Goal: Task Accomplishment & Management: Manage account settings

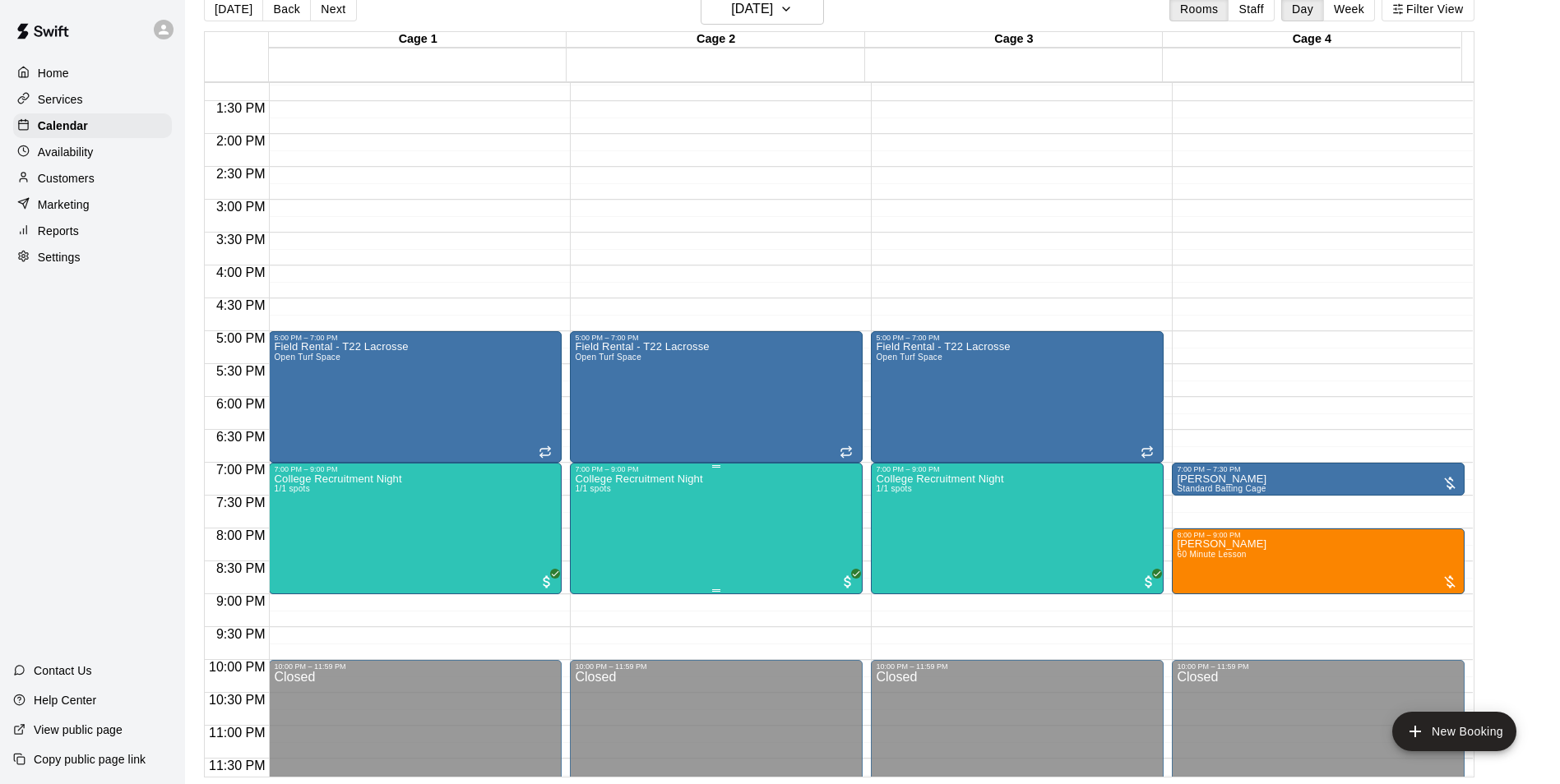
scroll to position [887, 0]
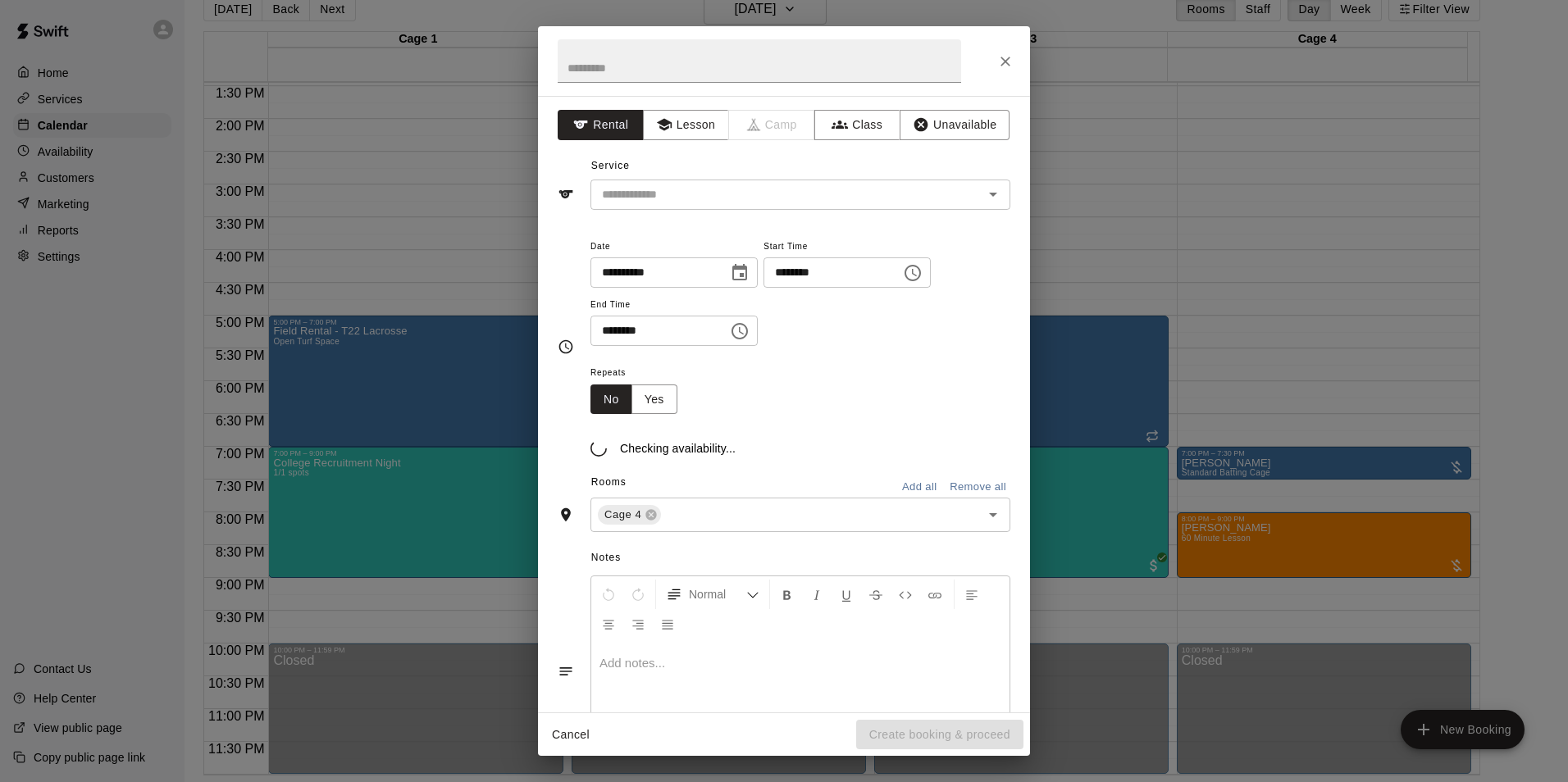
click at [1290, 383] on div "**********" at bounding box center [784, 391] width 1568 height 782
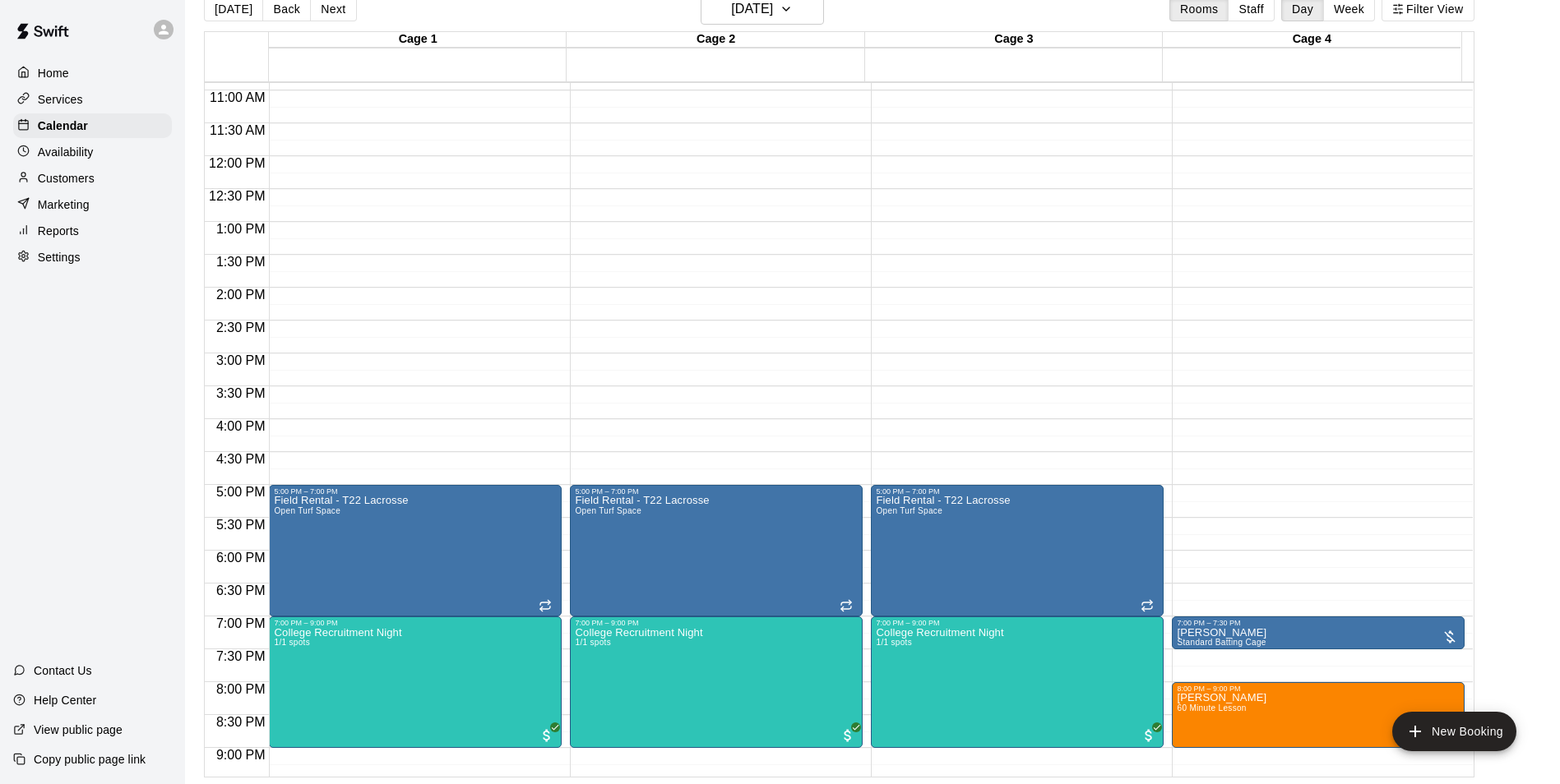
scroll to position [722, 0]
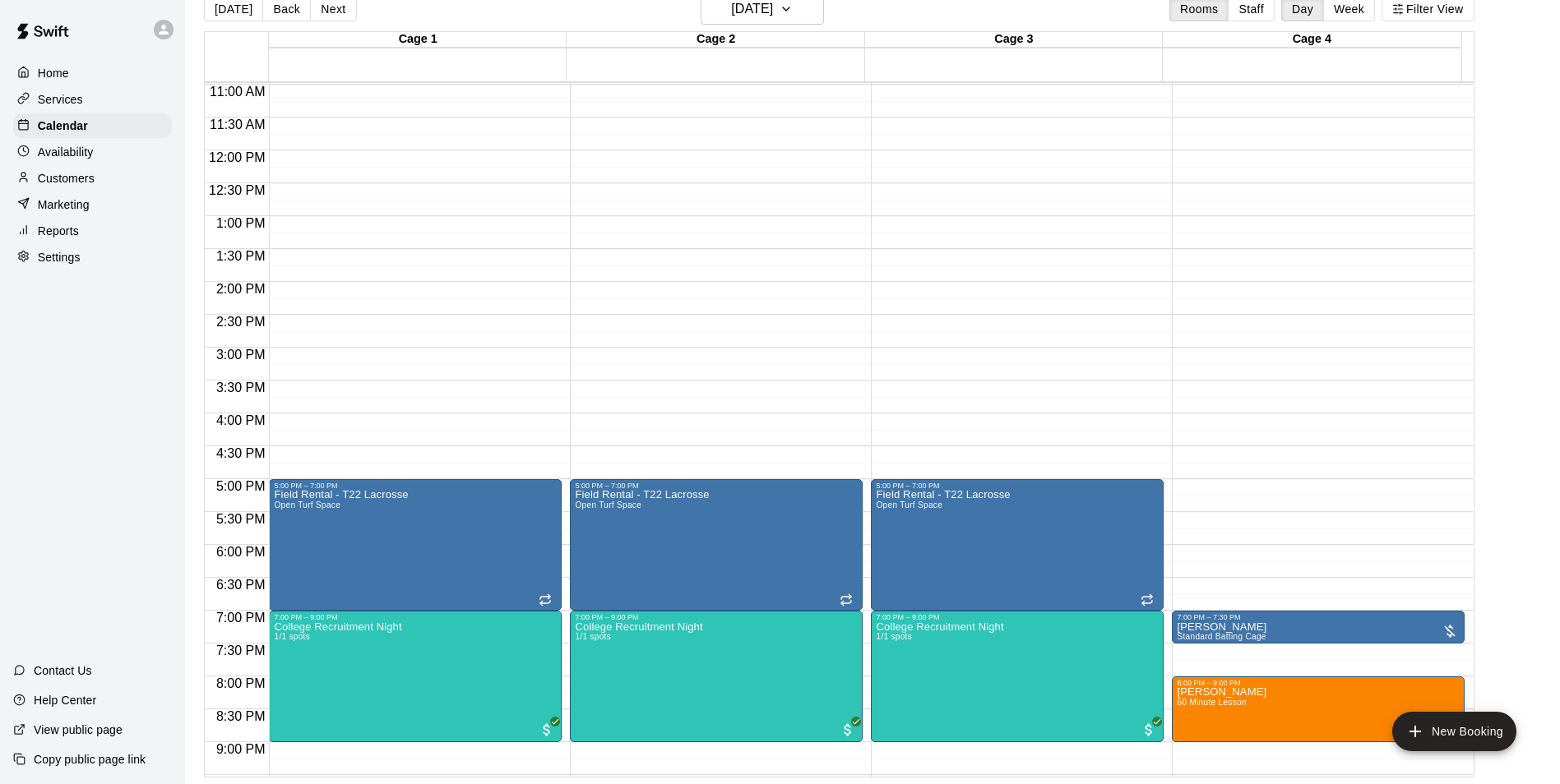
click at [133, 349] on div "Home Services Calendar Availability Customers Marketing Reports Settings Contac…" at bounding box center [92, 392] width 185 height 784
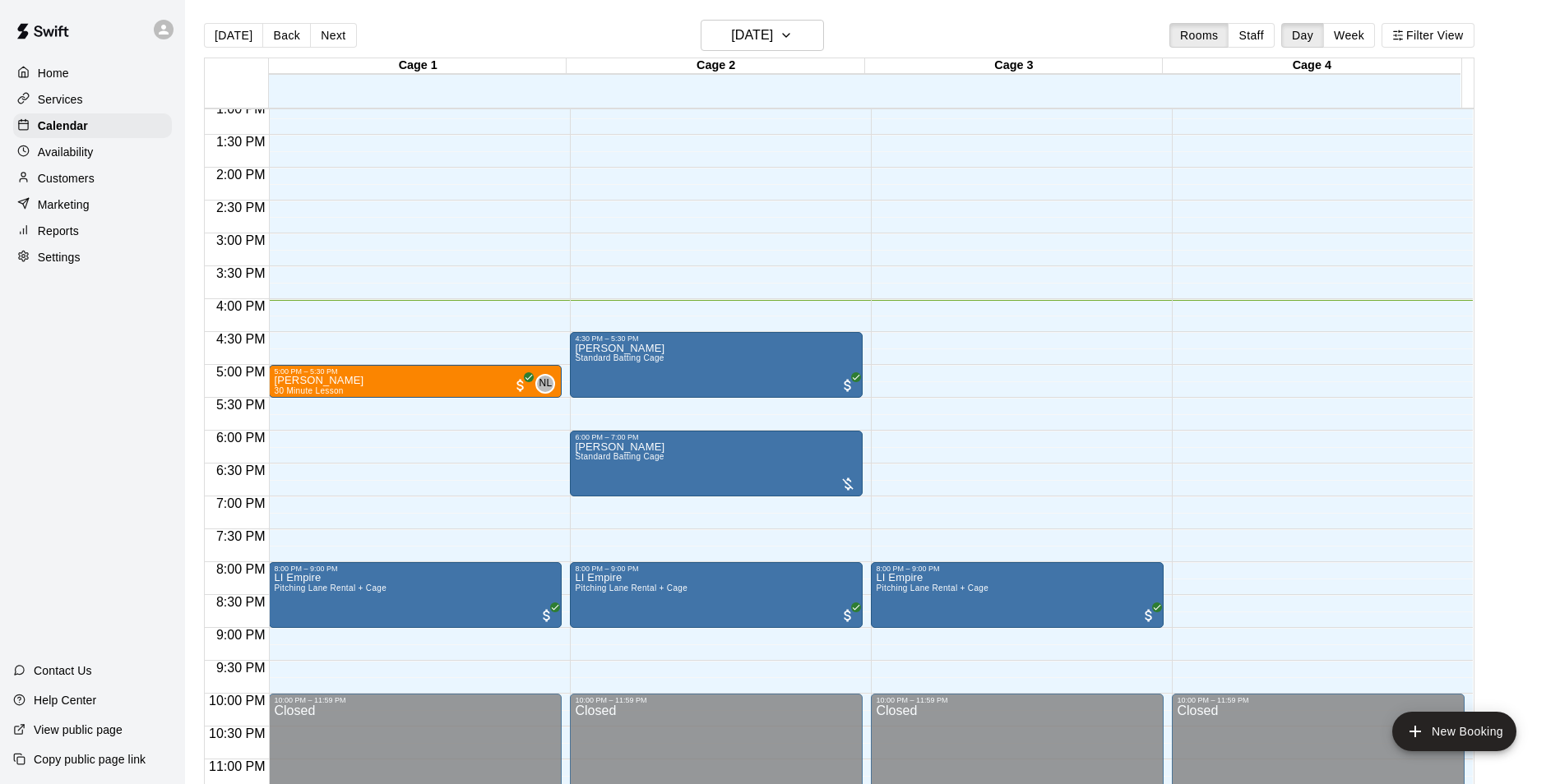
scroll to position [887, 0]
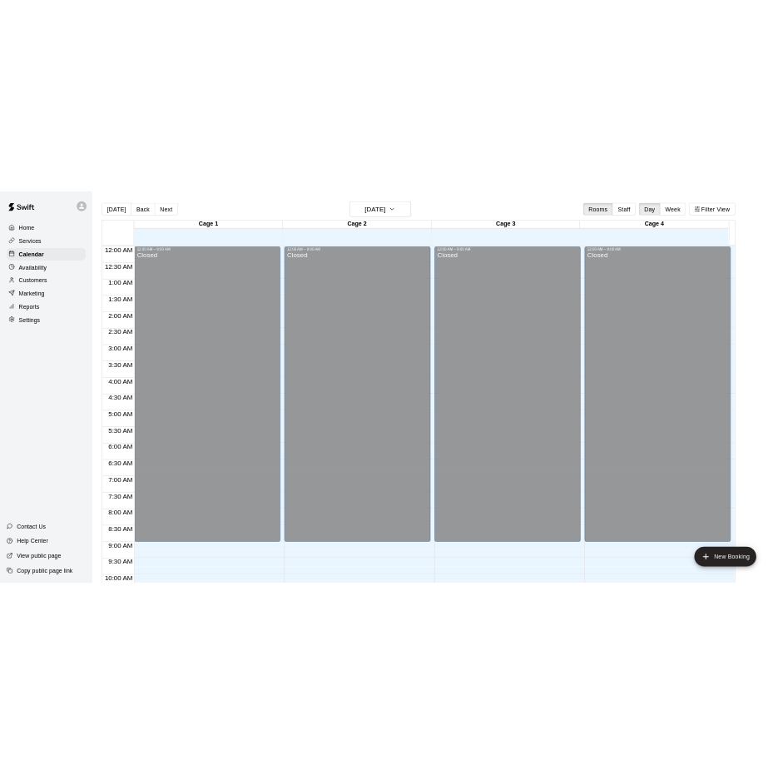
scroll to position [846, 0]
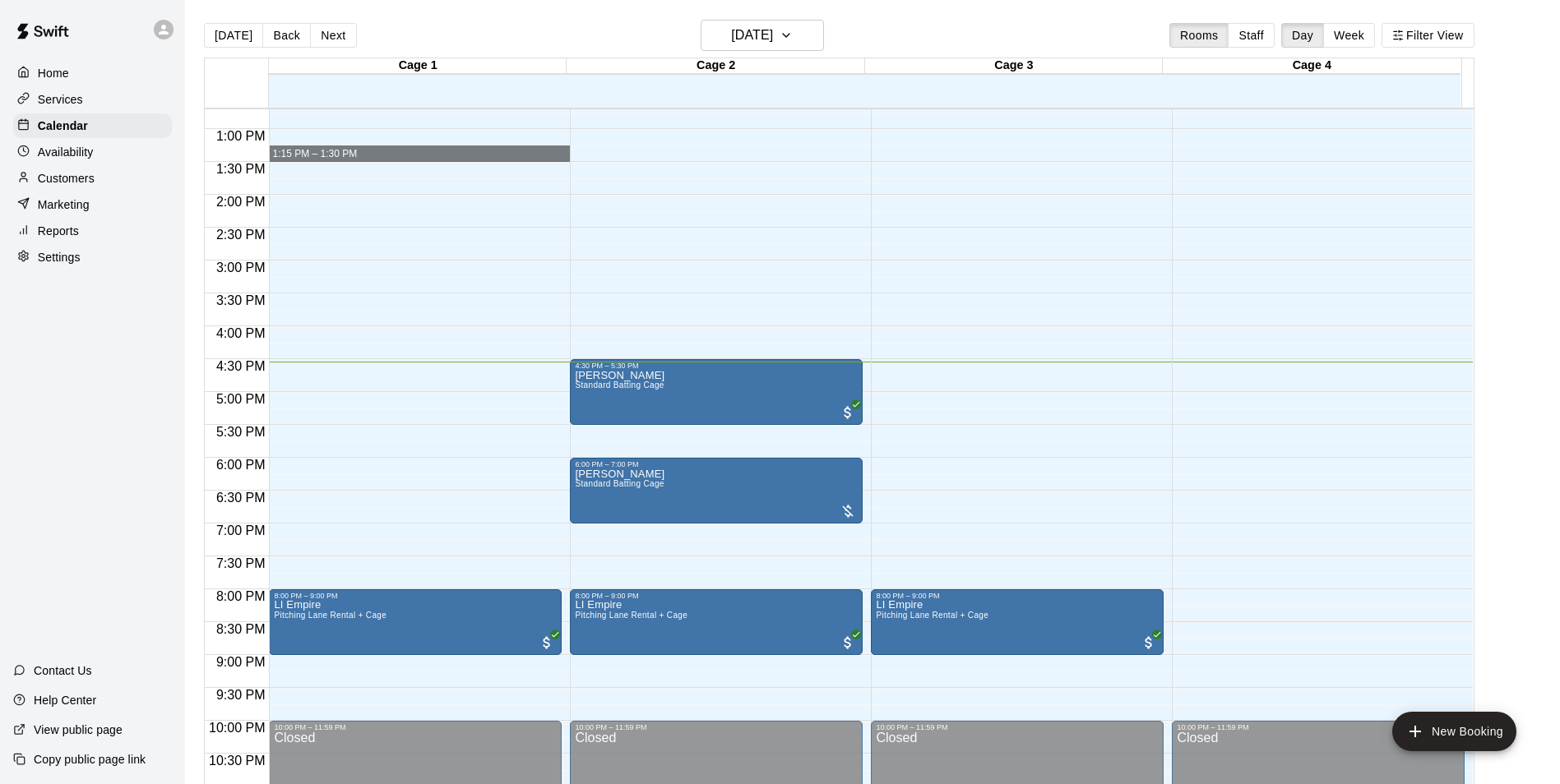
drag, startPoint x: 534, startPoint y: 147, endPoint x: 516, endPoint y: 163, distance: 24.1
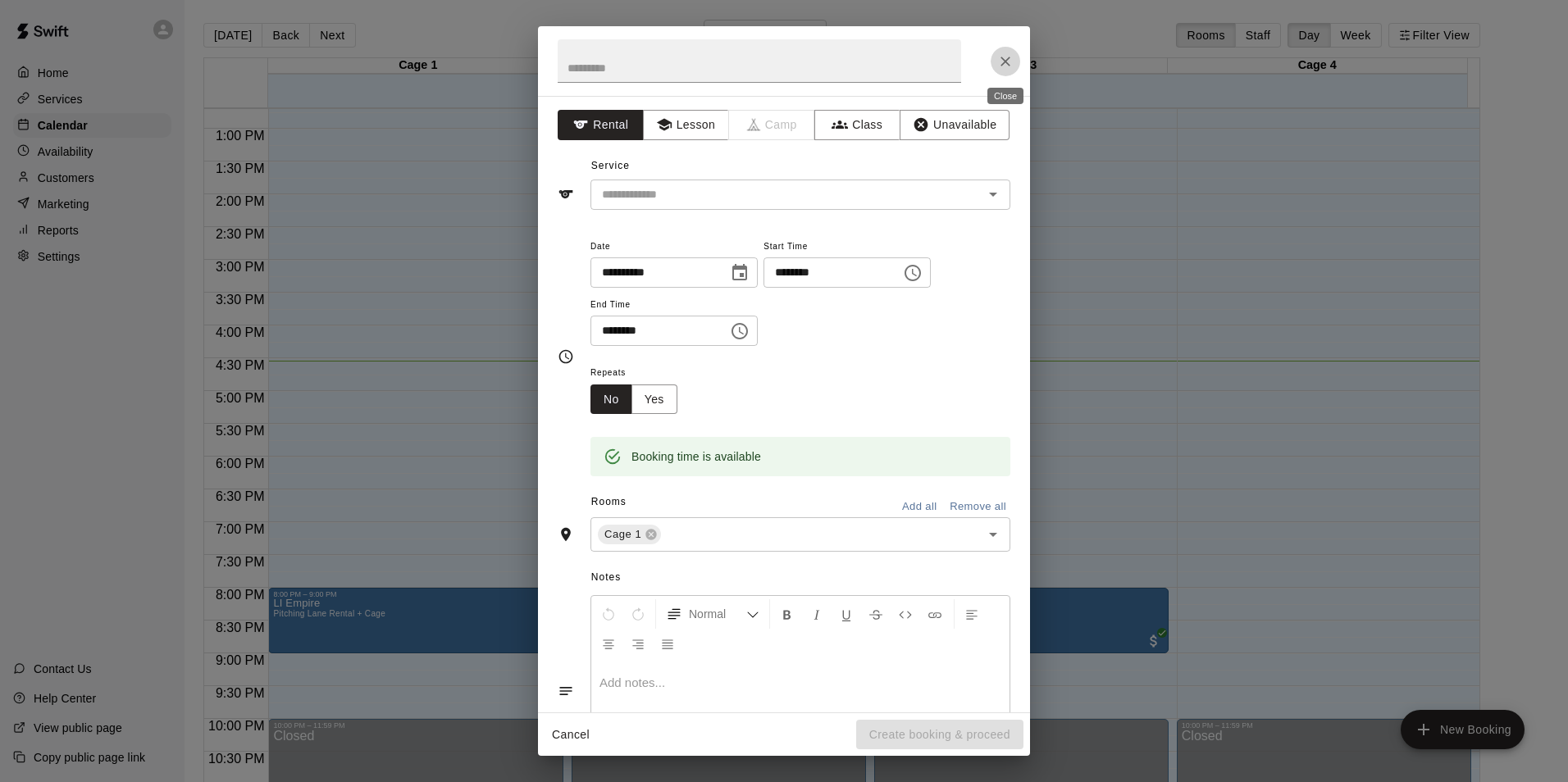
click at [1008, 60] on icon "Close" at bounding box center [1005, 61] width 17 height 17
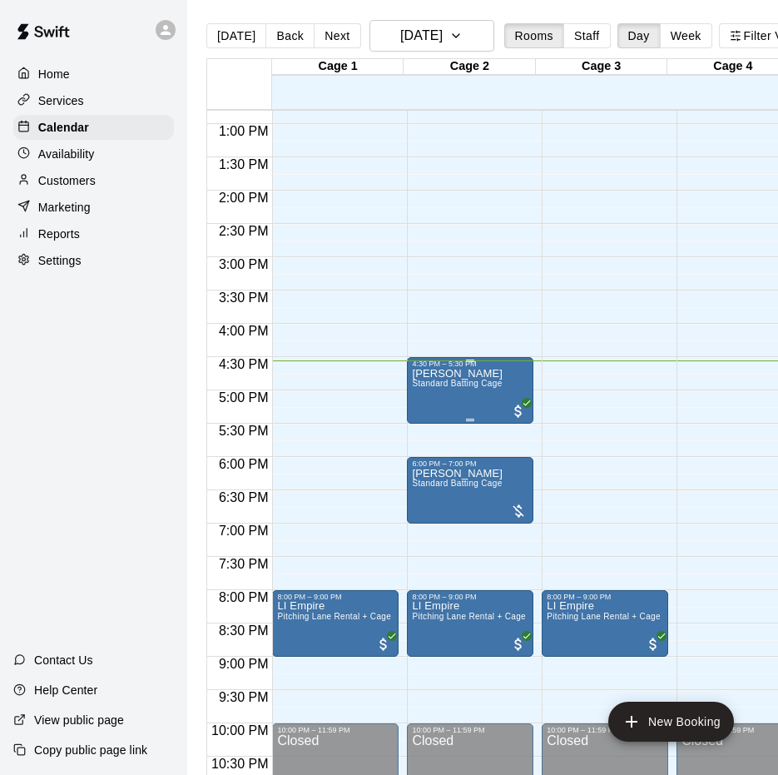
scroll to position [904, 0]
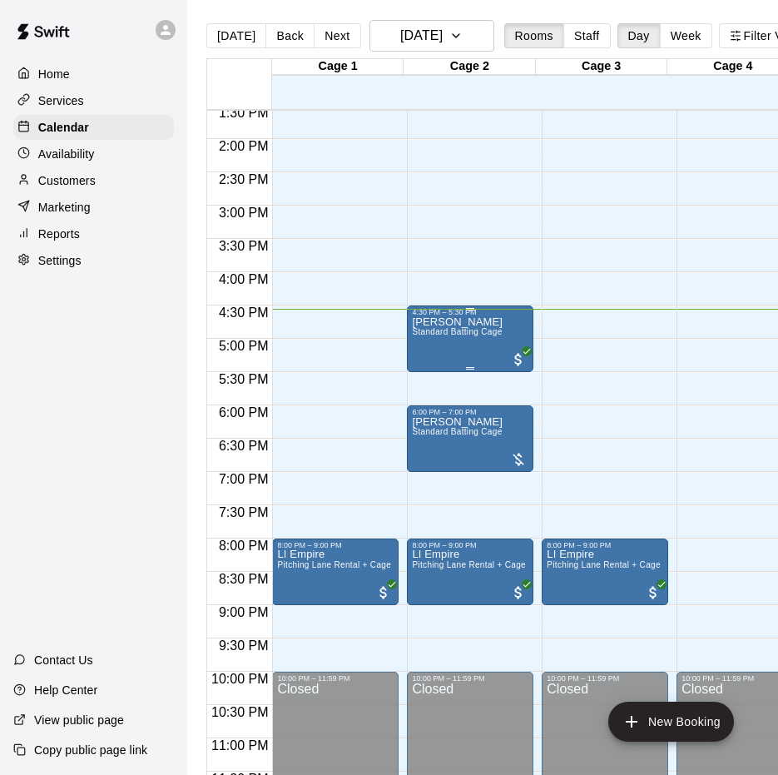
click at [450, 349] on div "robin ramirez Standard Batting Cage" at bounding box center [457, 703] width 91 height 775
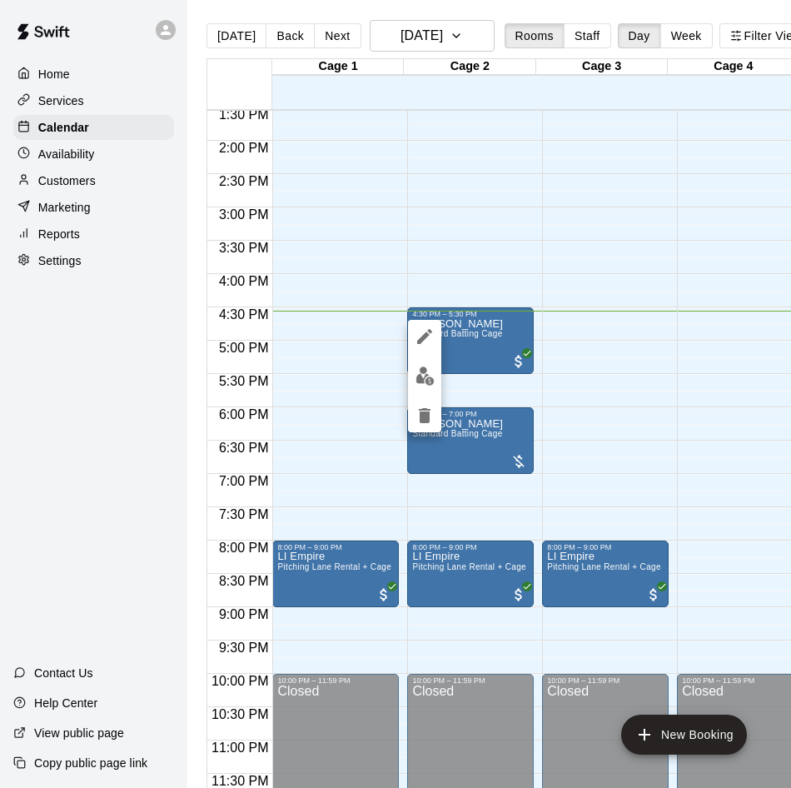
click at [435, 373] on button "edit" at bounding box center [424, 376] width 33 height 32
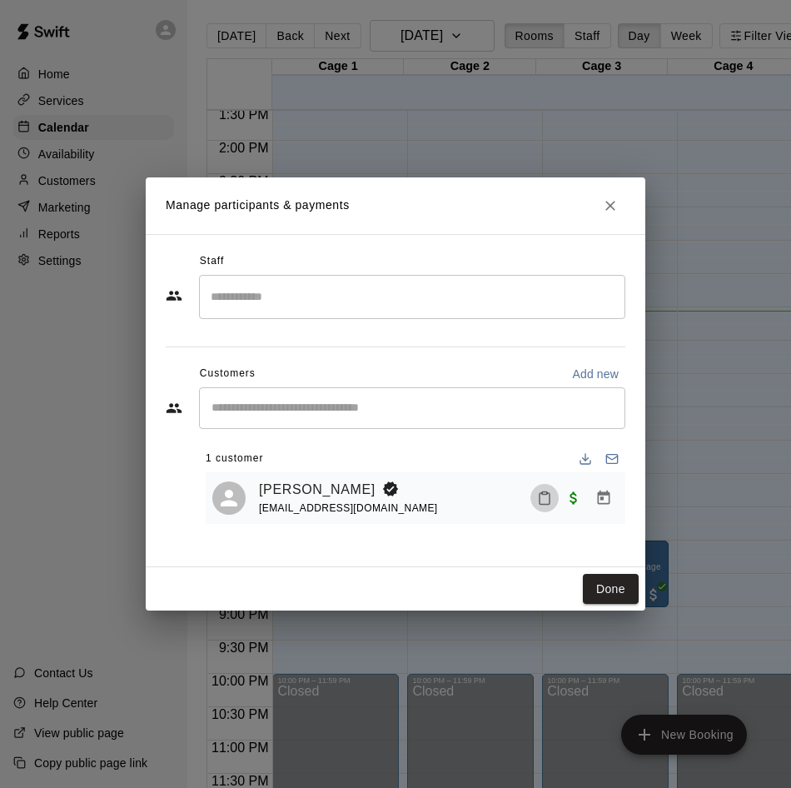
click at [545, 504] on icon "Mark attendance" at bounding box center [544, 497] width 15 height 15
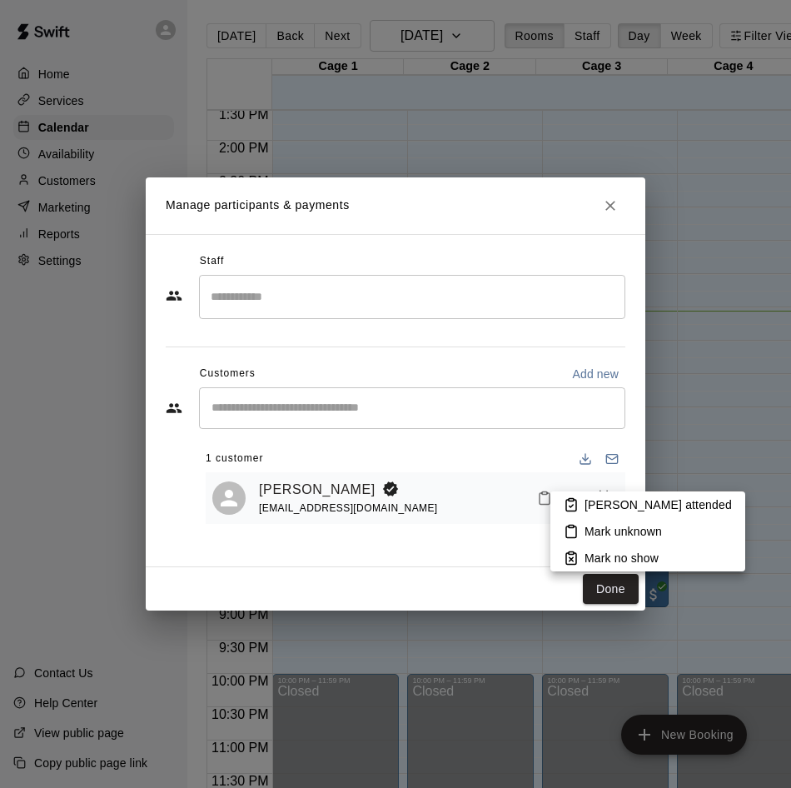
click at [590, 503] on p "Mark attended" at bounding box center [657, 504] width 147 height 17
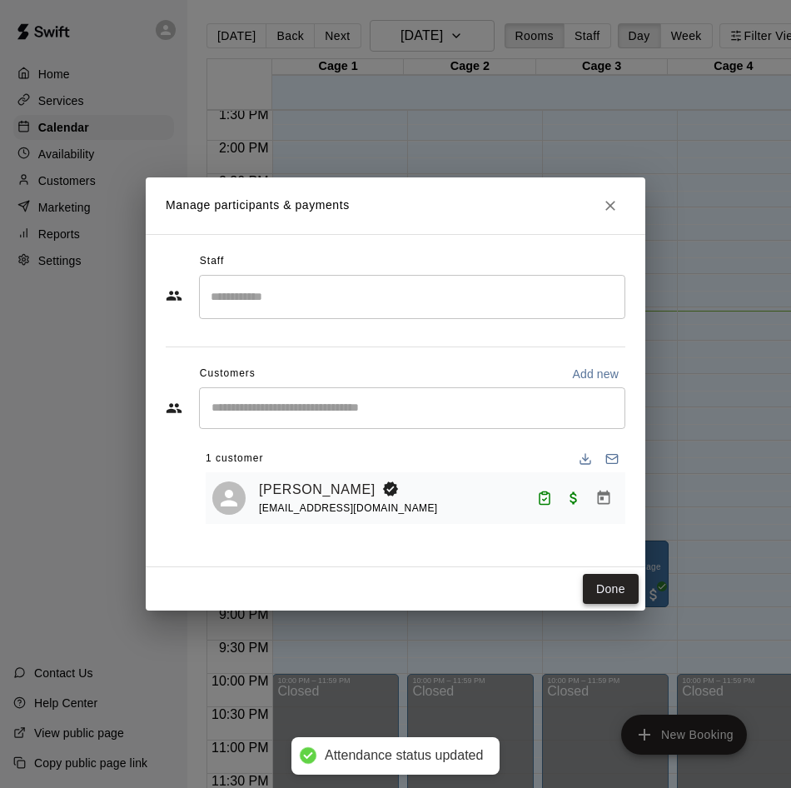
click at [589, 574] on button "Done" at bounding box center [611, 589] width 56 height 31
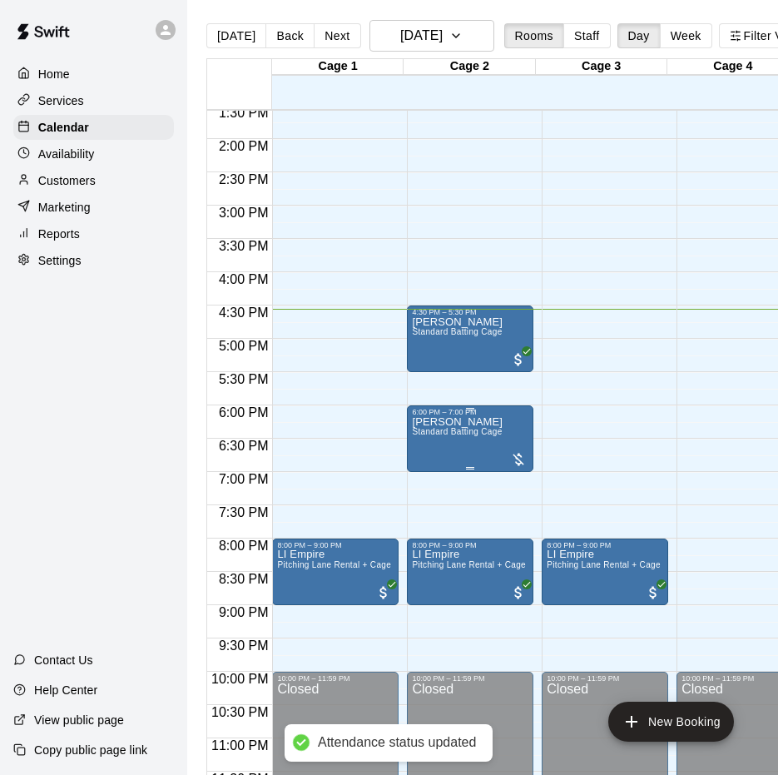
click at [469, 433] on span "Standard Batting Cage" at bounding box center [457, 431] width 90 height 9
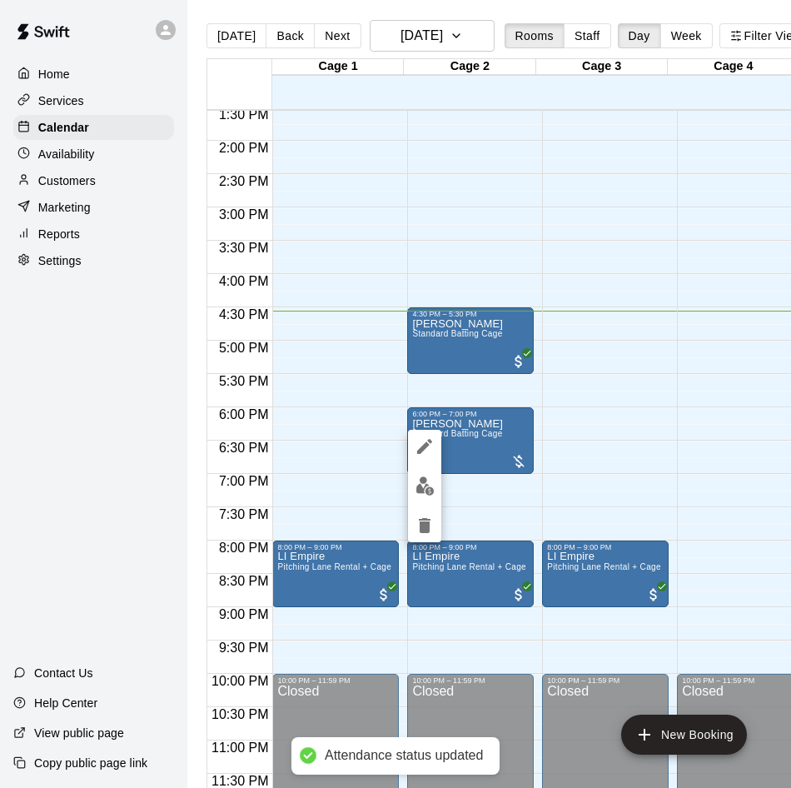
click at [472, 439] on div at bounding box center [395, 394] width 791 height 788
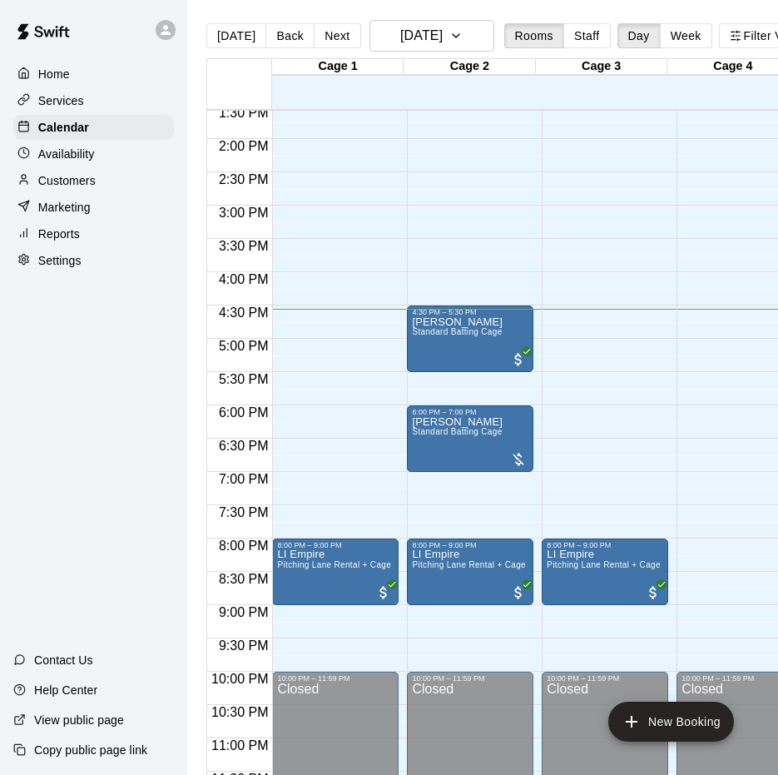
click at [102, 188] on div "Customers" at bounding box center [93, 180] width 161 height 25
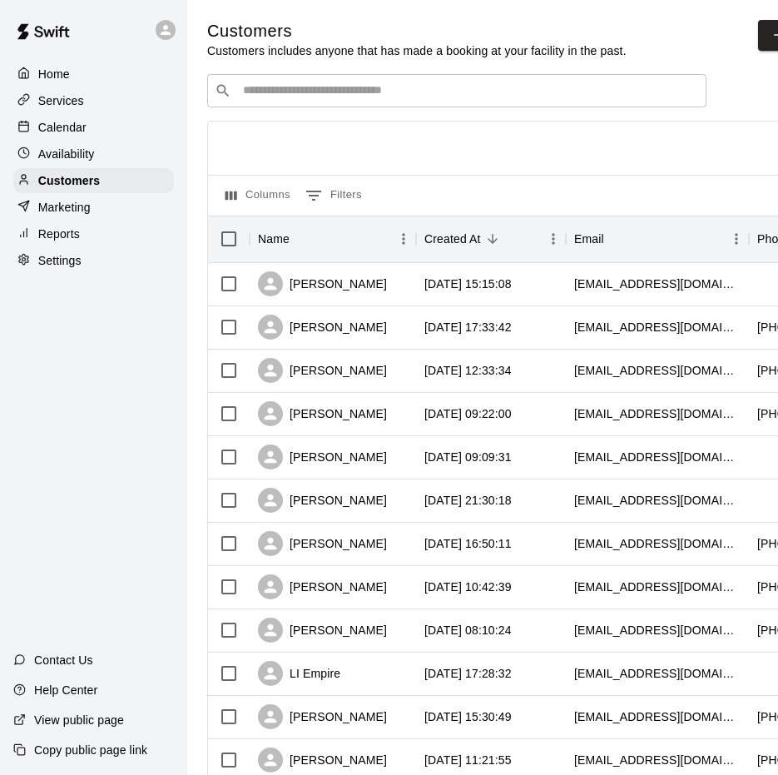
click at [382, 106] on div "​ ​" at bounding box center [457, 90] width 500 height 33
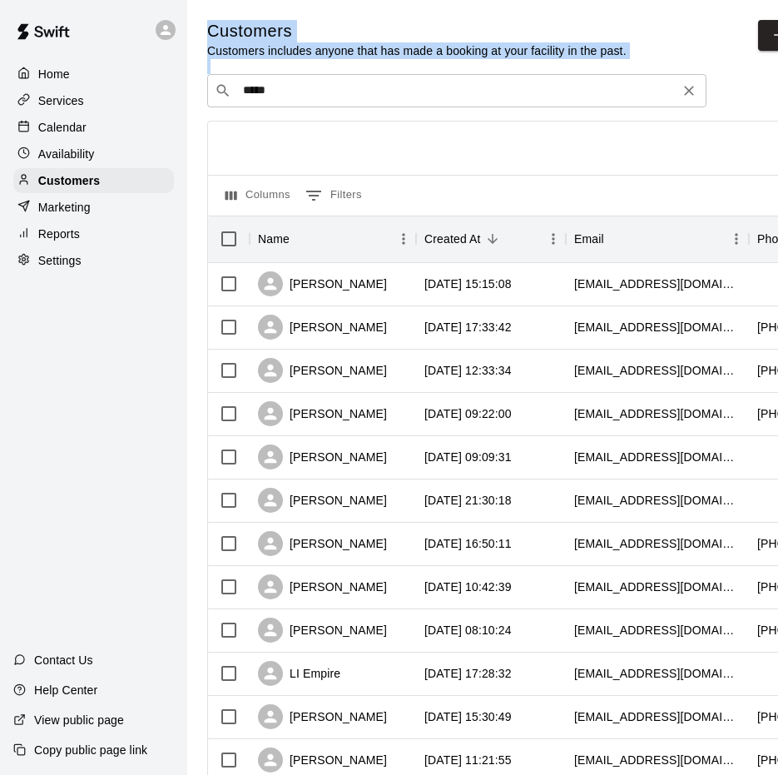
drag, startPoint x: 339, startPoint y: 85, endPoint x: 320, endPoint y: 88, distance: 19.4
click at [326, 88] on div "Customers Customers includes anyone that has made a booking at your facility in…" at bounding box center [518, 705] width 623 height 1370
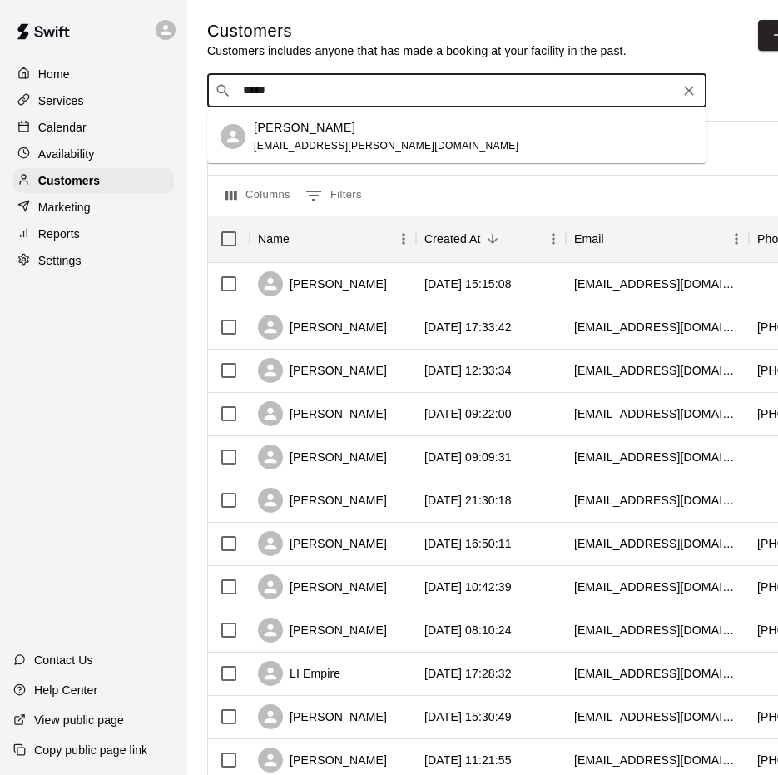
drag, startPoint x: 286, startPoint y: 92, endPoint x: 231, endPoint y: 92, distance: 55.8
click at [231, 92] on div "​ ***** ​" at bounding box center [457, 90] width 500 height 33
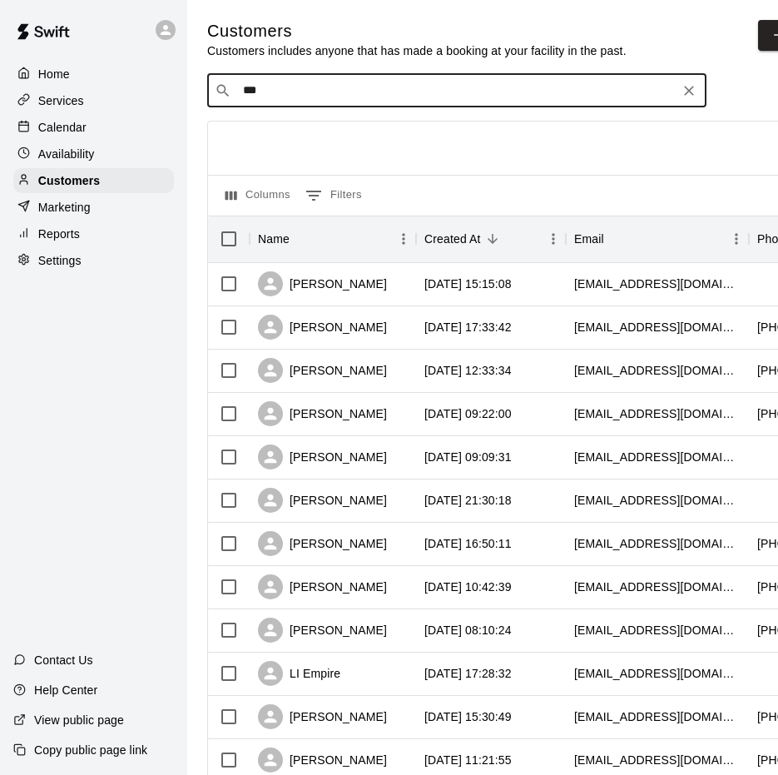
type input "**"
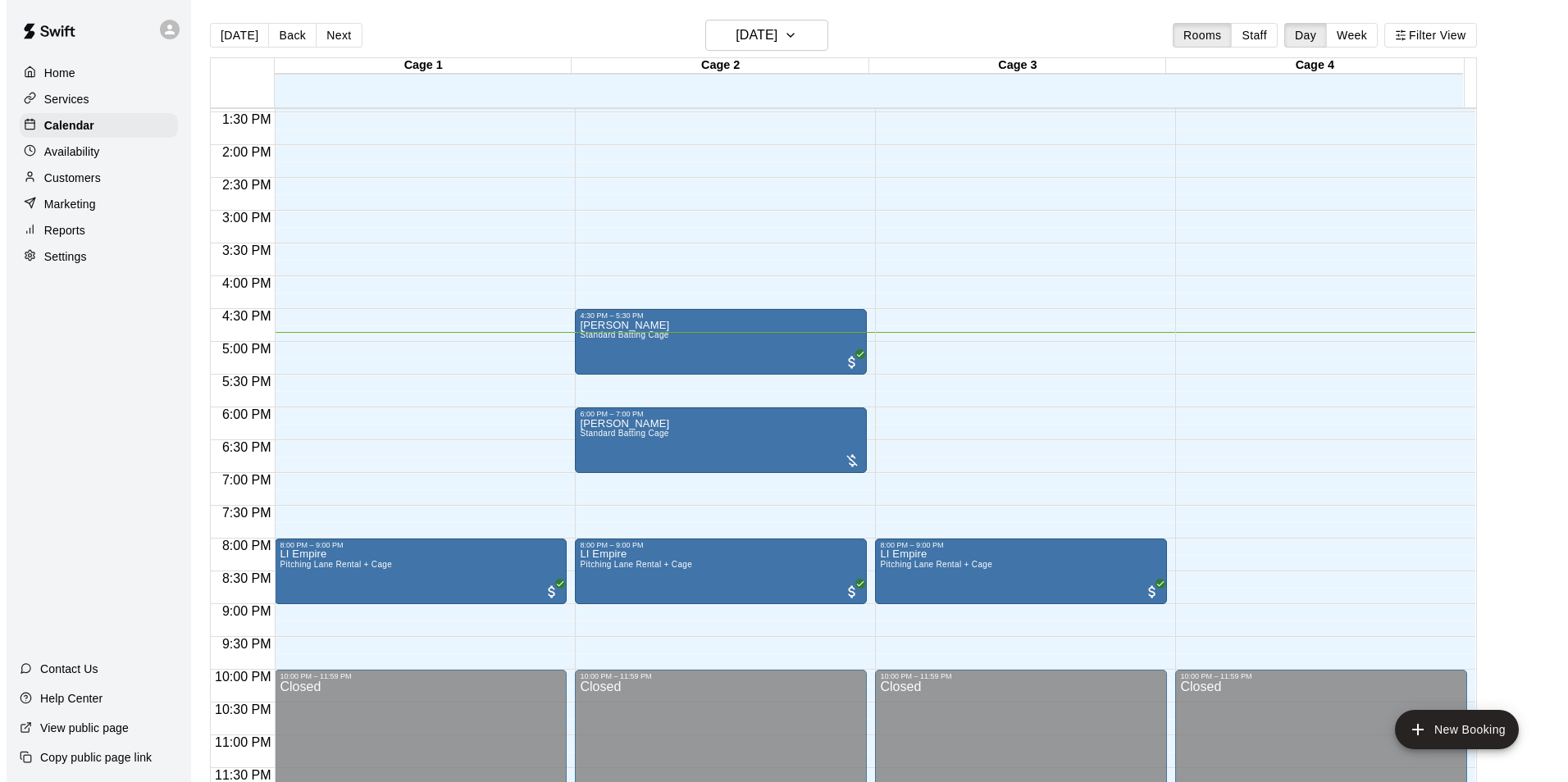
scroll to position [884, 0]
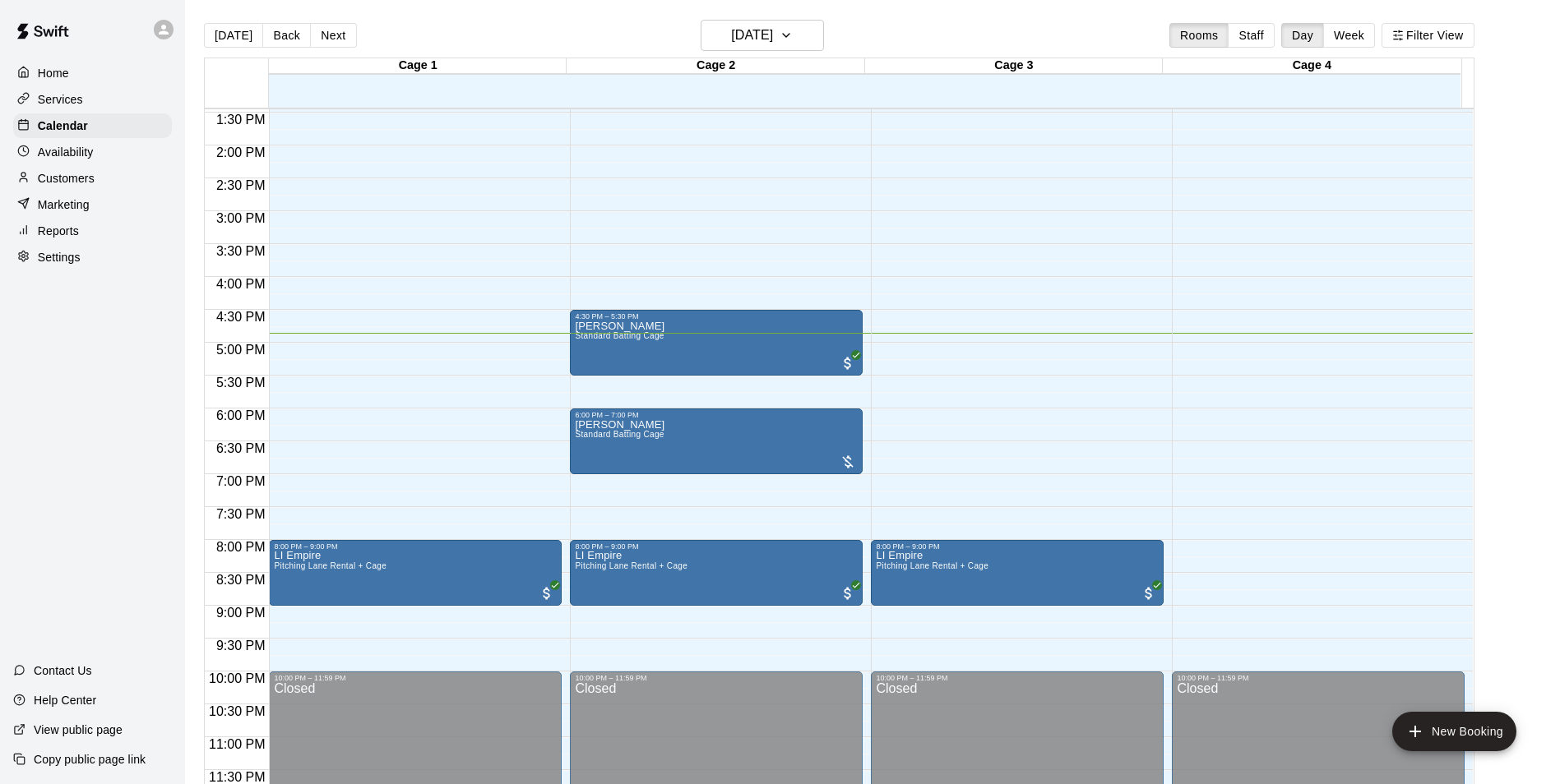
click at [780, 346] on div "12:00 AM – 9:00 AM Closed 8:00 PM – 9:00 PM LI [GEOGRAPHIC_DATA] Rental + Cage …" at bounding box center [1018, 14] width 292 height 1579
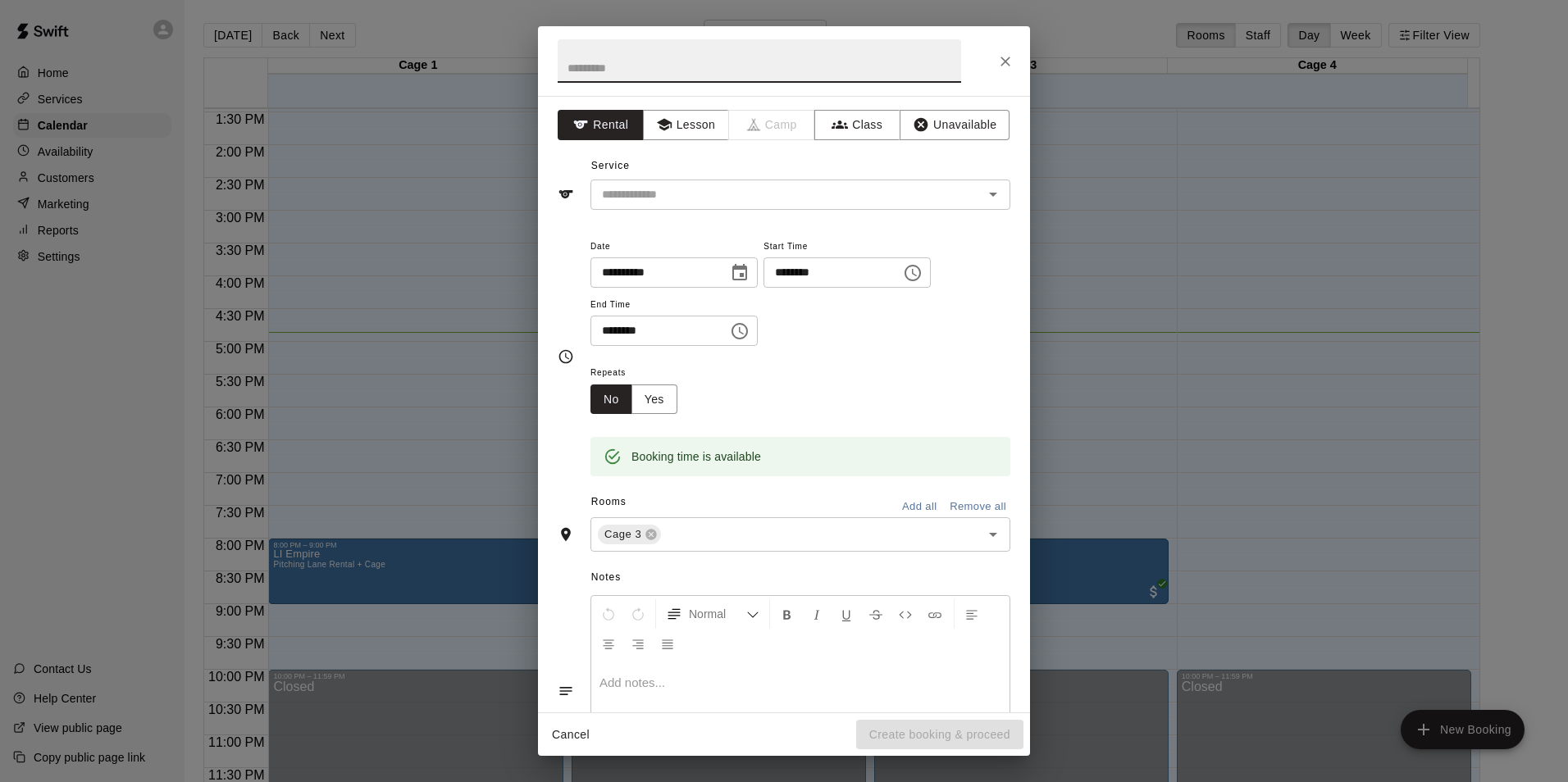
click at [611, 336] on input "********" at bounding box center [653, 331] width 126 height 31
click at [618, 331] on input "********" at bounding box center [653, 331] width 126 height 31
click at [672, 341] on input "********" at bounding box center [653, 331] width 126 height 31
click at [749, 238] on span "Date" at bounding box center [674, 247] width 167 height 22
click at [710, 203] on input "text" at bounding box center [775, 194] width 361 height 21
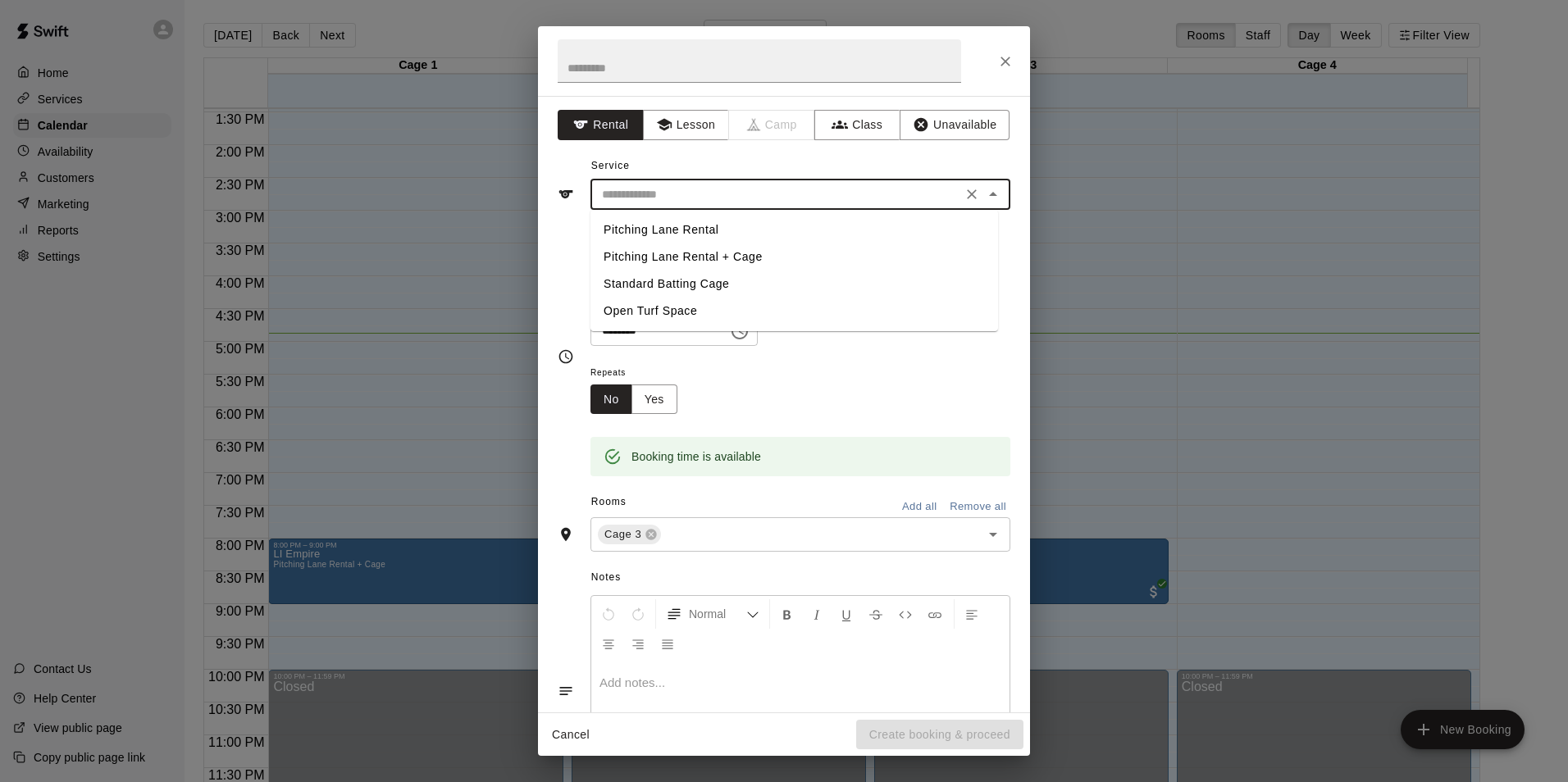
click at [677, 283] on li "Standard Batting Cage" at bounding box center [794, 284] width 408 height 27
type input "**********"
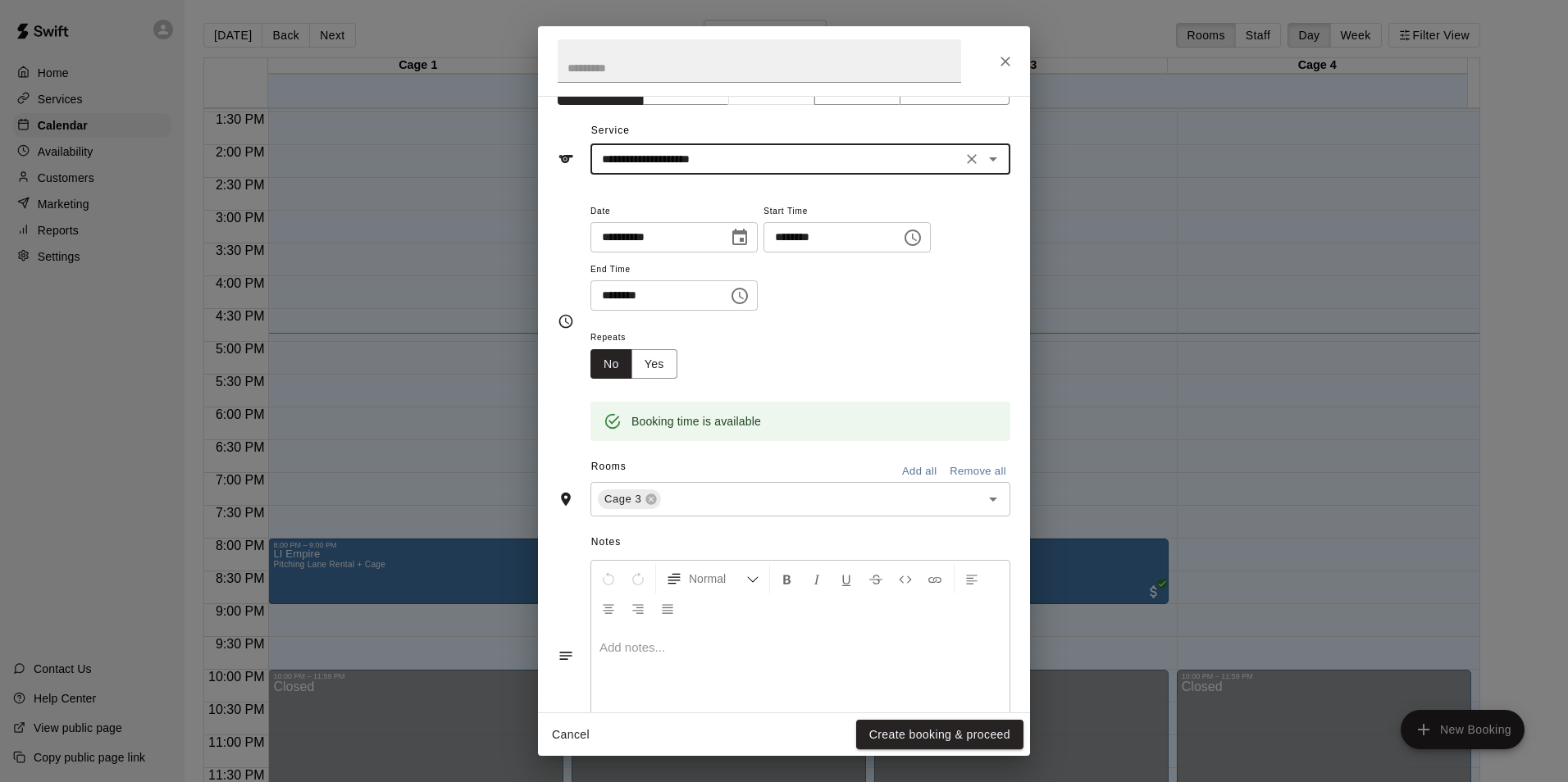
scroll to position [82, 0]
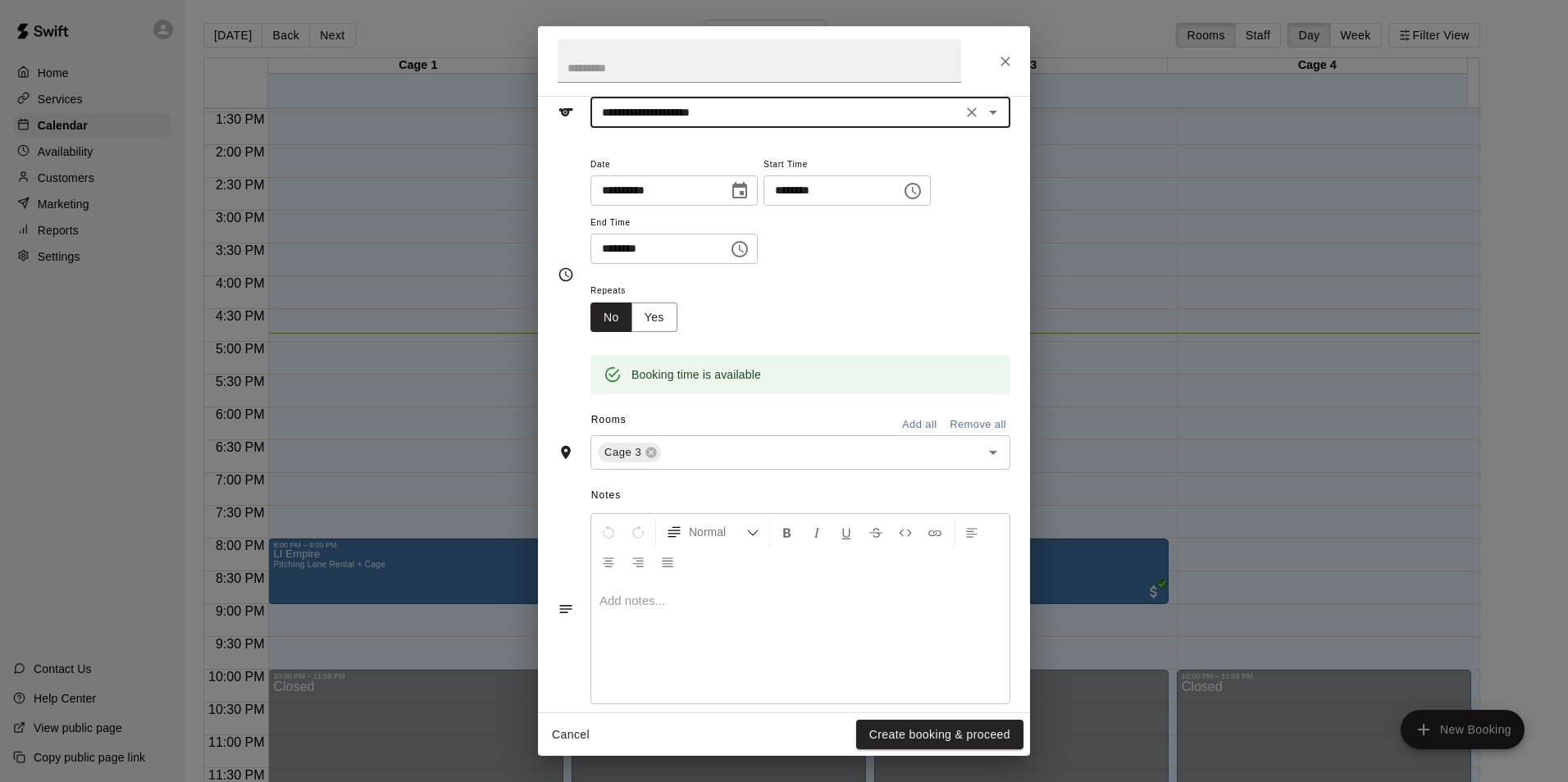
click at [778, 727] on button "Create booking & proceed" at bounding box center [940, 735] width 167 height 31
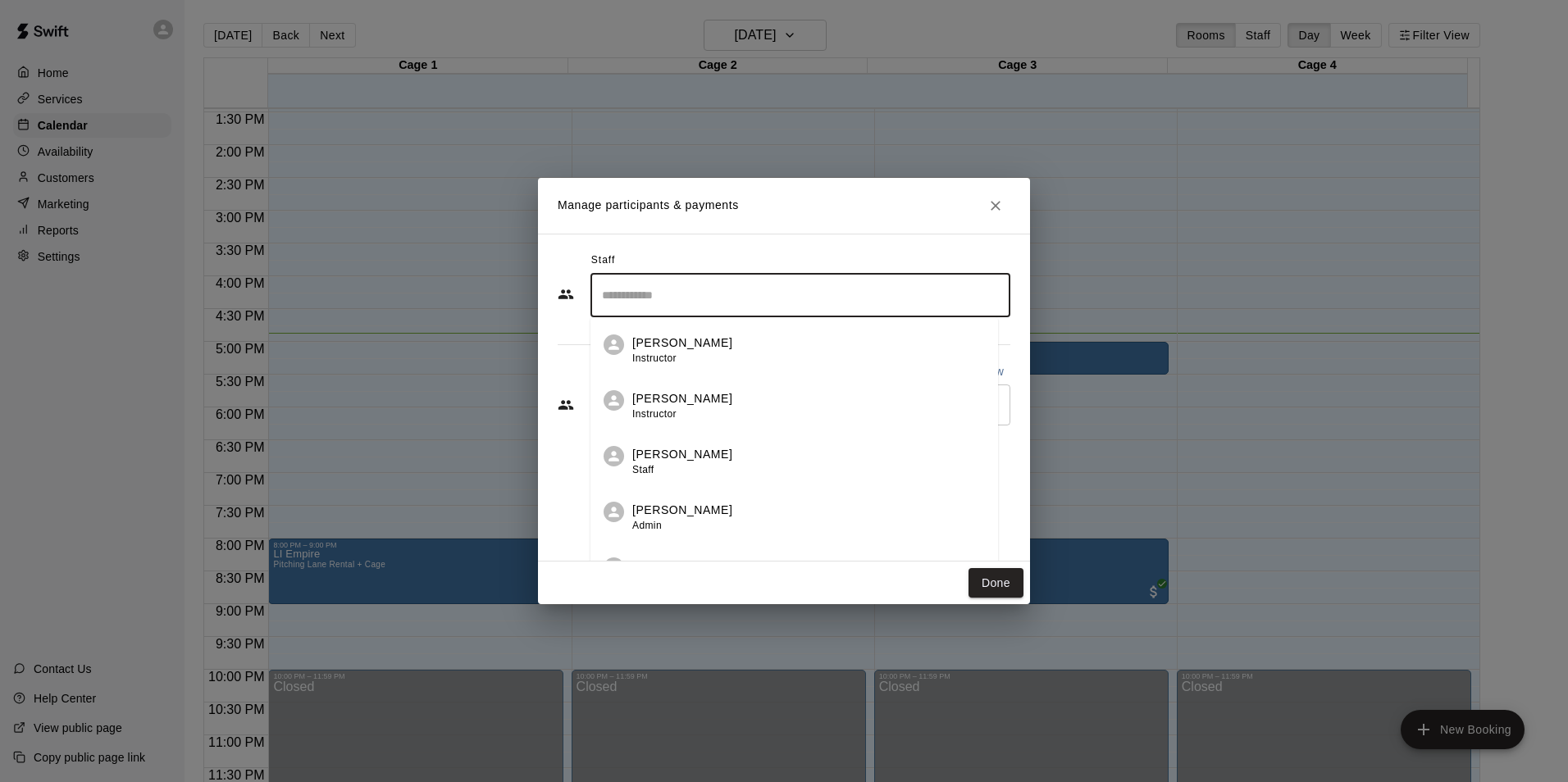
click at [708, 305] on input "Search staff" at bounding box center [800, 295] width 405 height 29
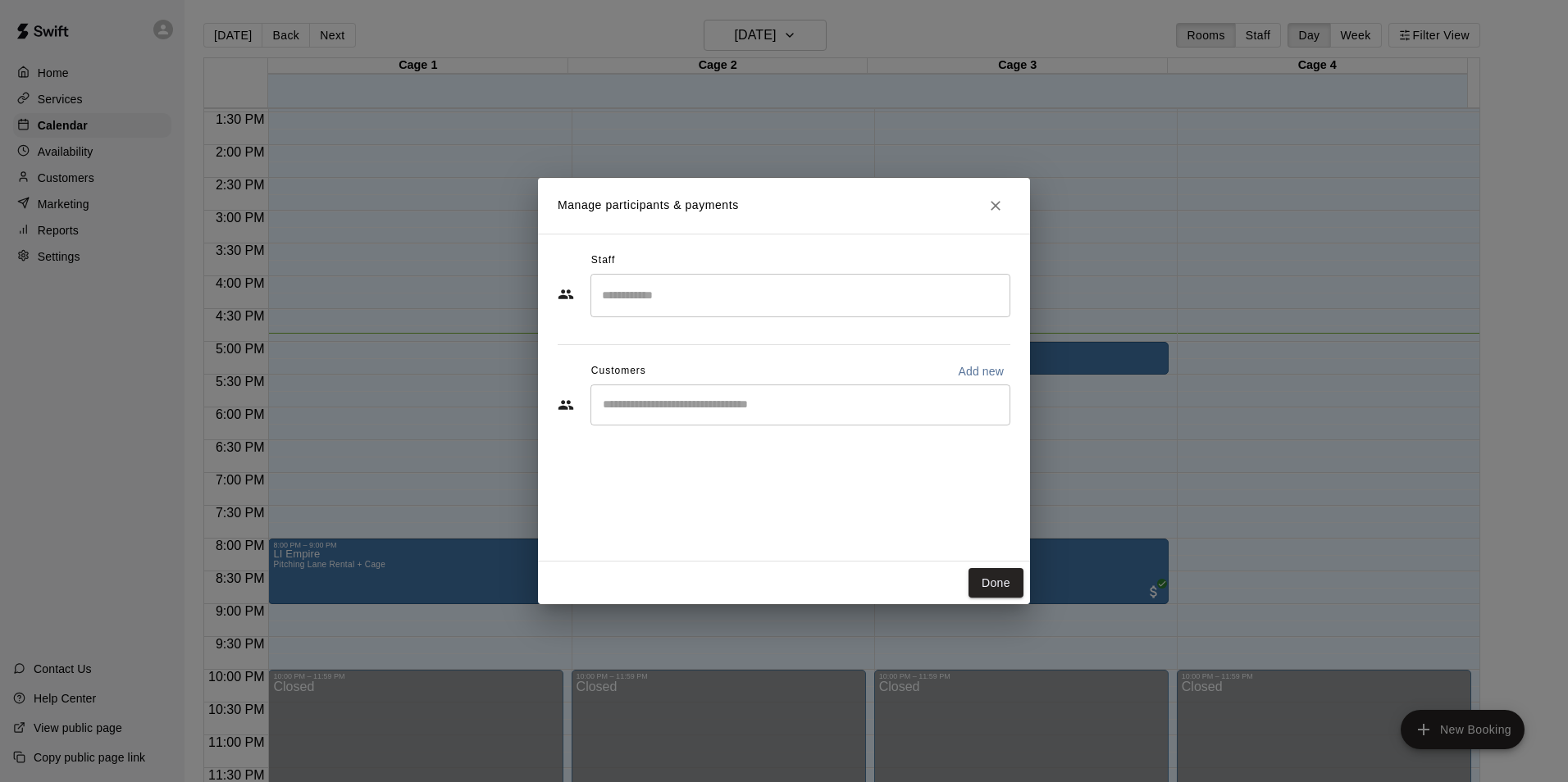
drag, startPoint x: 758, startPoint y: 244, endPoint x: 756, endPoint y: 261, distance: 17.1
click at [758, 243] on div "Staff ​ Customers Add new ​" at bounding box center [784, 397] width 492 height 328
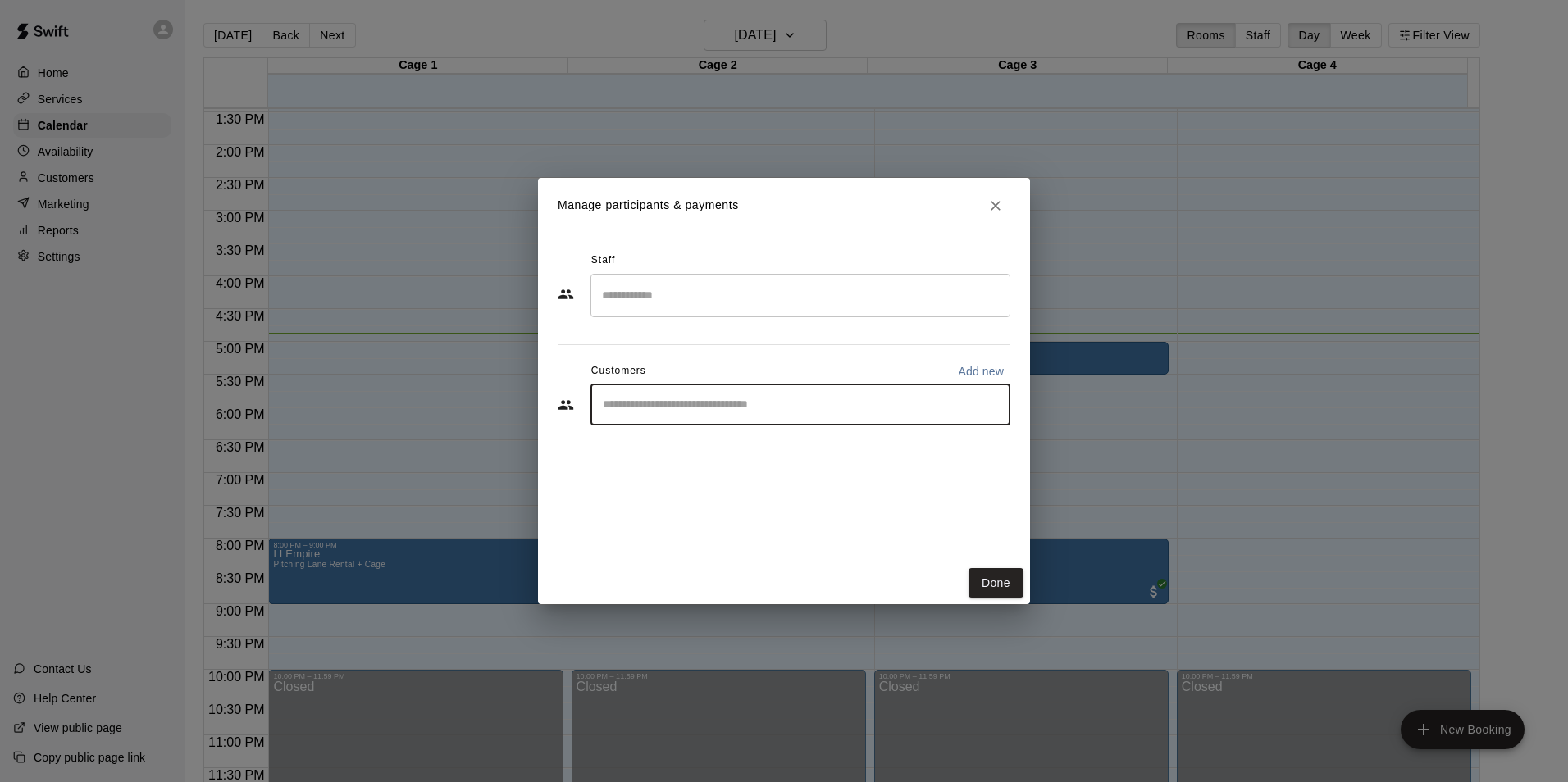
click at [732, 410] on input "Start typing to search customers..." at bounding box center [800, 405] width 405 height 17
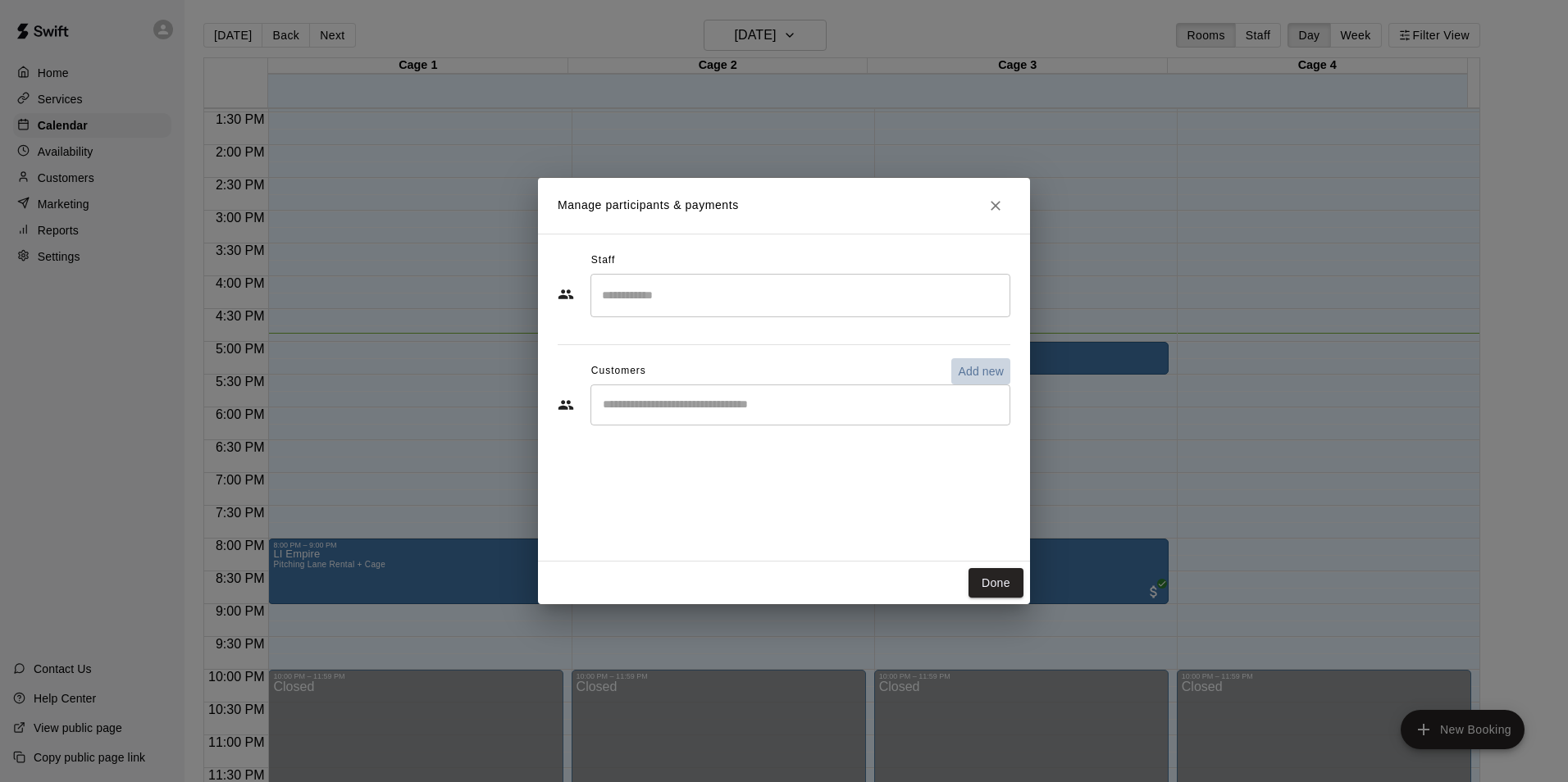
click at [778, 367] on p "Add new" at bounding box center [980, 371] width 46 height 17
select select "**"
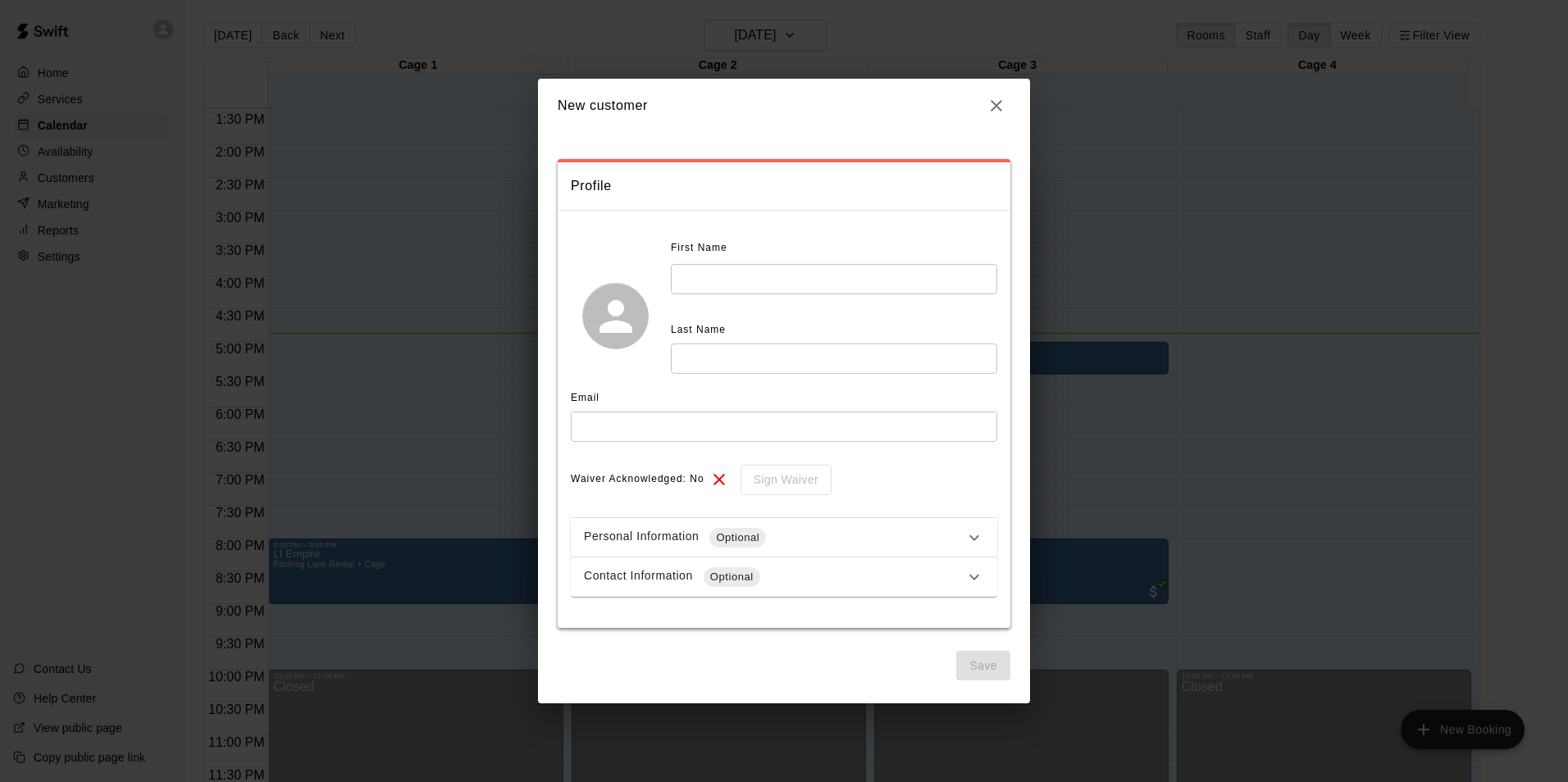
click at [723, 276] on input "text" at bounding box center [833, 279] width 326 height 31
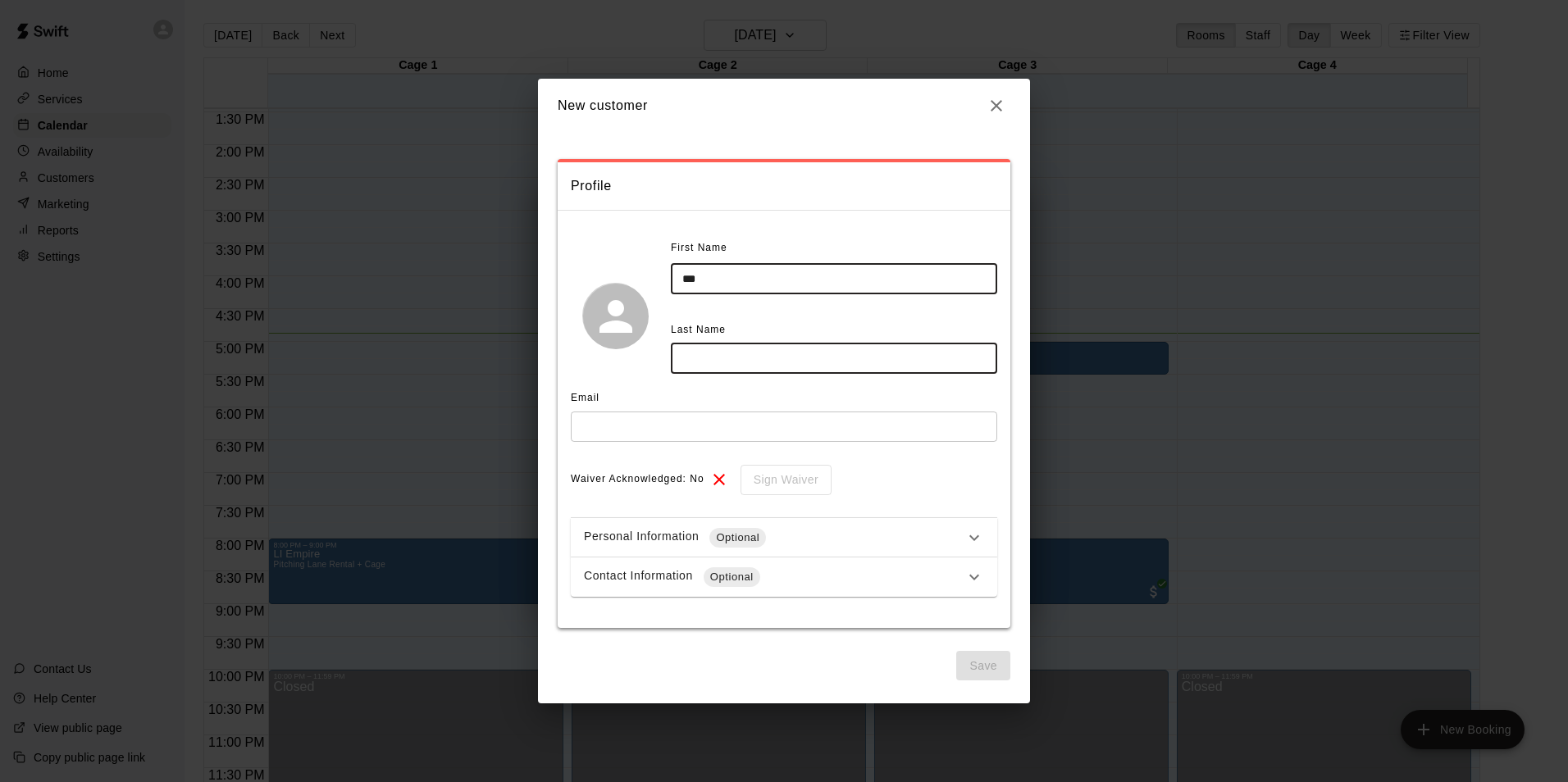
type input "***"
click at [778, 363] on input "text" at bounding box center [833, 358] width 326 height 31
type input "**********"
click at [778, 424] on input "text" at bounding box center [783, 426] width 426 height 31
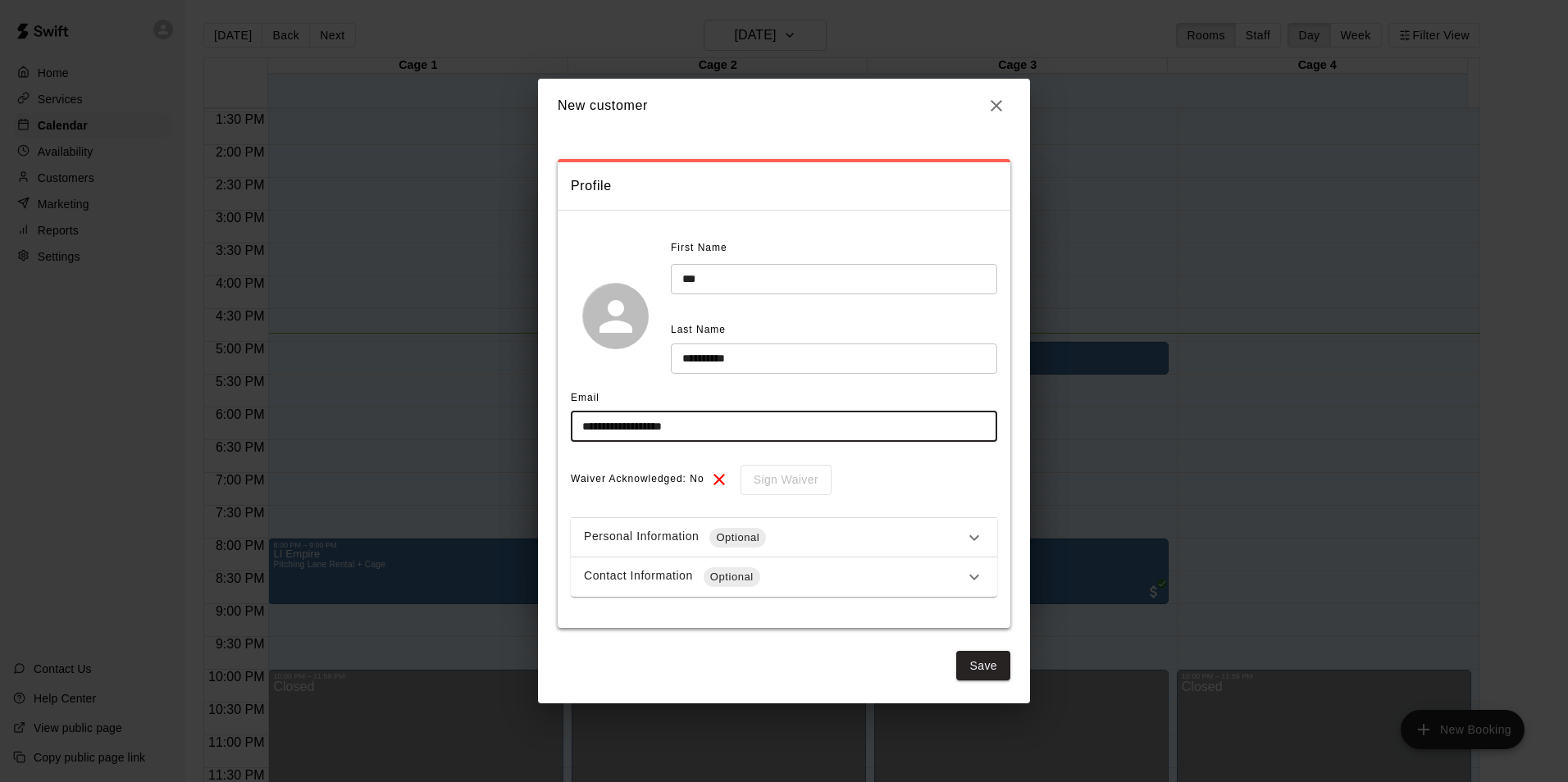
type input "**********"
click at [778, 542] on div "Personal Information Optional" at bounding box center [774, 538] width 380 height 20
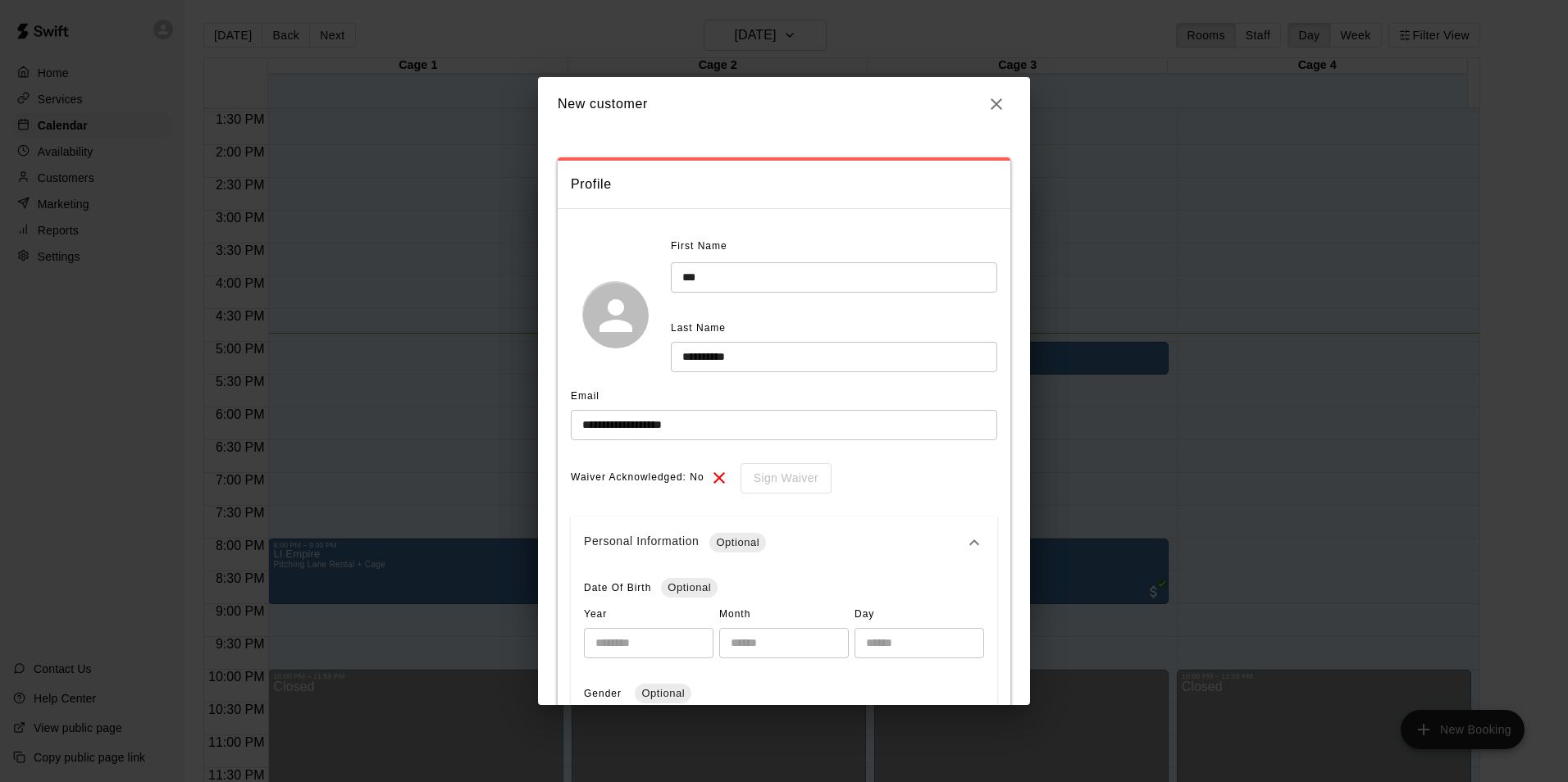
click at [778, 543] on div "Personal Information Optional" at bounding box center [774, 543] width 380 height 20
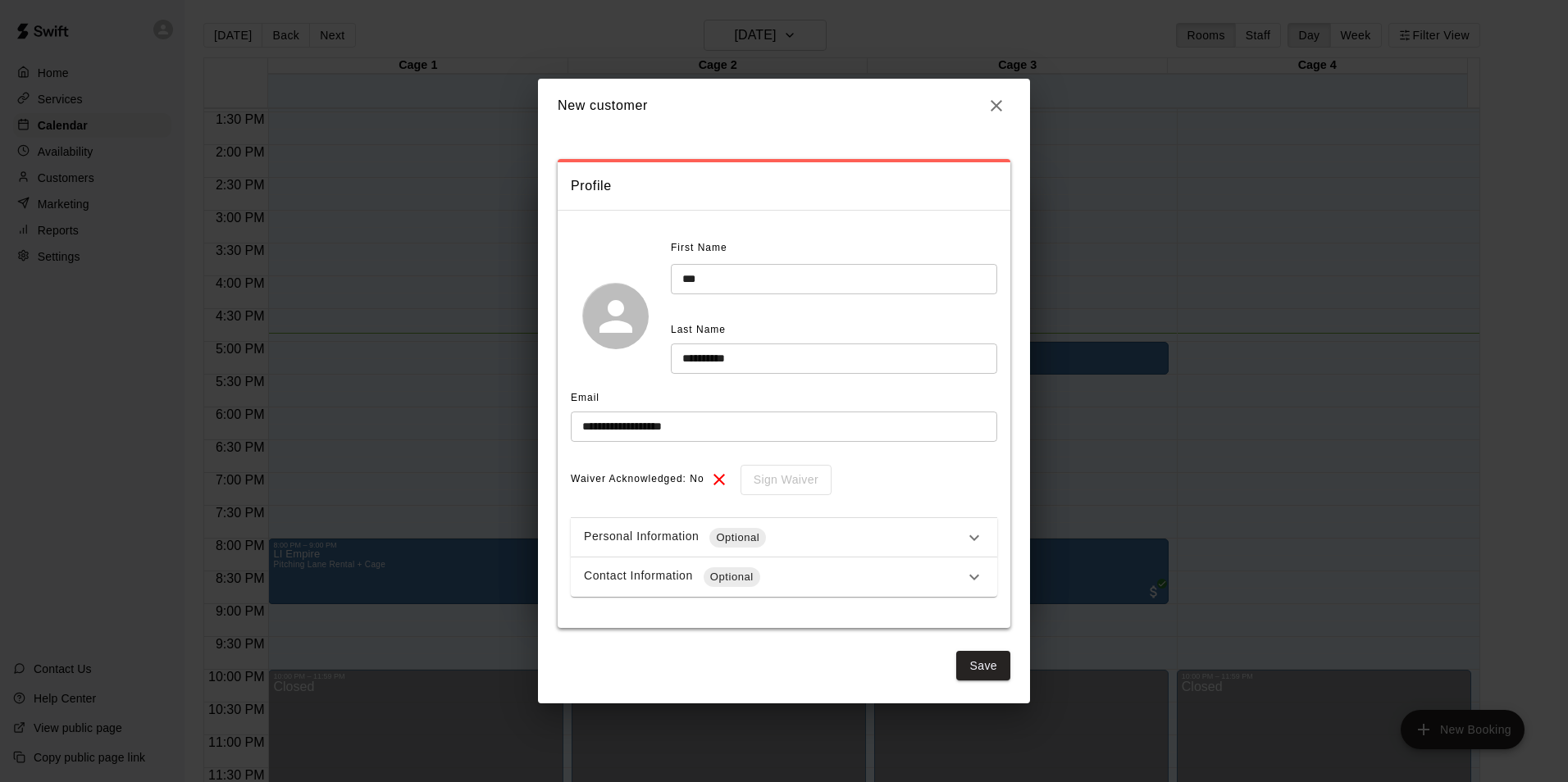
scroll to position [0, 0]
click at [778, 581] on div "Contact Information Optional" at bounding box center [774, 577] width 380 height 20
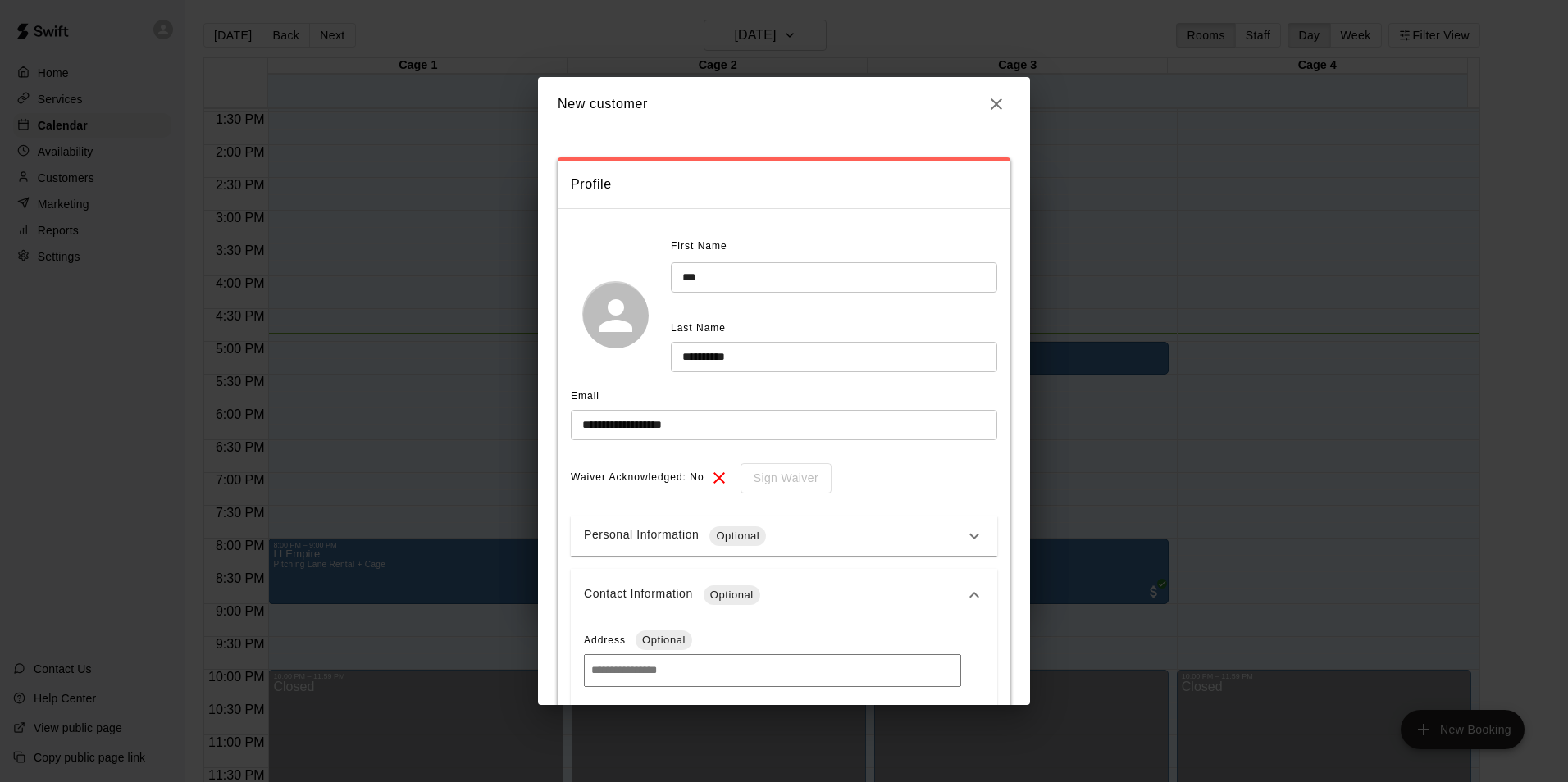
click at [693, 662] on input at bounding box center [772, 670] width 377 height 33
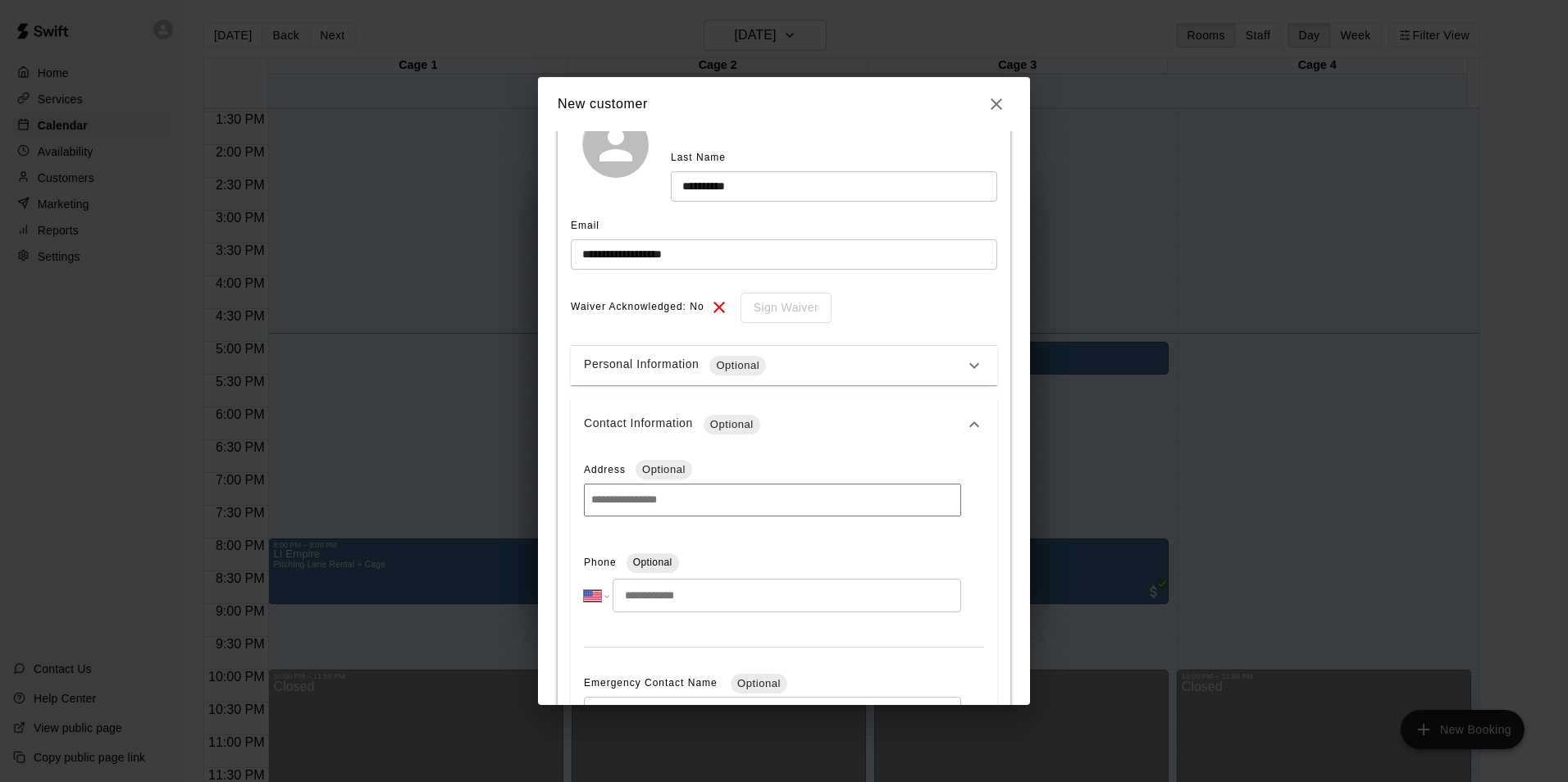
scroll to position [246, 0]
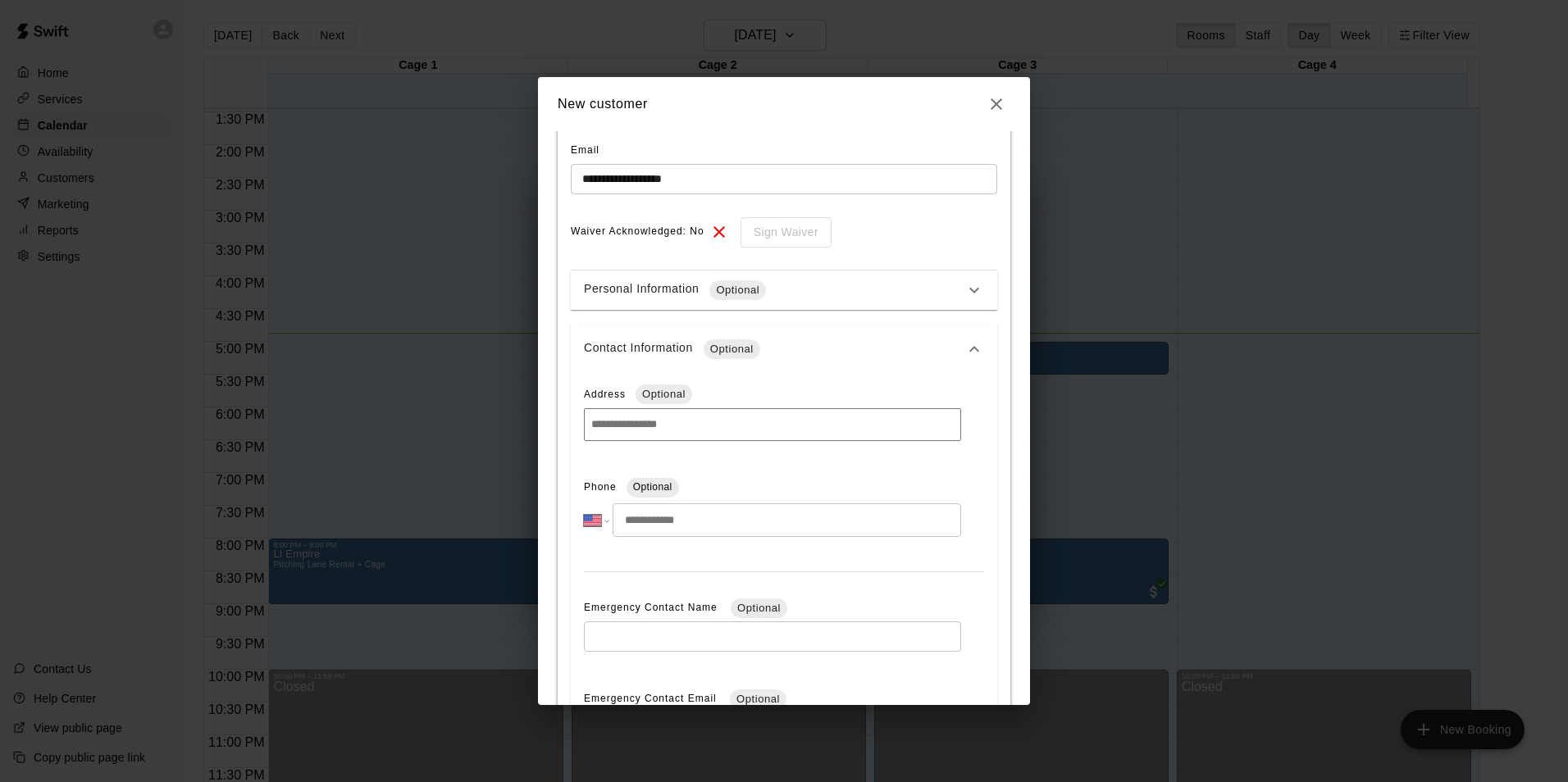
click at [703, 517] on input "tel" at bounding box center [787, 520] width 349 height 33
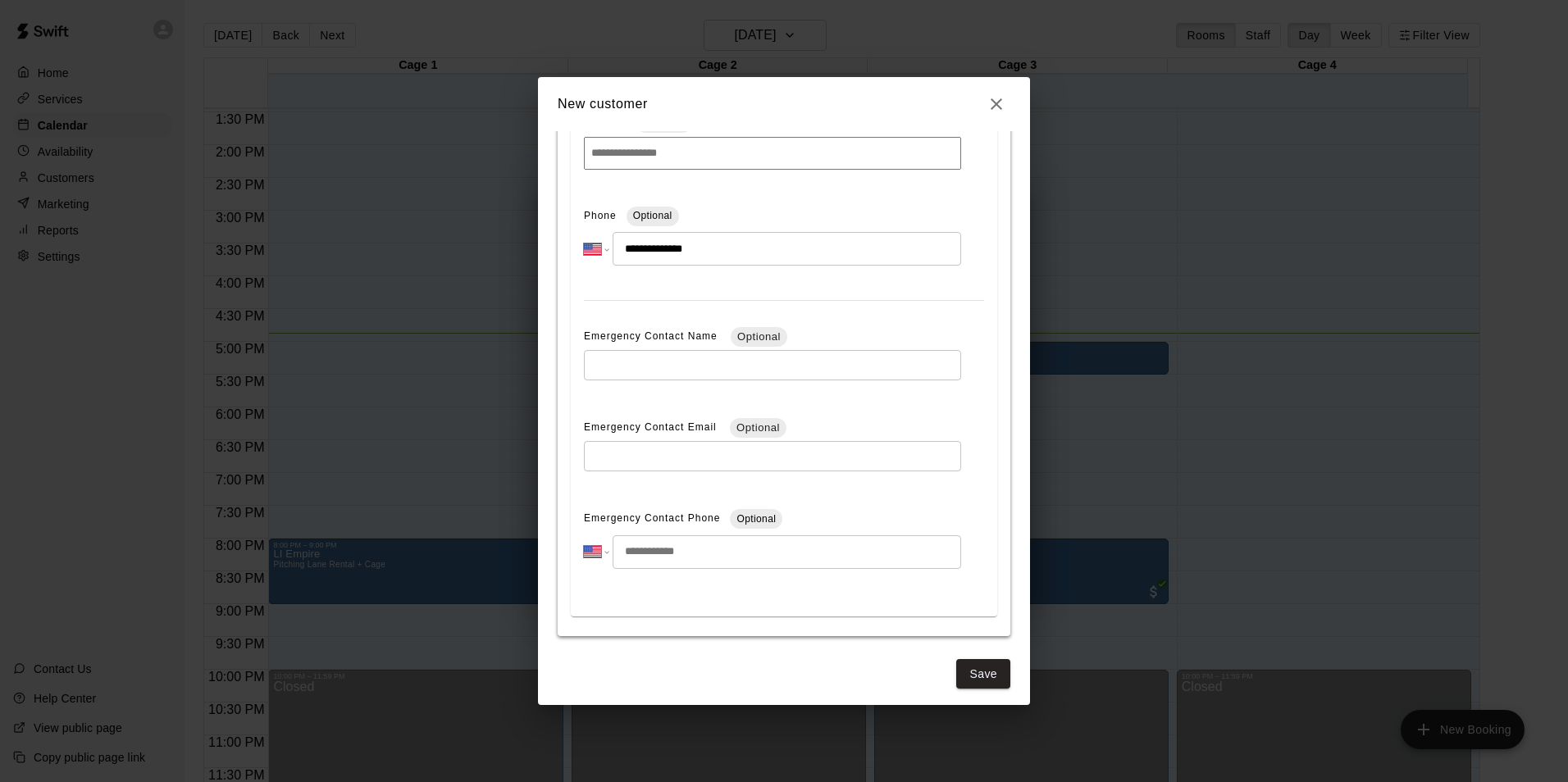
scroll to position [526, 0]
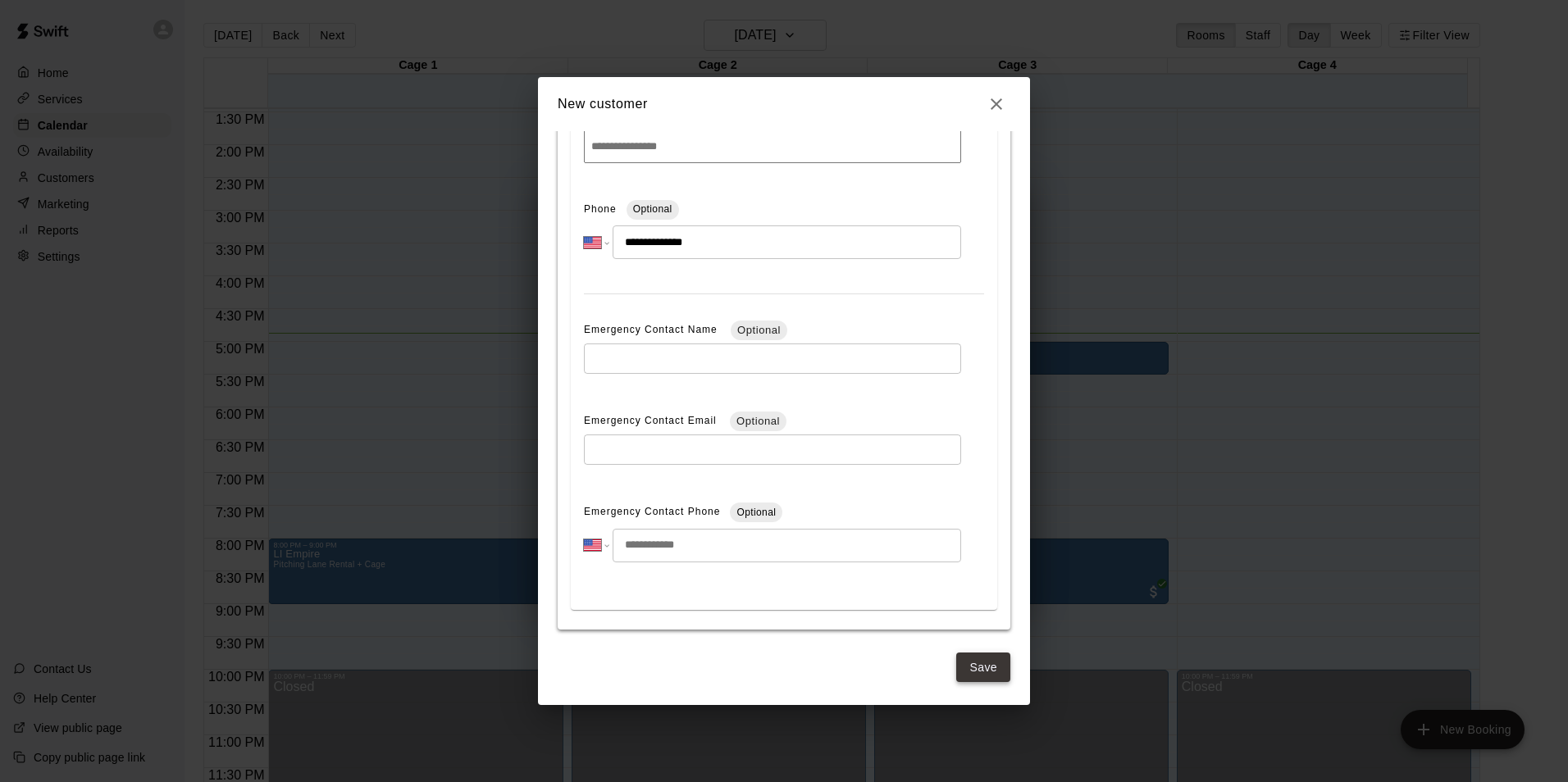
type input "**********"
click at [778, 657] on button "Save" at bounding box center [983, 668] width 54 height 31
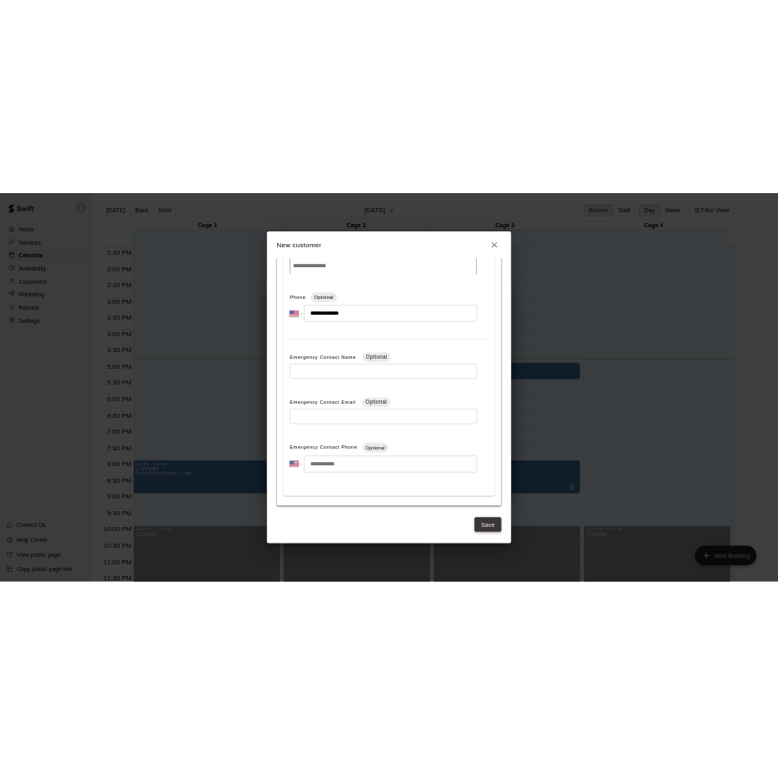
scroll to position [0, 0]
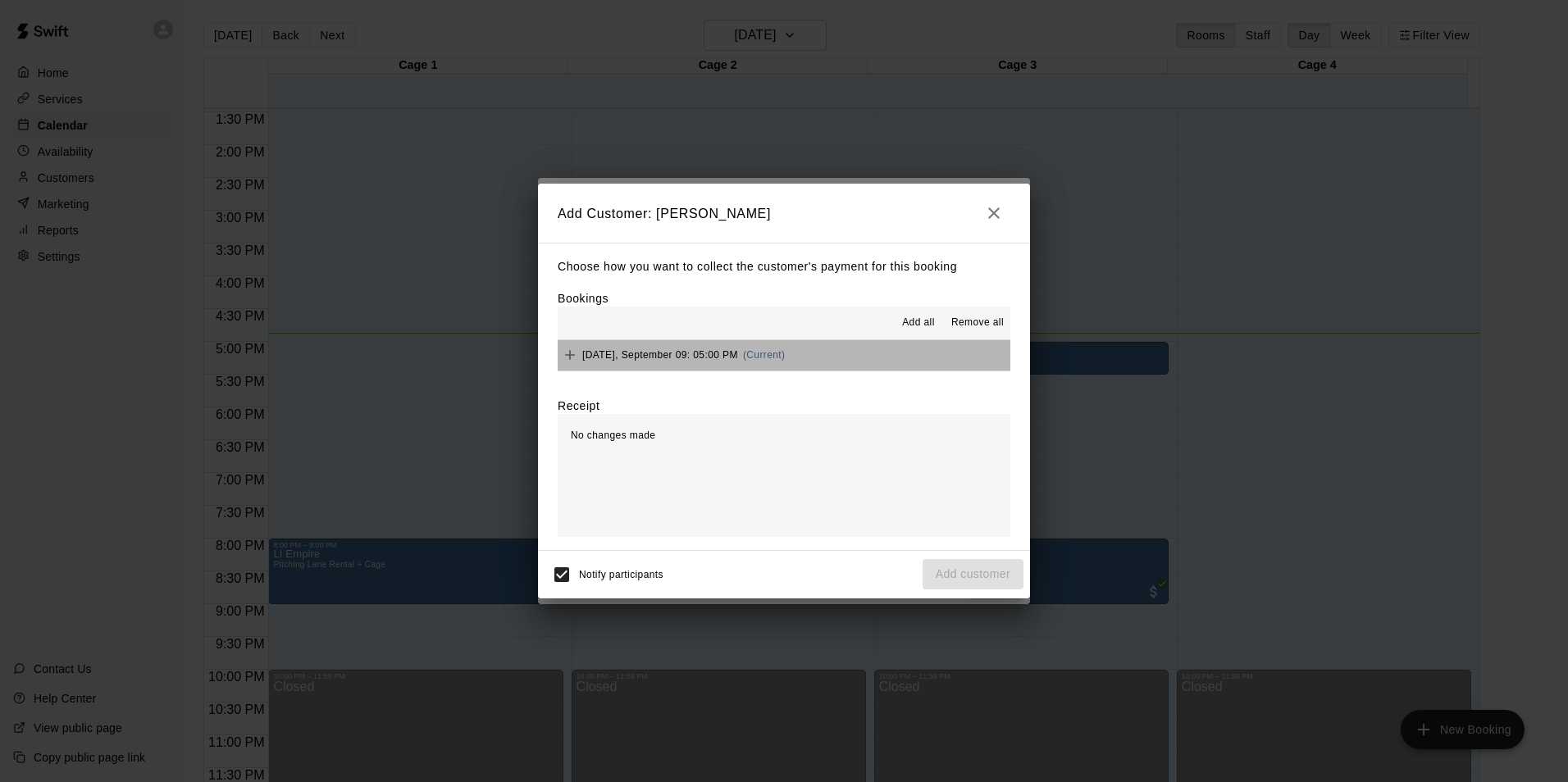
drag, startPoint x: 826, startPoint y: 360, endPoint x: 865, endPoint y: 415, distance: 67.4
click at [778, 360] on button "Tuesday, September 09: 05:00 PM (Current)" at bounding box center [784, 356] width 453 height 31
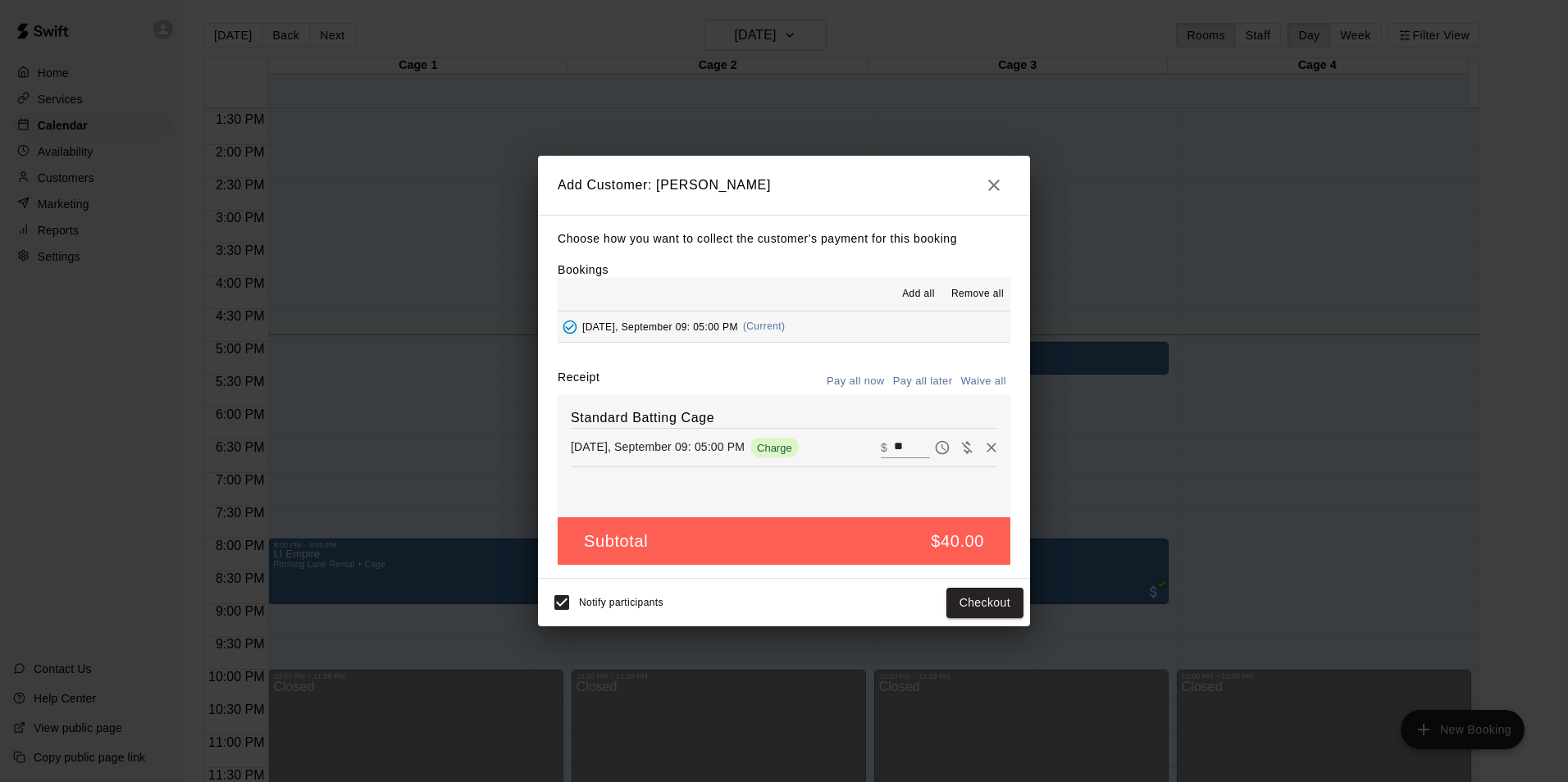
click at [778, 331] on button "Tuesday, September 09: 05:00 PM (Current)" at bounding box center [784, 326] width 453 height 31
click at [778, 185] on icon "button" at bounding box center [994, 185] width 20 height 20
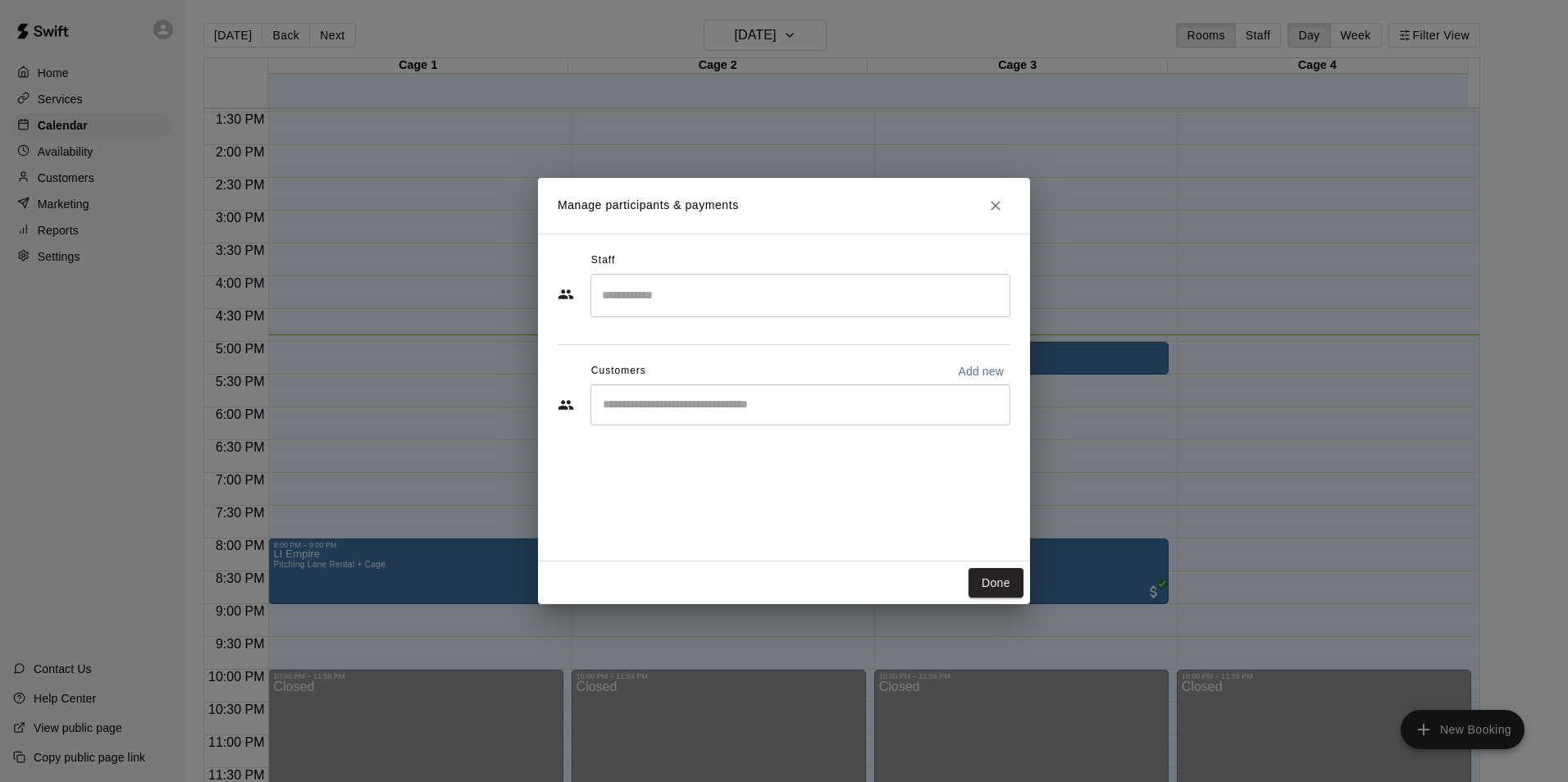
click at [778, 397] on input "Start typing to search customers..." at bounding box center [800, 405] width 405 height 17
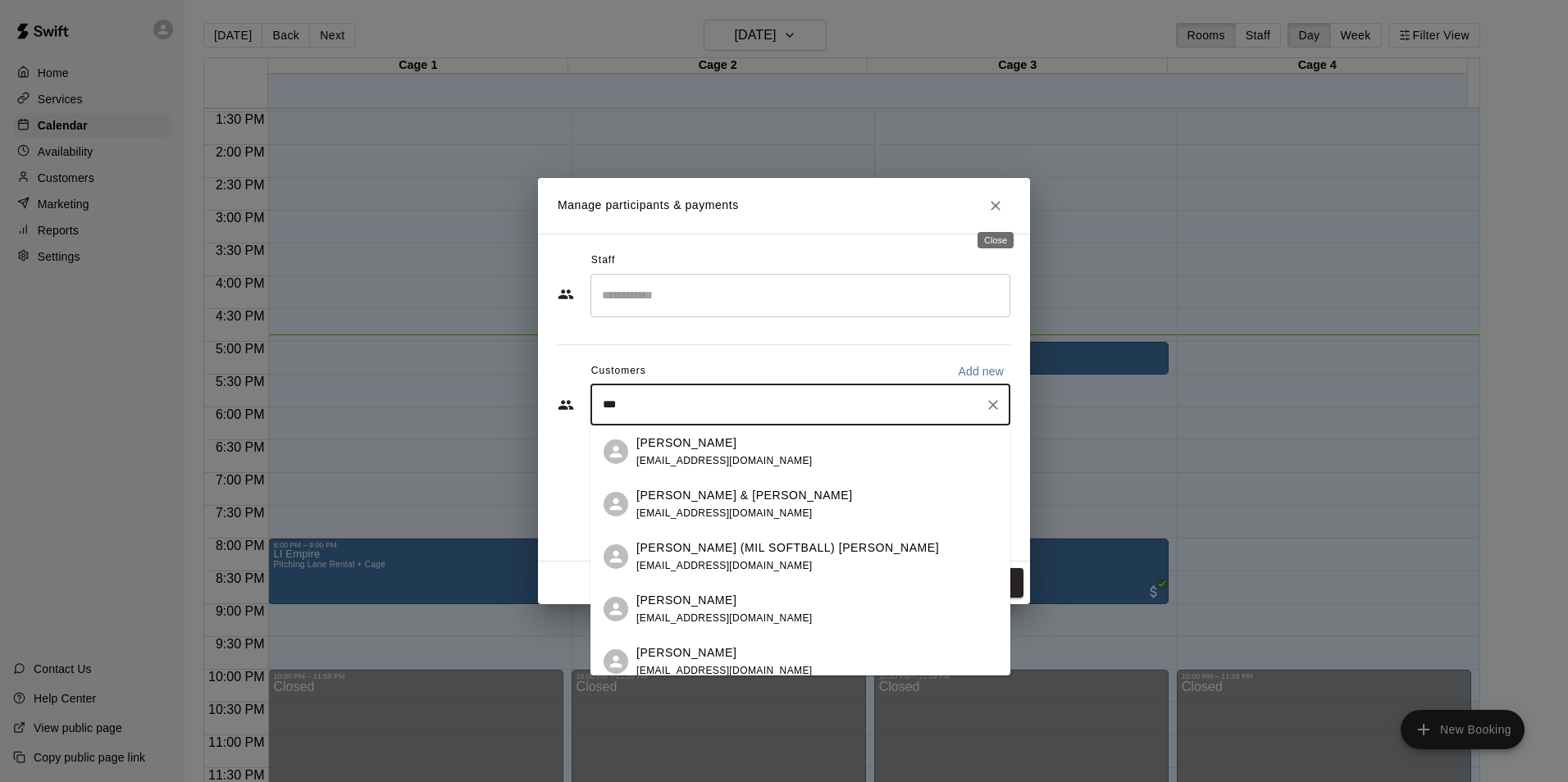
type input "***"
click at [778, 200] on button "Close" at bounding box center [996, 206] width 30 height 30
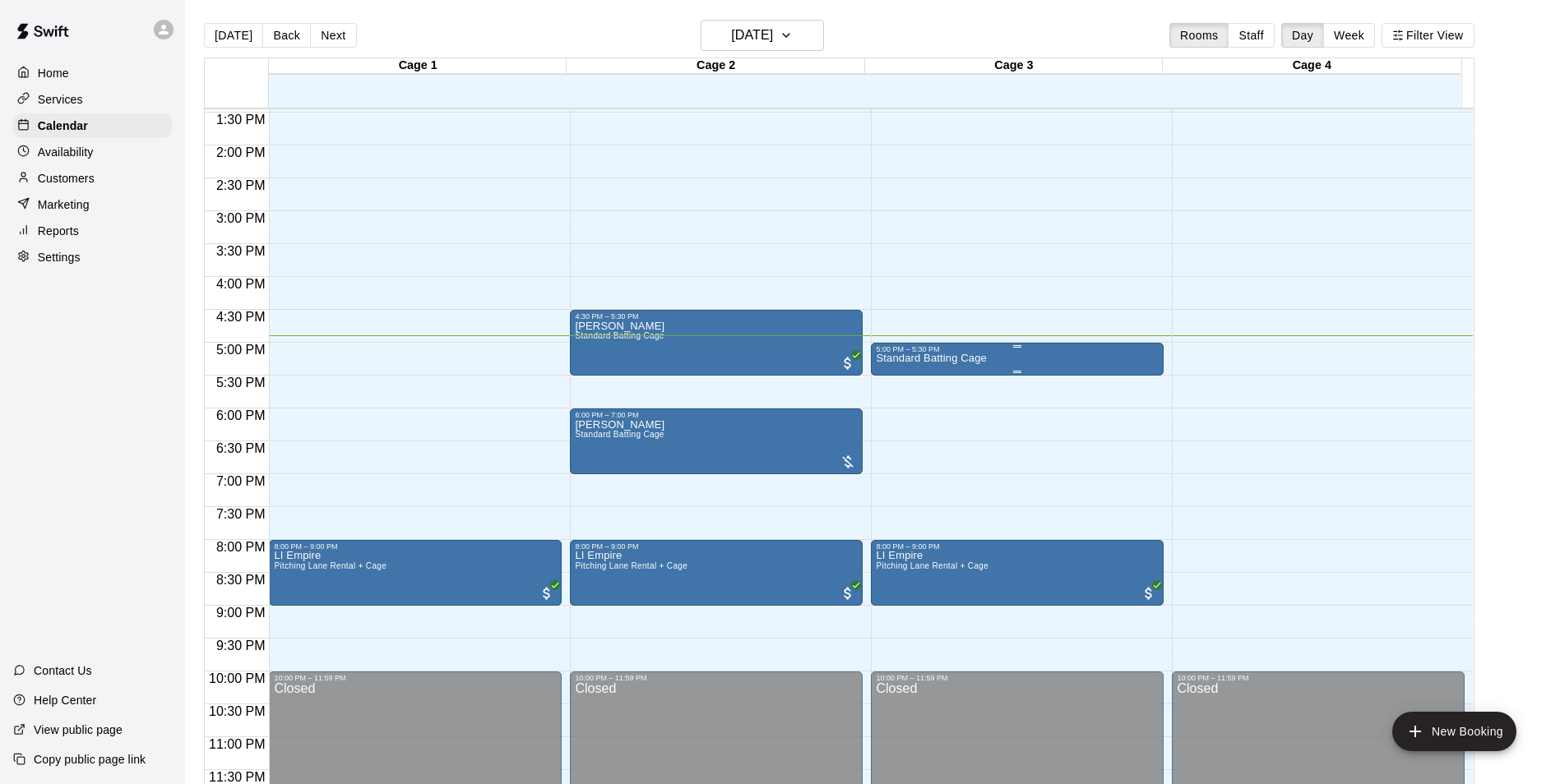
click at [780, 358] on p "Standard Batting Cage" at bounding box center [932, 358] width 111 height 0
click at [780, 377] on icon "edit" at bounding box center [891, 377] width 20 height 20
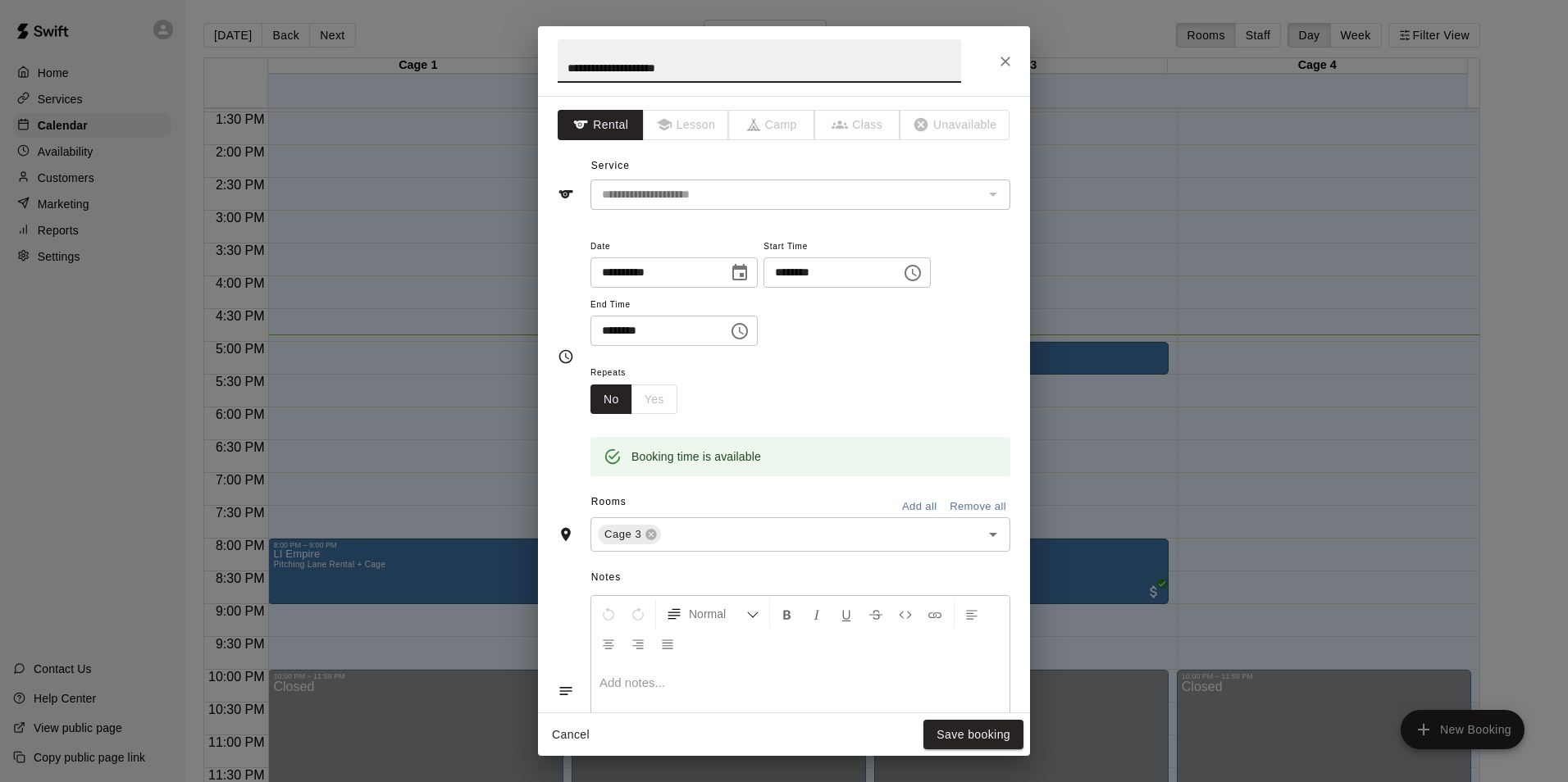
click at [624, 334] on input "********" at bounding box center [653, 331] width 126 height 31
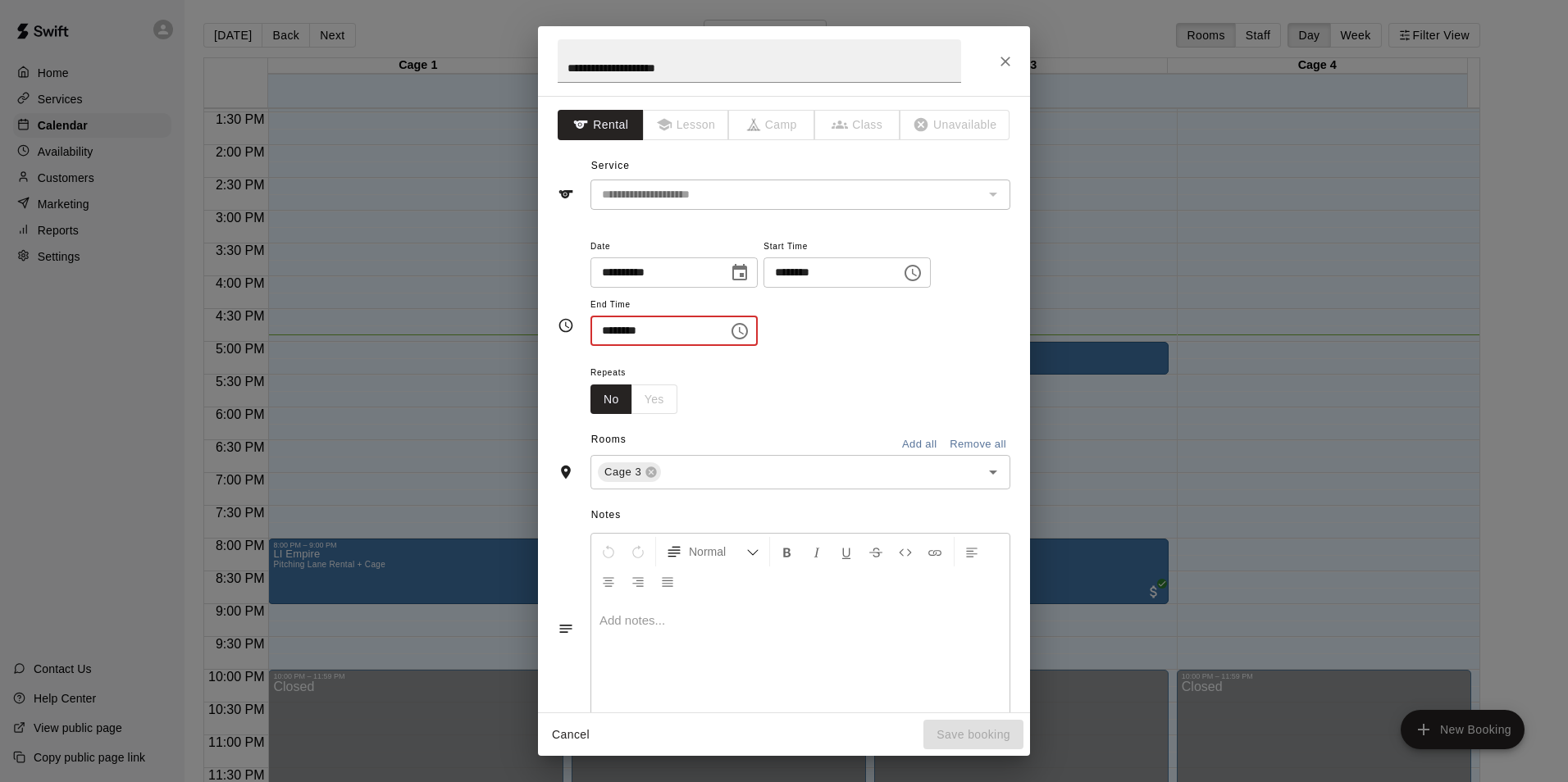
click at [615, 328] on input "********" at bounding box center [653, 331] width 126 height 31
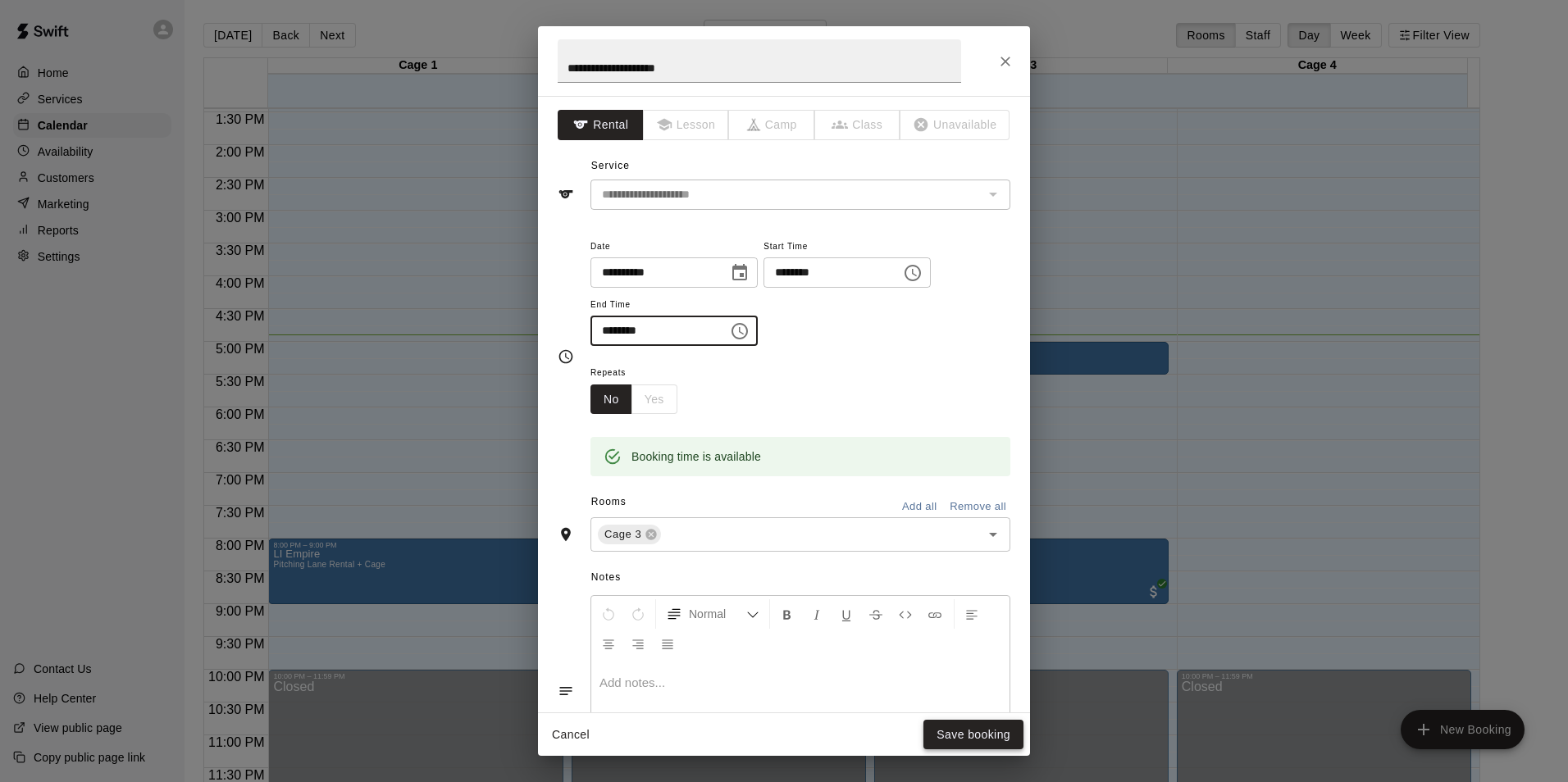
type input "********"
click at [778, 726] on button "Save booking" at bounding box center [973, 735] width 100 height 31
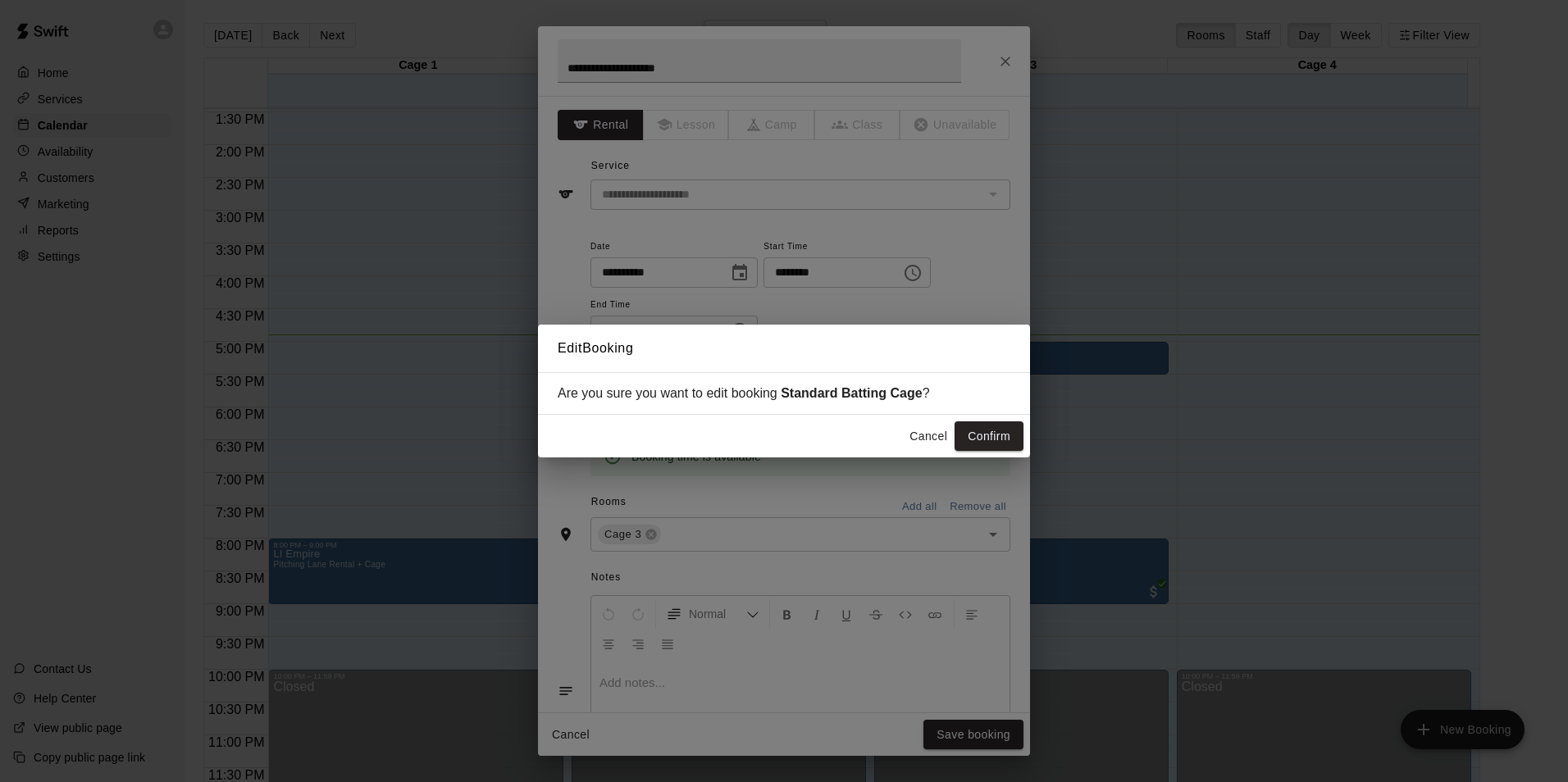
click at [778, 431] on button "Confirm" at bounding box center [989, 436] width 69 height 31
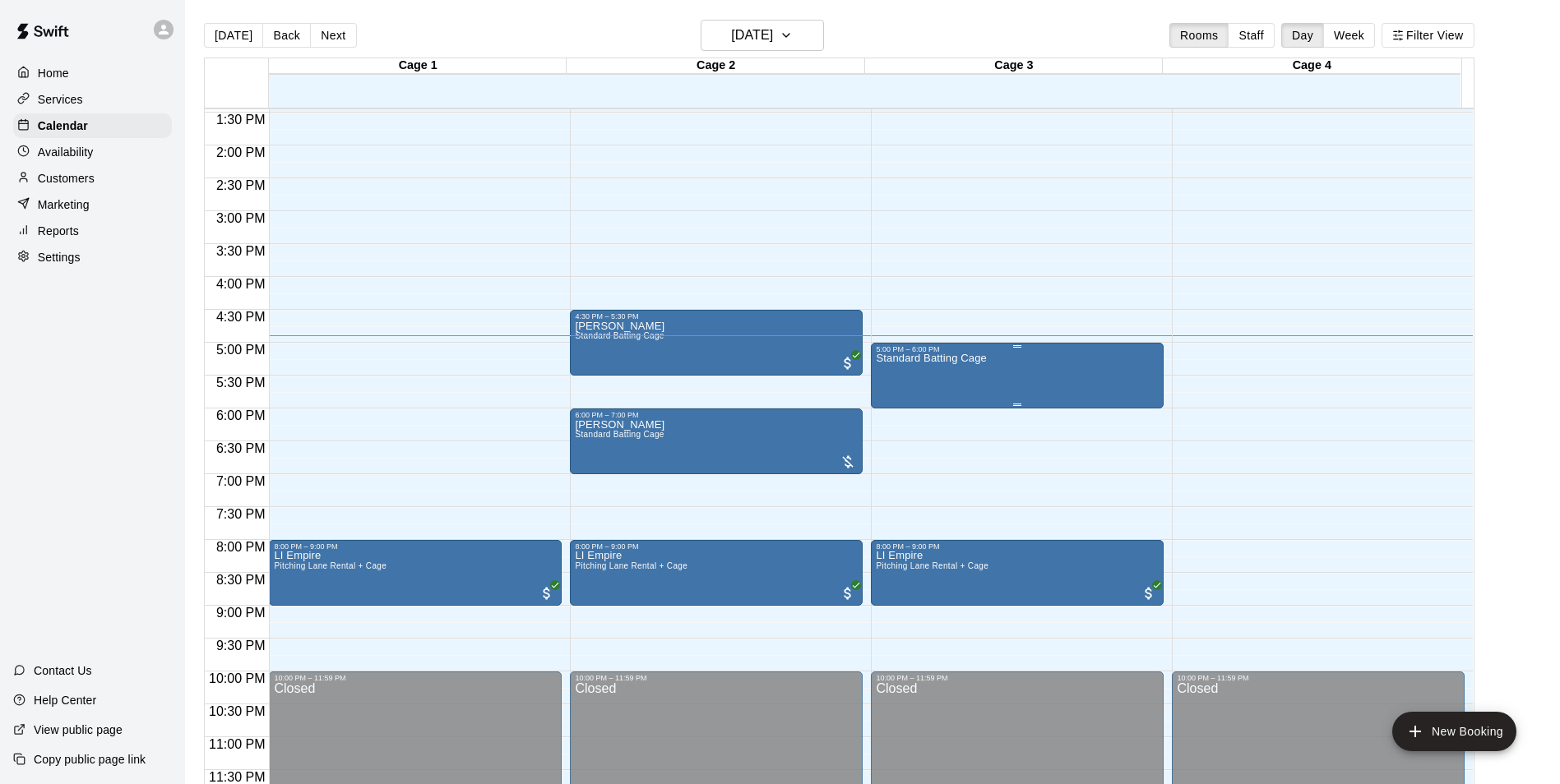
click at [780, 376] on div "Standard Batting Cage" at bounding box center [932, 745] width 111 height 784
click at [780, 412] on img "edit" at bounding box center [891, 410] width 19 height 19
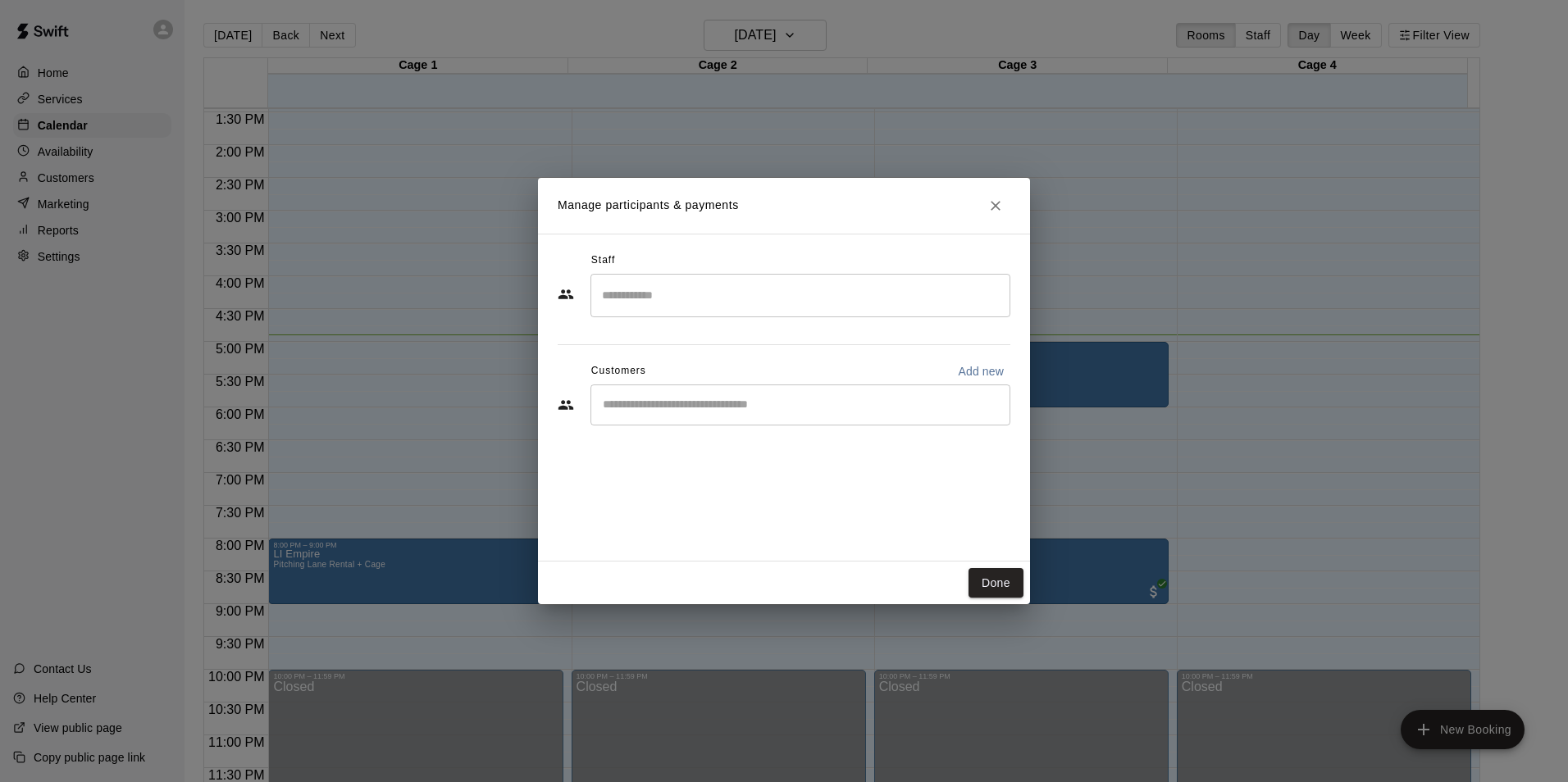
click at [778, 403] on input "Start typing to search customers..." at bounding box center [800, 405] width 405 height 17
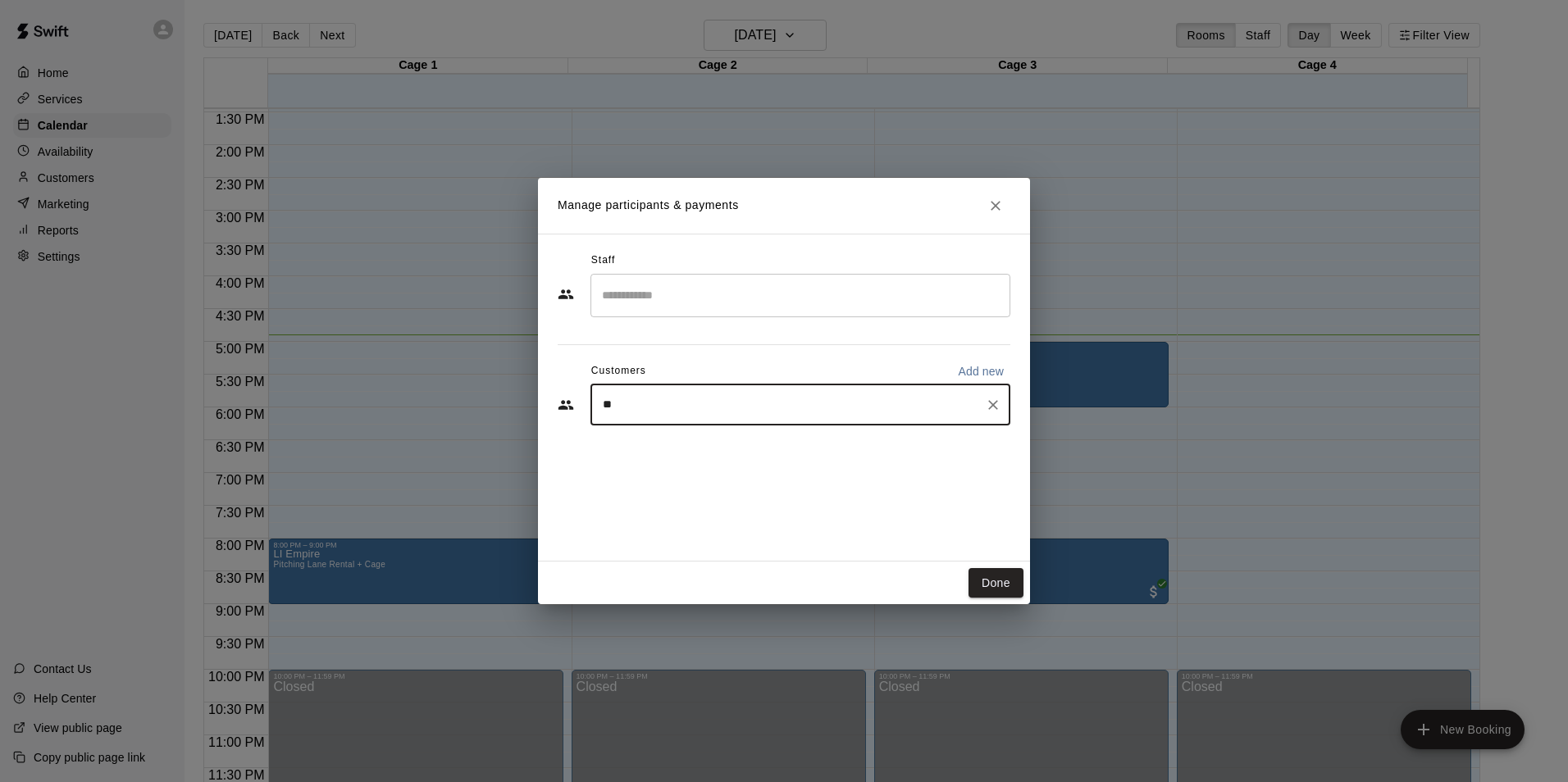
type input "***"
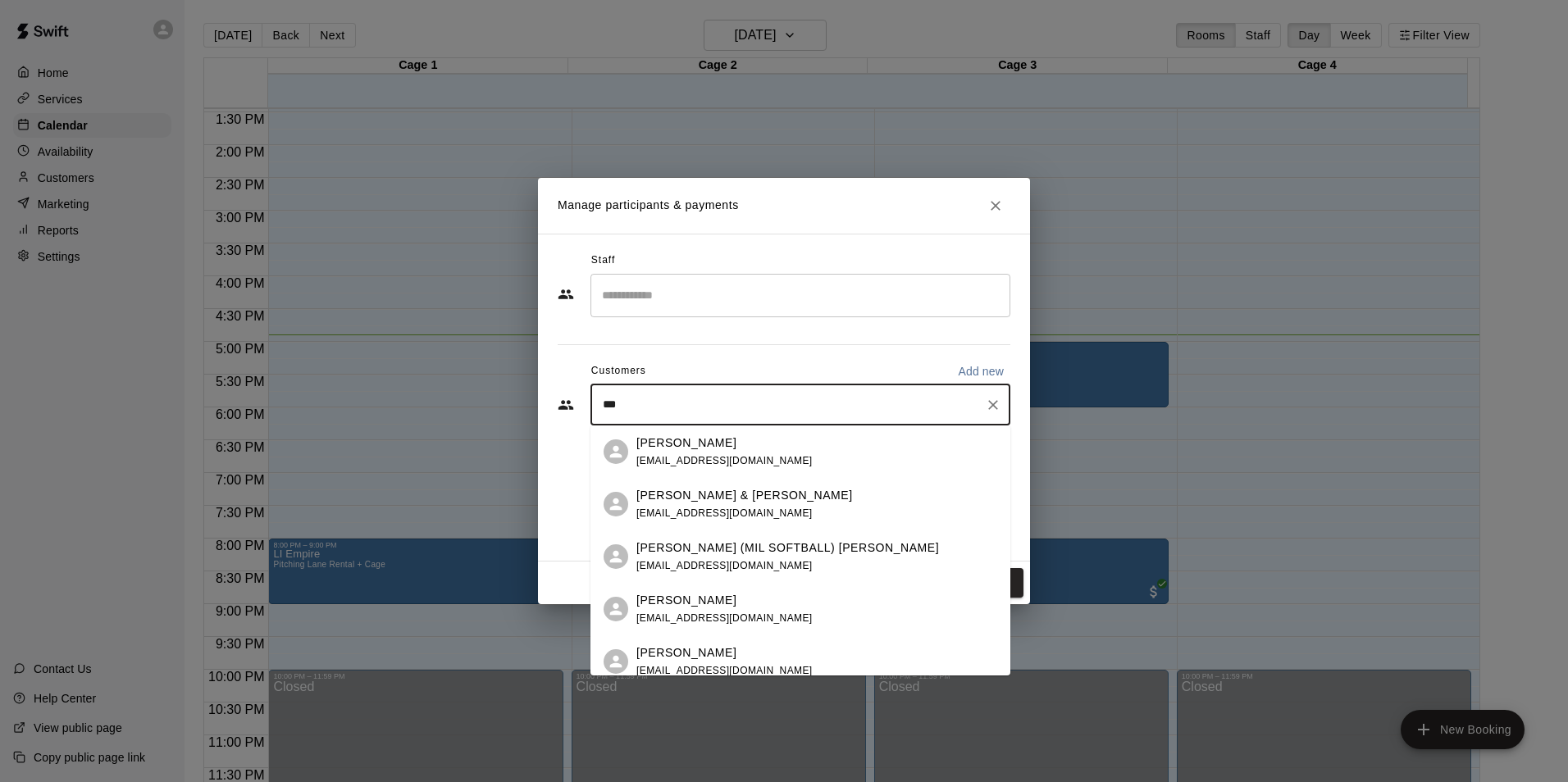
click at [778, 453] on div "Joe Marchionne joeym6612@yahoo.com" at bounding box center [817, 452] width 360 height 35
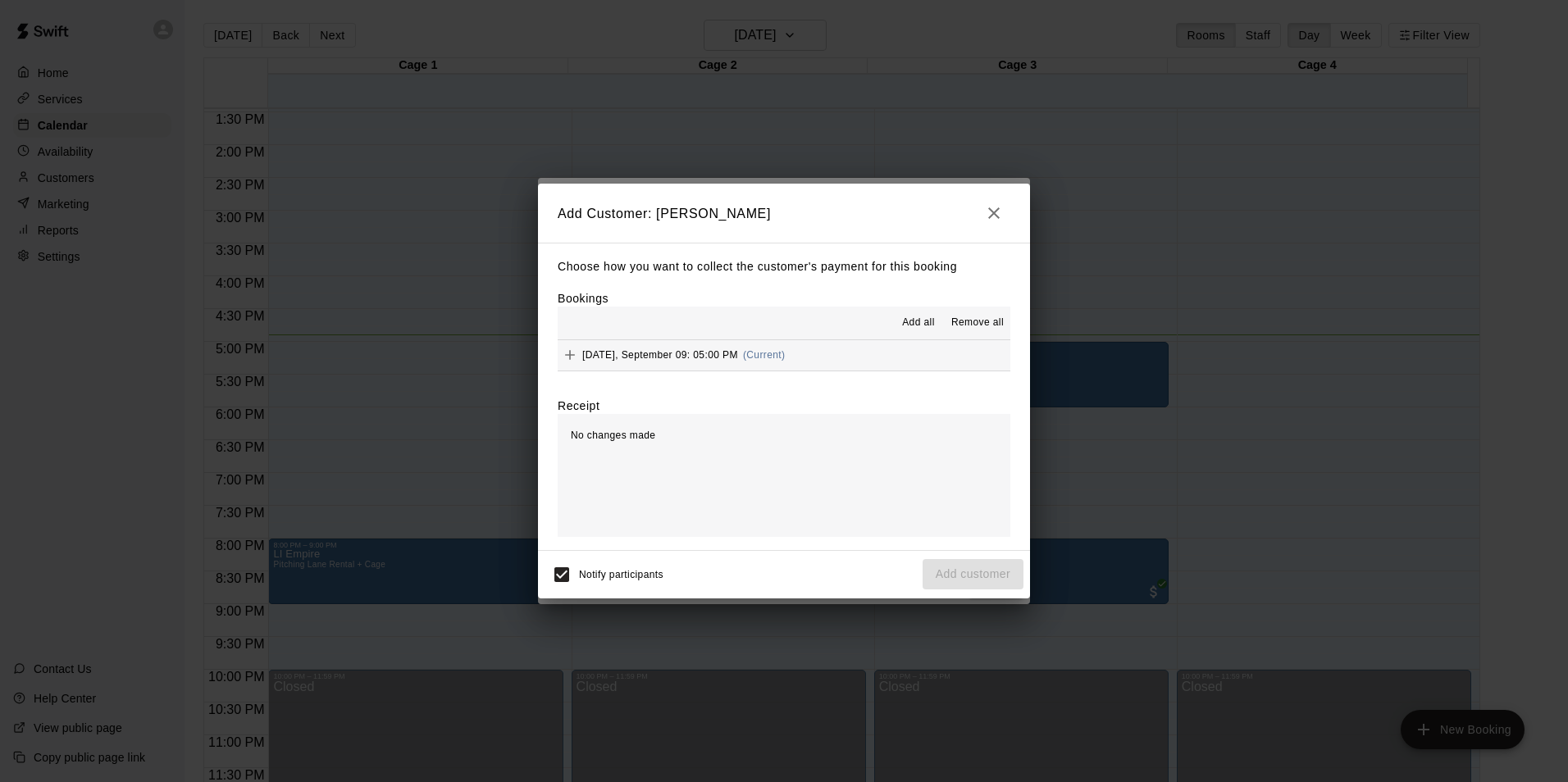
click at [778, 365] on button "Tuesday, September 09: 05:00 PM (Current)" at bounding box center [784, 356] width 453 height 31
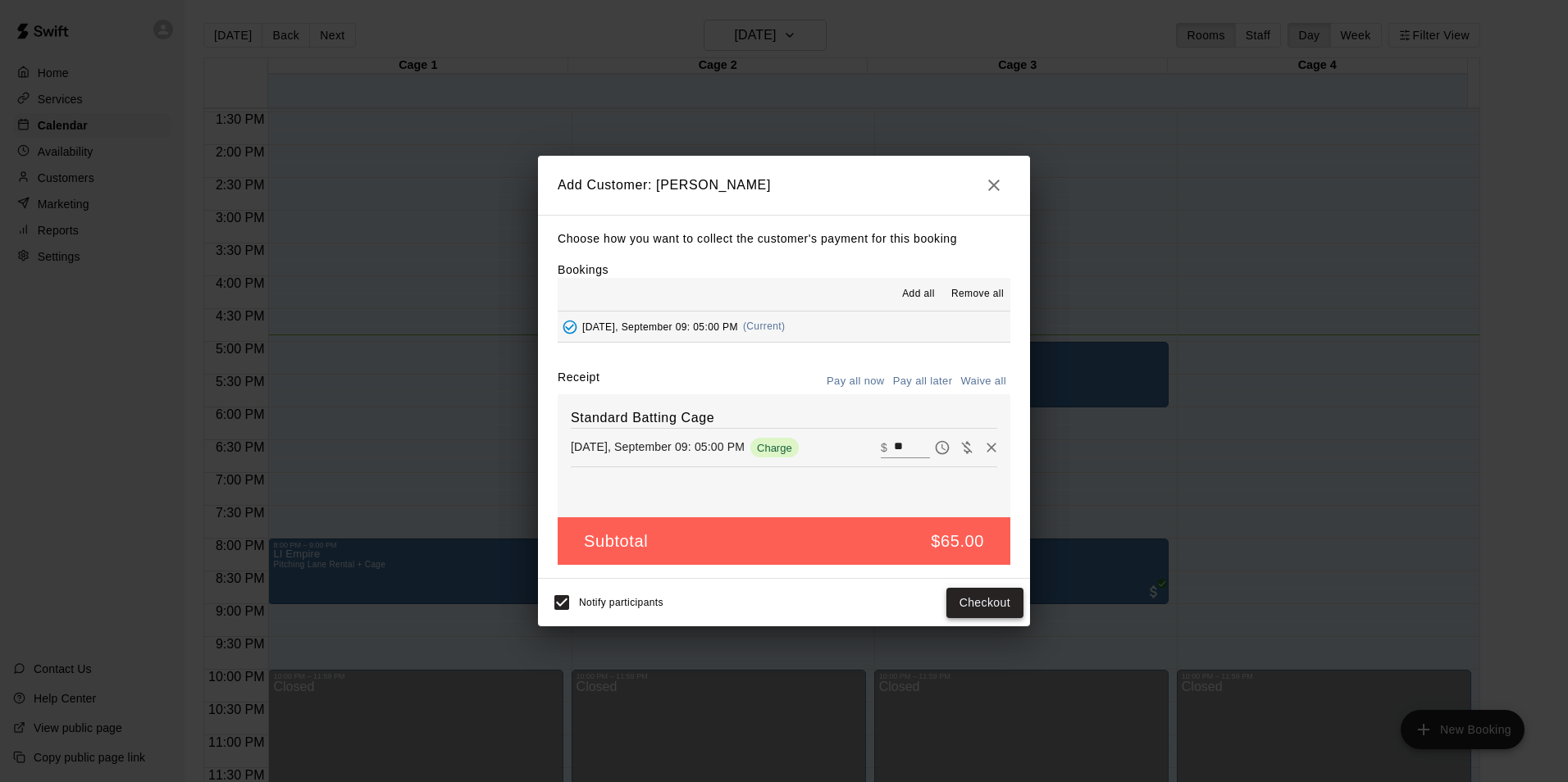
click at [778, 598] on button "Checkout" at bounding box center [985, 603] width 77 height 31
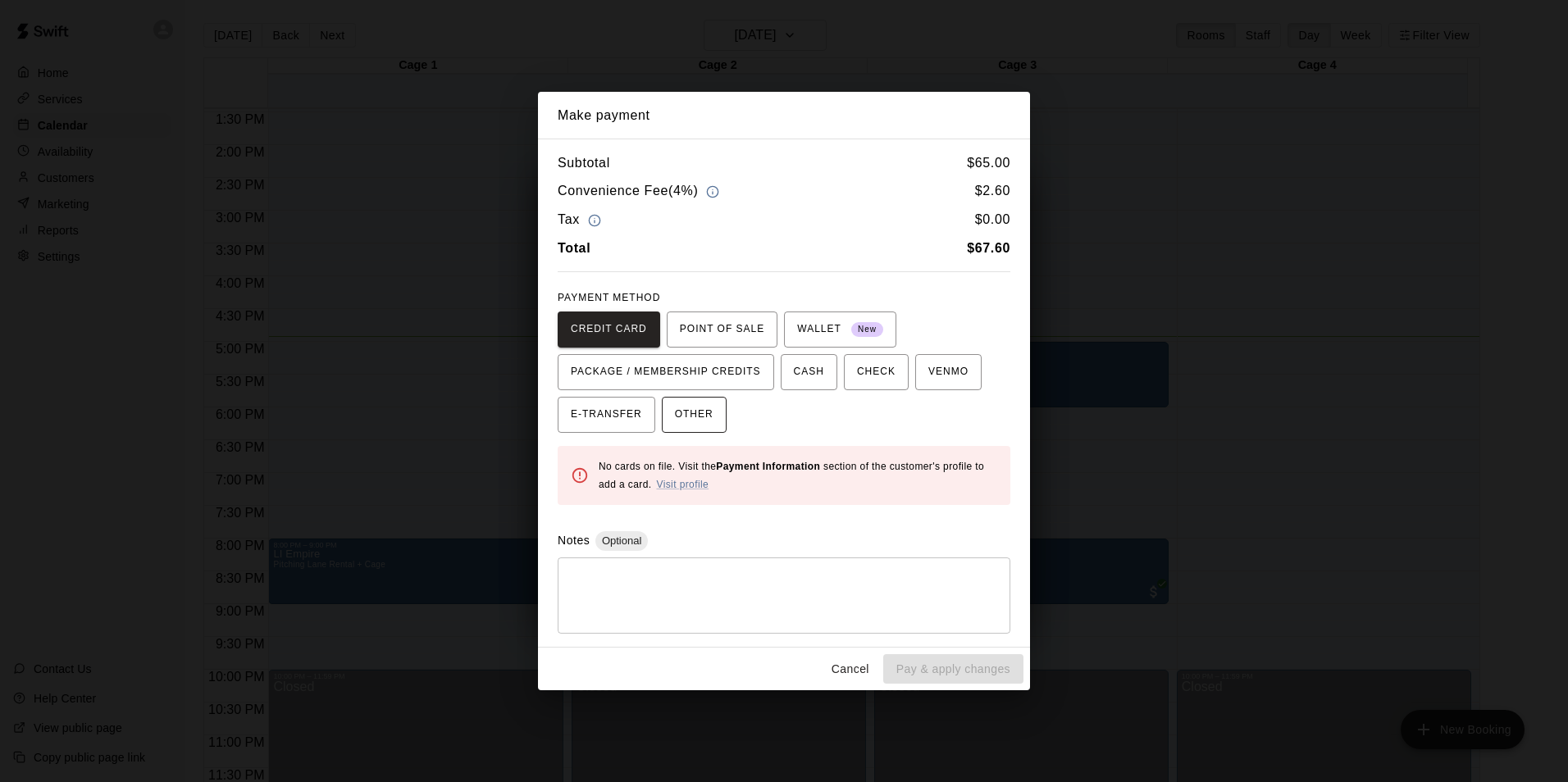
click at [706, 421] on button "OTHER" at bounding box center [694, 415] width 65 height 36
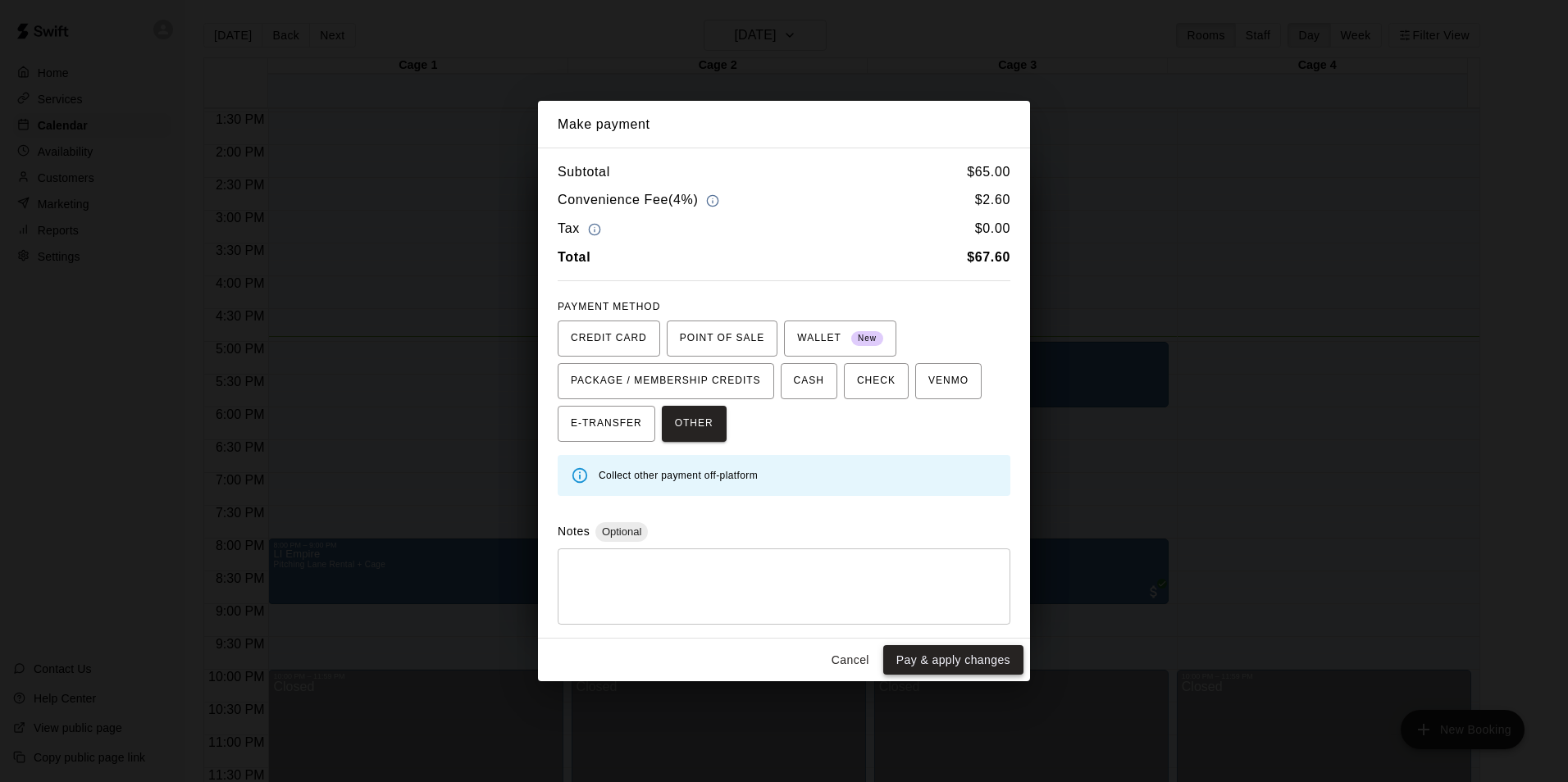
click at [778, 654] on button "Pay & apply changes" at bounding box center [953, 660] width 140 height 31
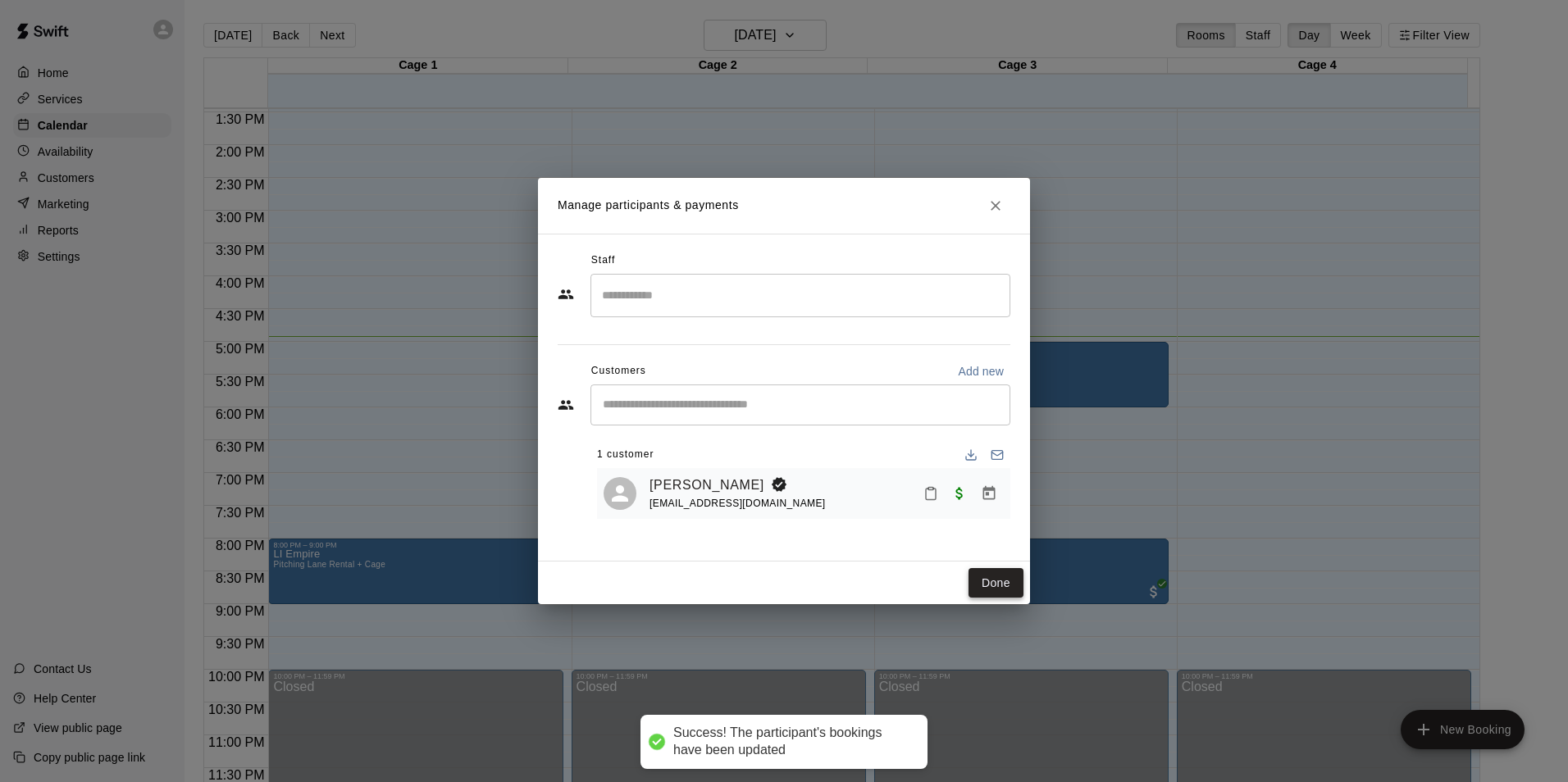
click at [778, 577] on button "Done" at bounding box center [996, 583] width 55 height 31
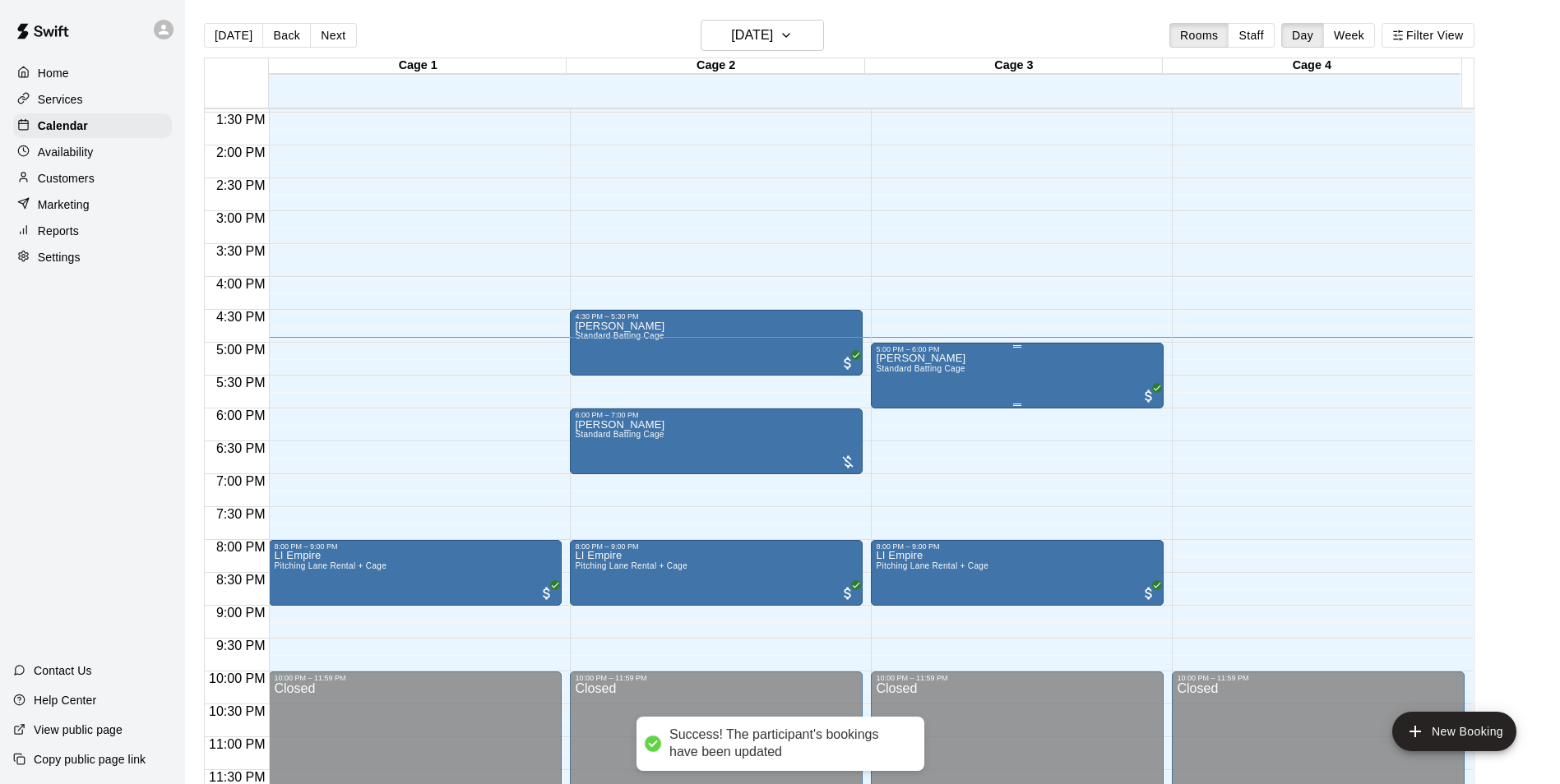
click at [780, 394] on div "Joe Marchionne Standard Batting Cage" at bounding box center [1018, 745] width 283 height 784
click at [780, 411] on div at bounding box center [786, 392] width 1573 height 784
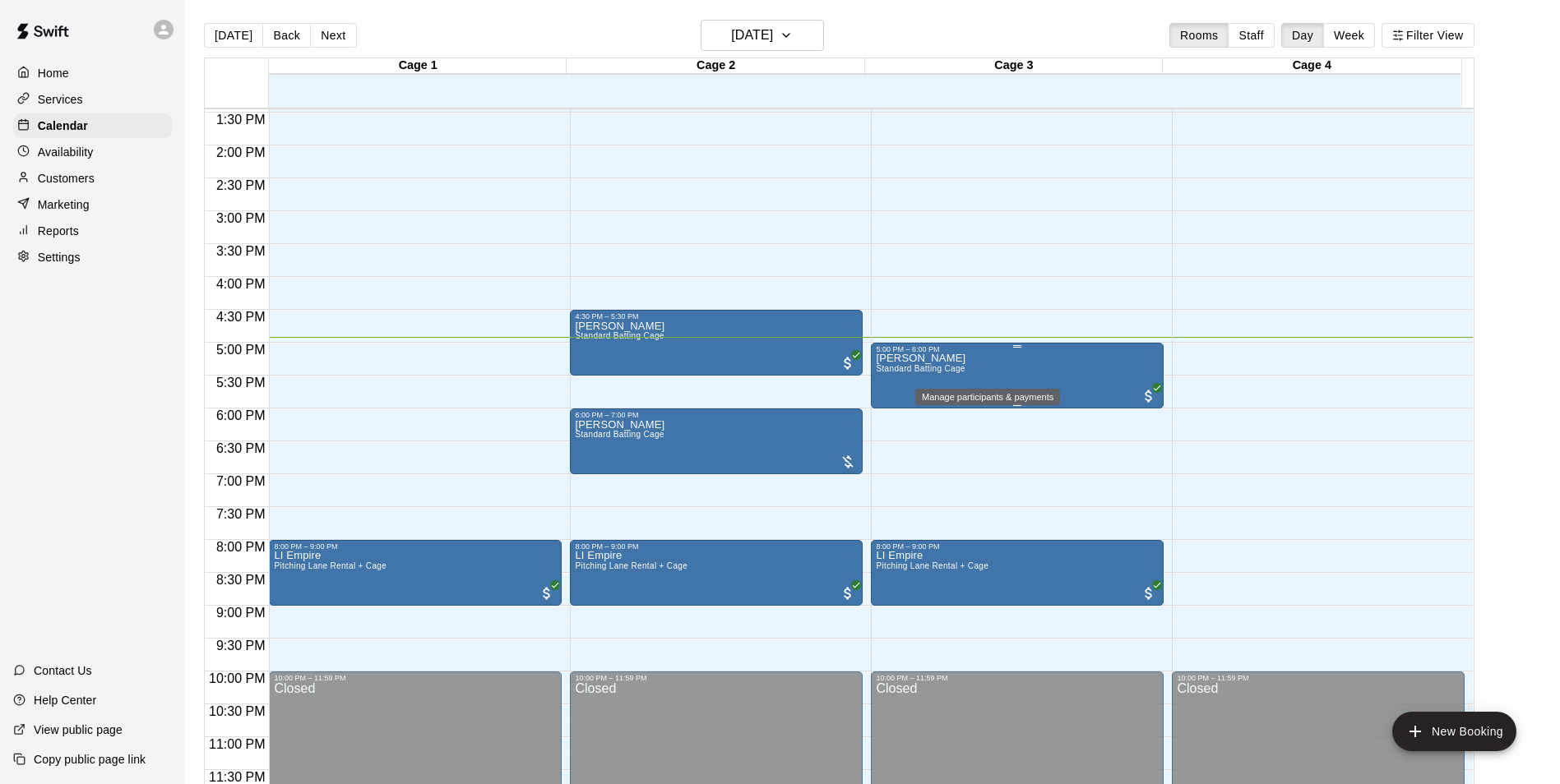
click at [780, 407] on div "5:00 PM – 6:00 PM Joe Marchionne Standard Batting Cage" at bounding box center [1018, 375] width 292 height 66
click at [780, 410] on button "edit" at bounding box center [885, 398] width 33 height 32
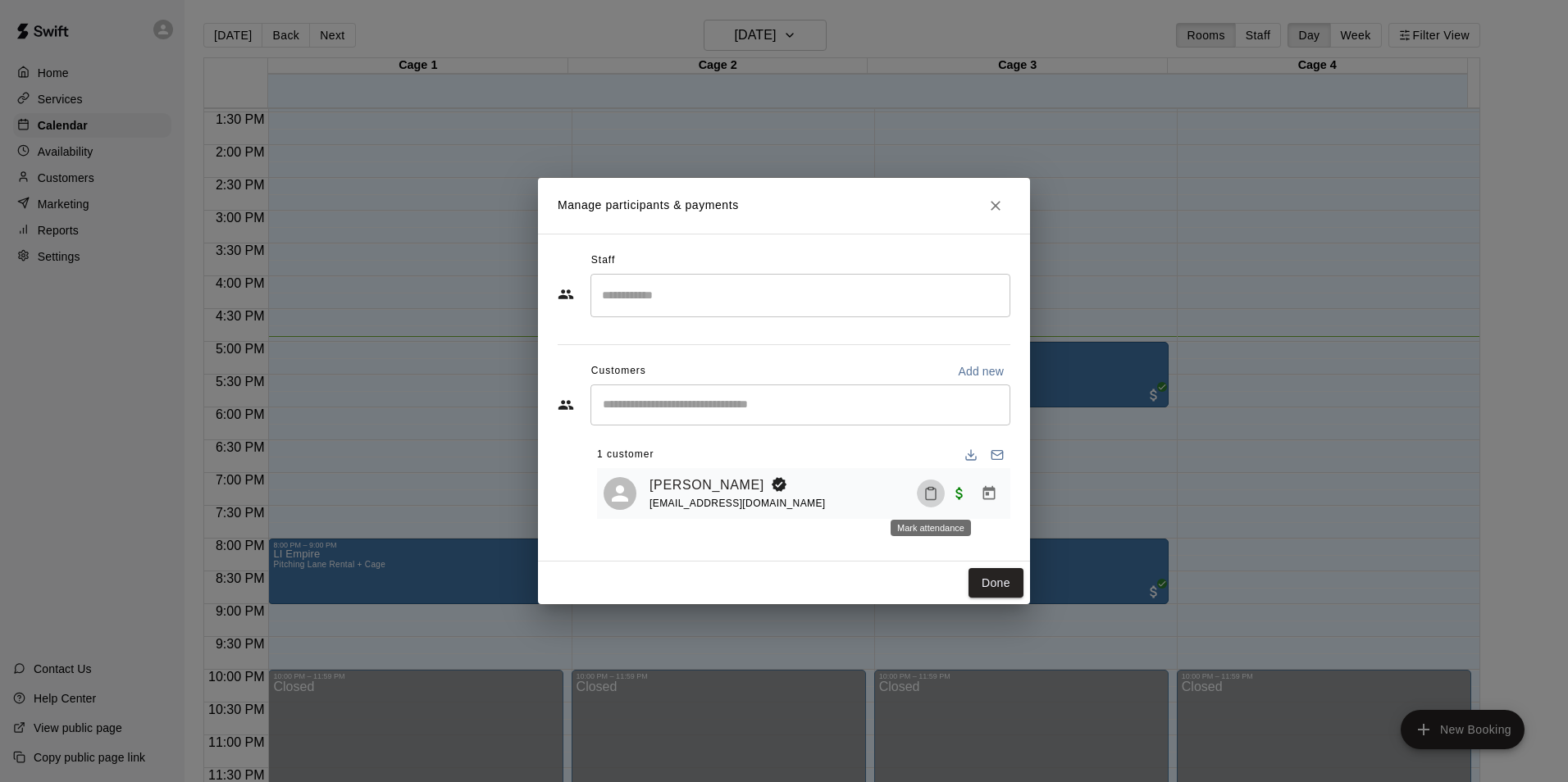
click at [778, 497] on icon "Mark attendance" at bounding box center [930, 493] width 15 height 15
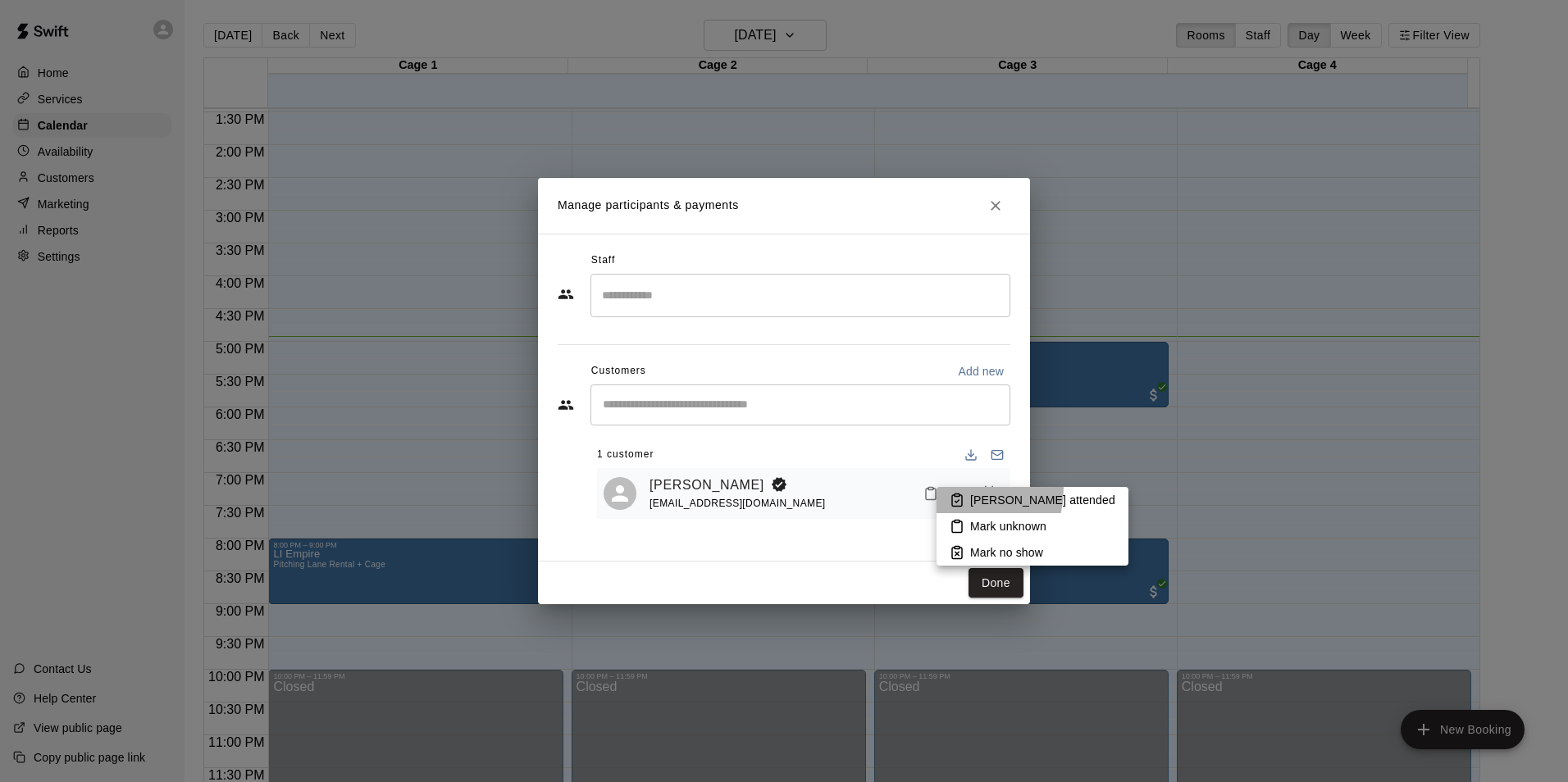
click at [778, 489] on li "Mark attended" at bounding box center [1032, 500] width 192 height 27
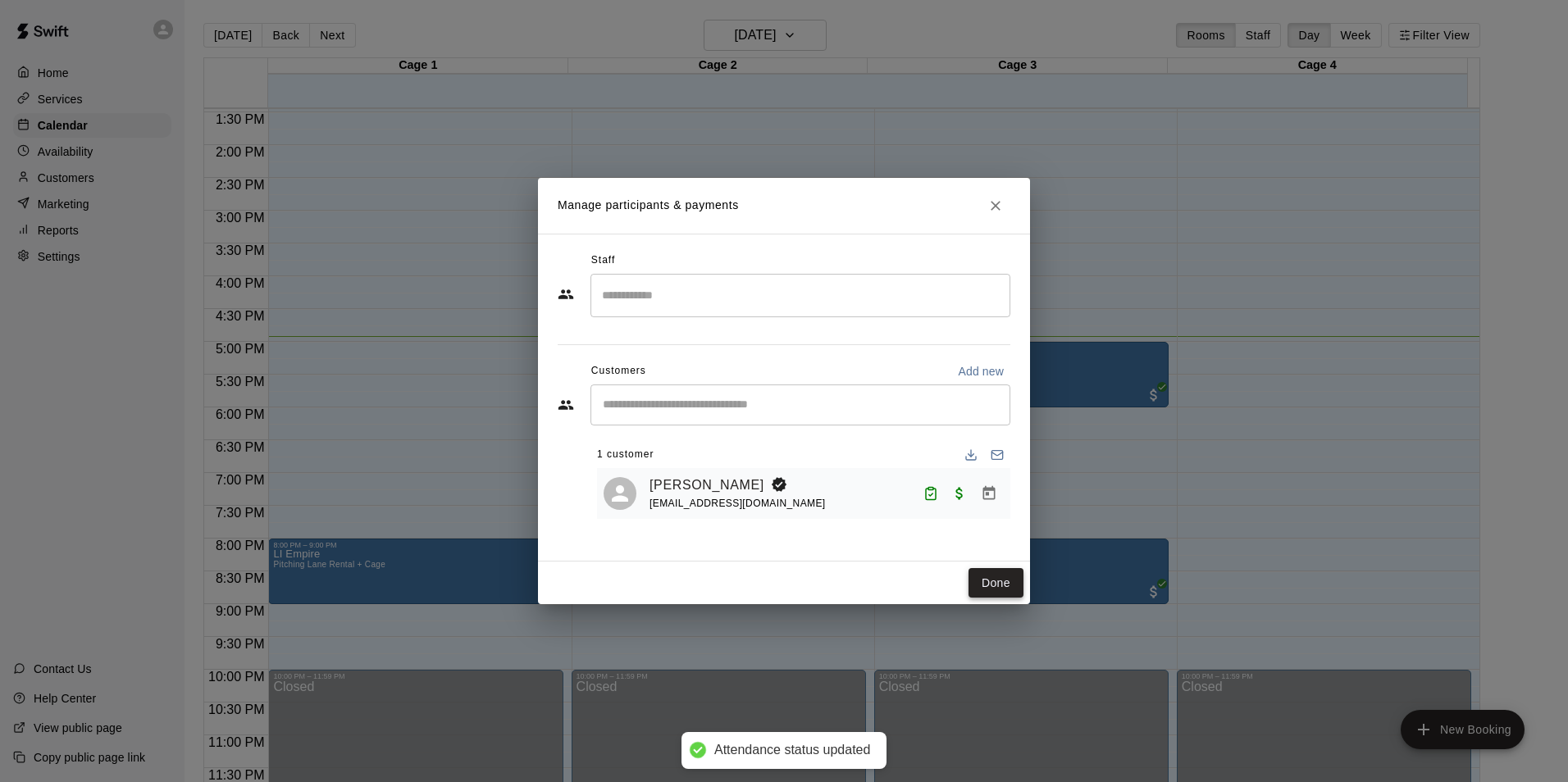
click at [778, 572] on button "Done" at bounding box center [996, 583] width 55 height 31
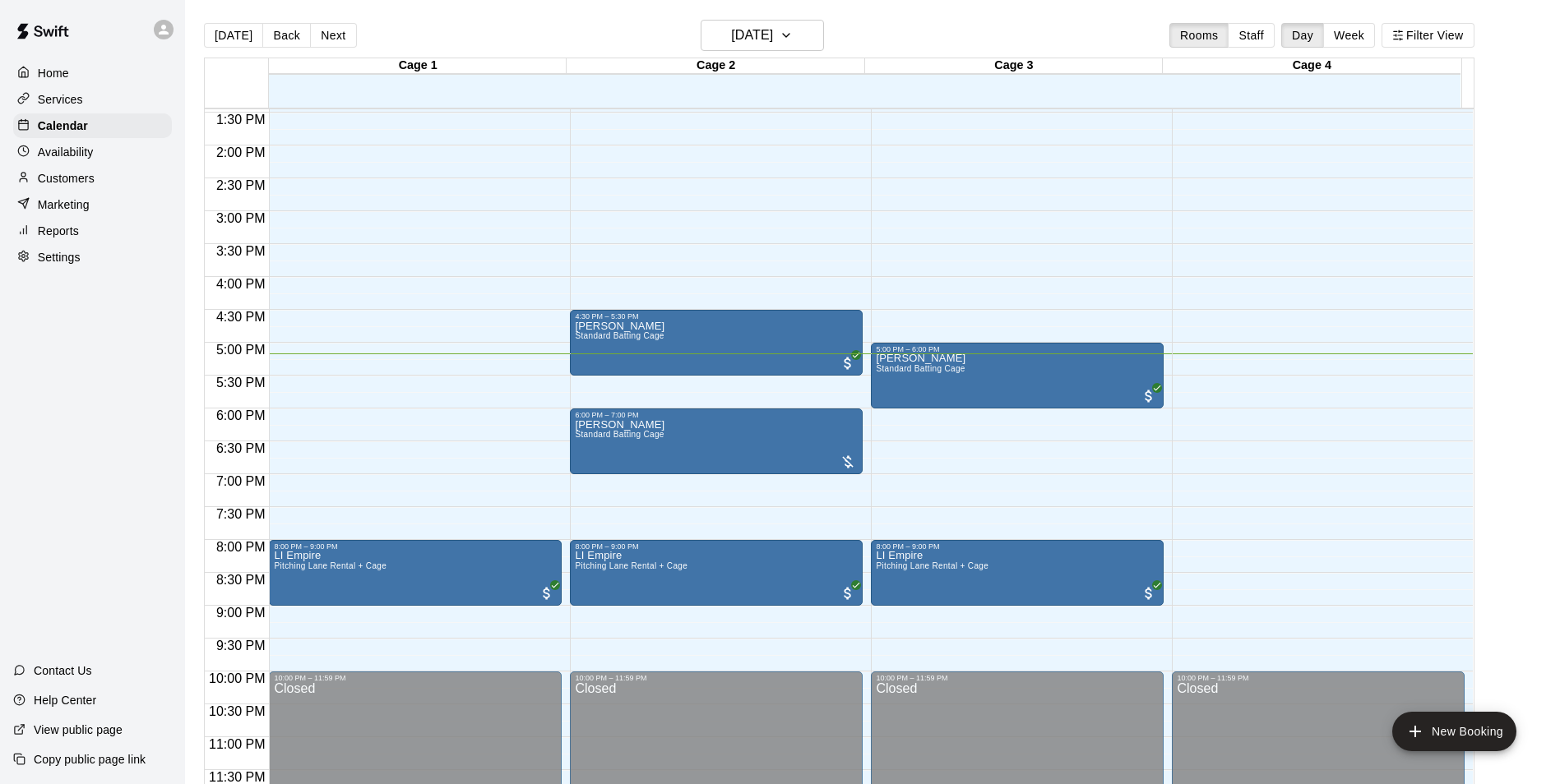
scroll to position [887, 0]
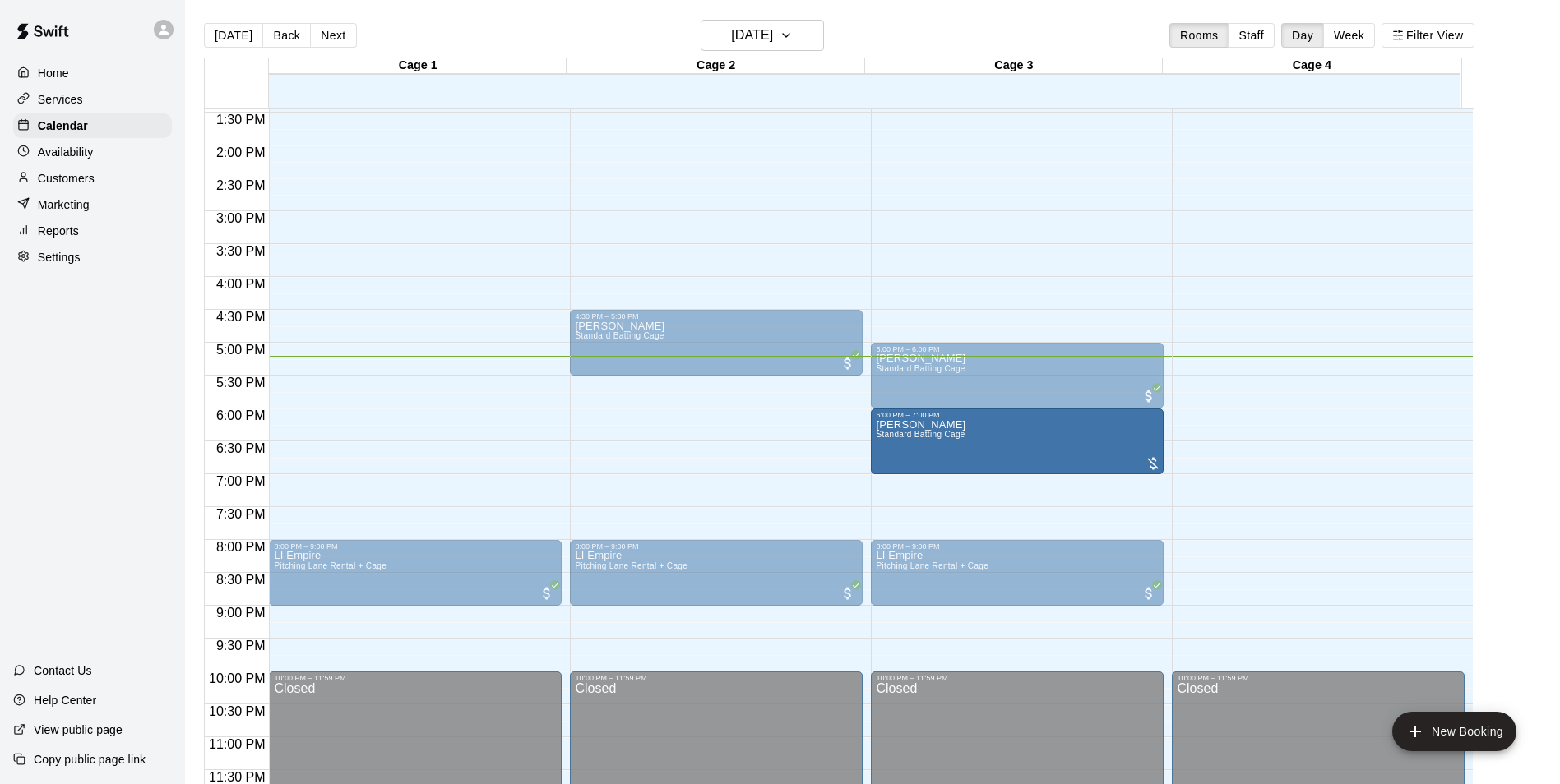
drag, startPoint x: 720, startPoint y: 436, endPoint x: 948, endPoint y: 440, distance: 228.0
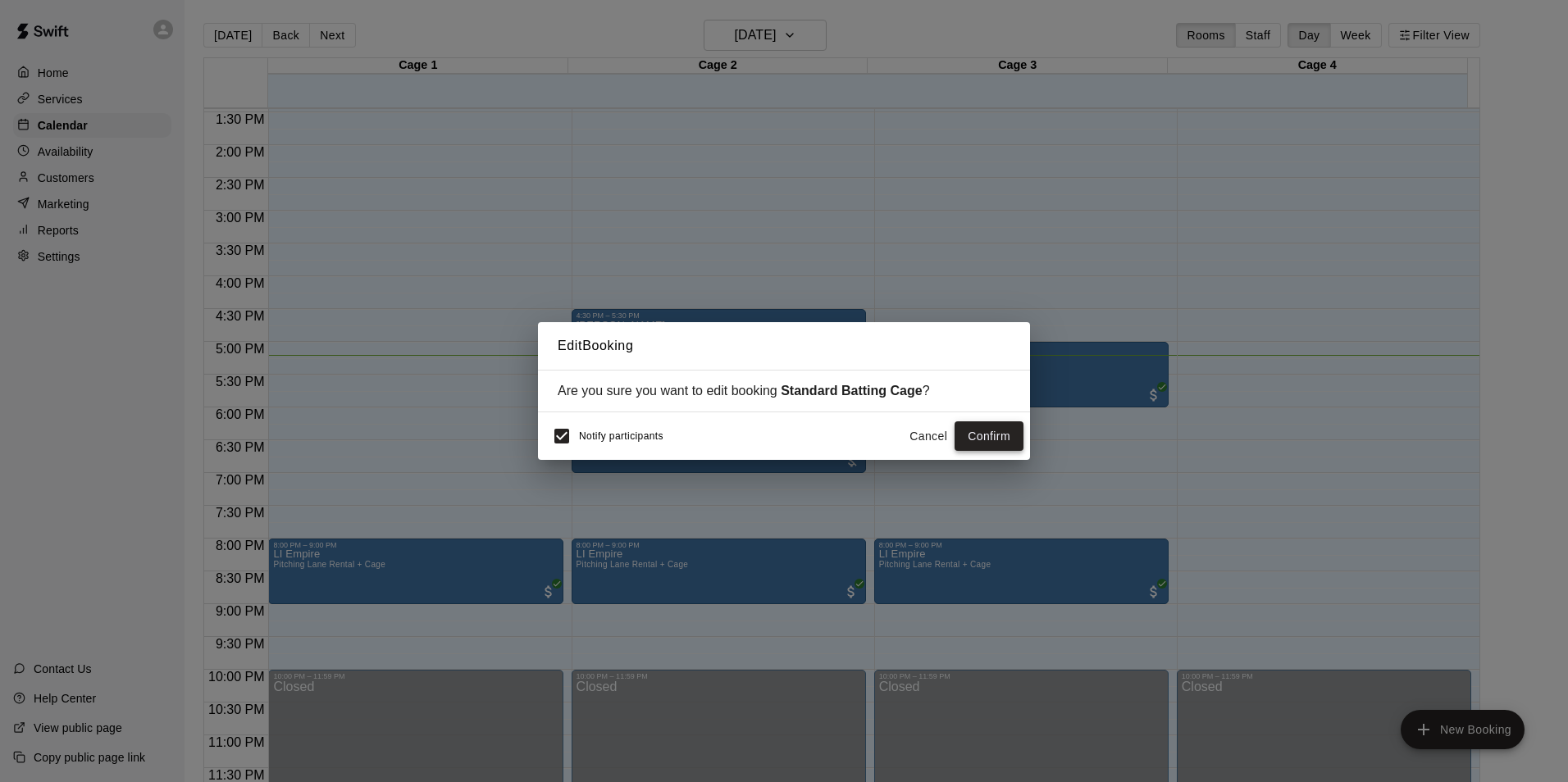
click at [778, 443] on button "Confirm" at bounding box center [989, 436] width 69 height 31
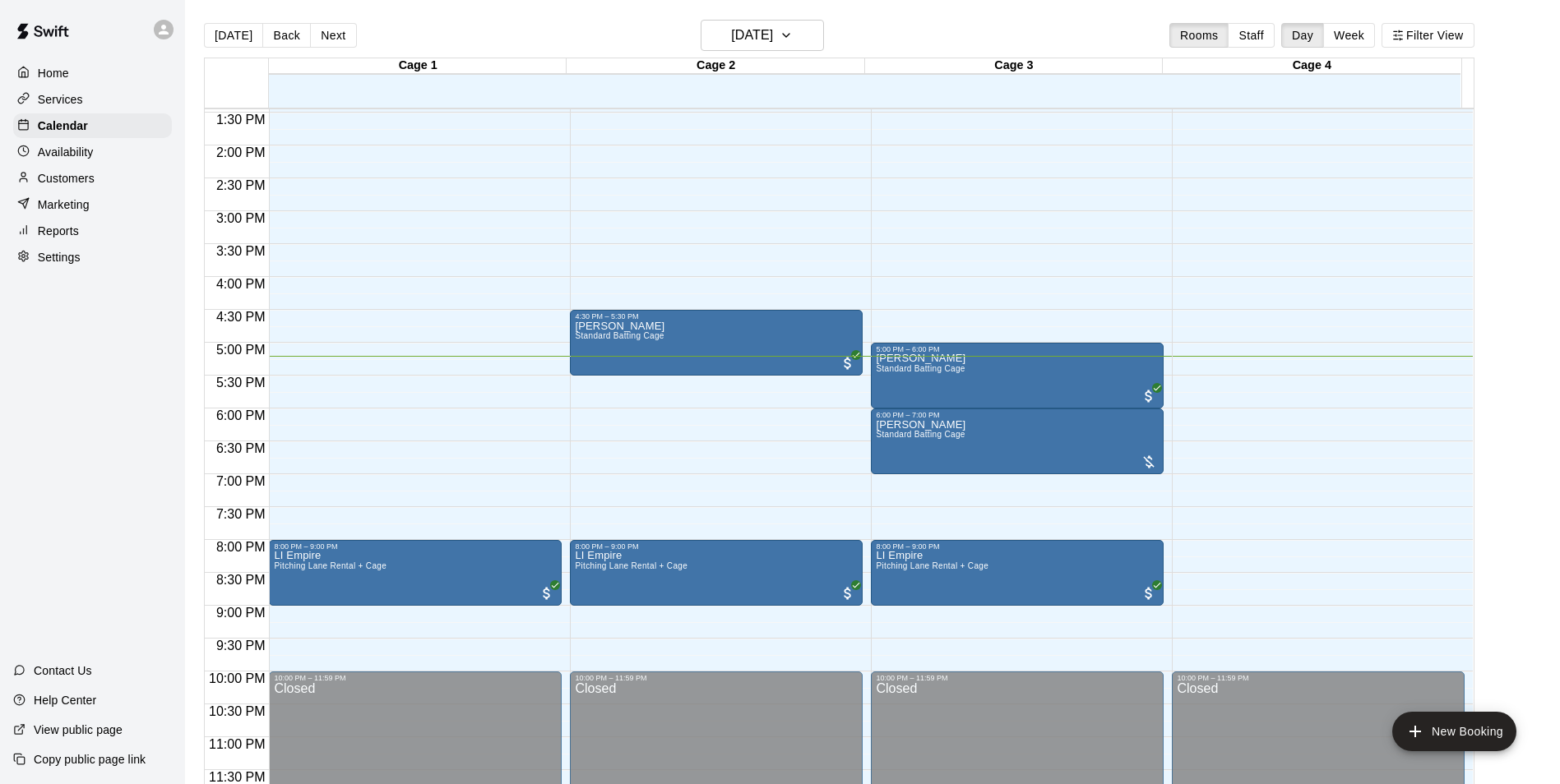
click at [639, 425] on div "12:00 AM – 9:00 AM Closed 4:30 PM – 5:30 PM robin ramirez Standard Batting Cage…" at bounding box center [716, 14] width 292 height 1579
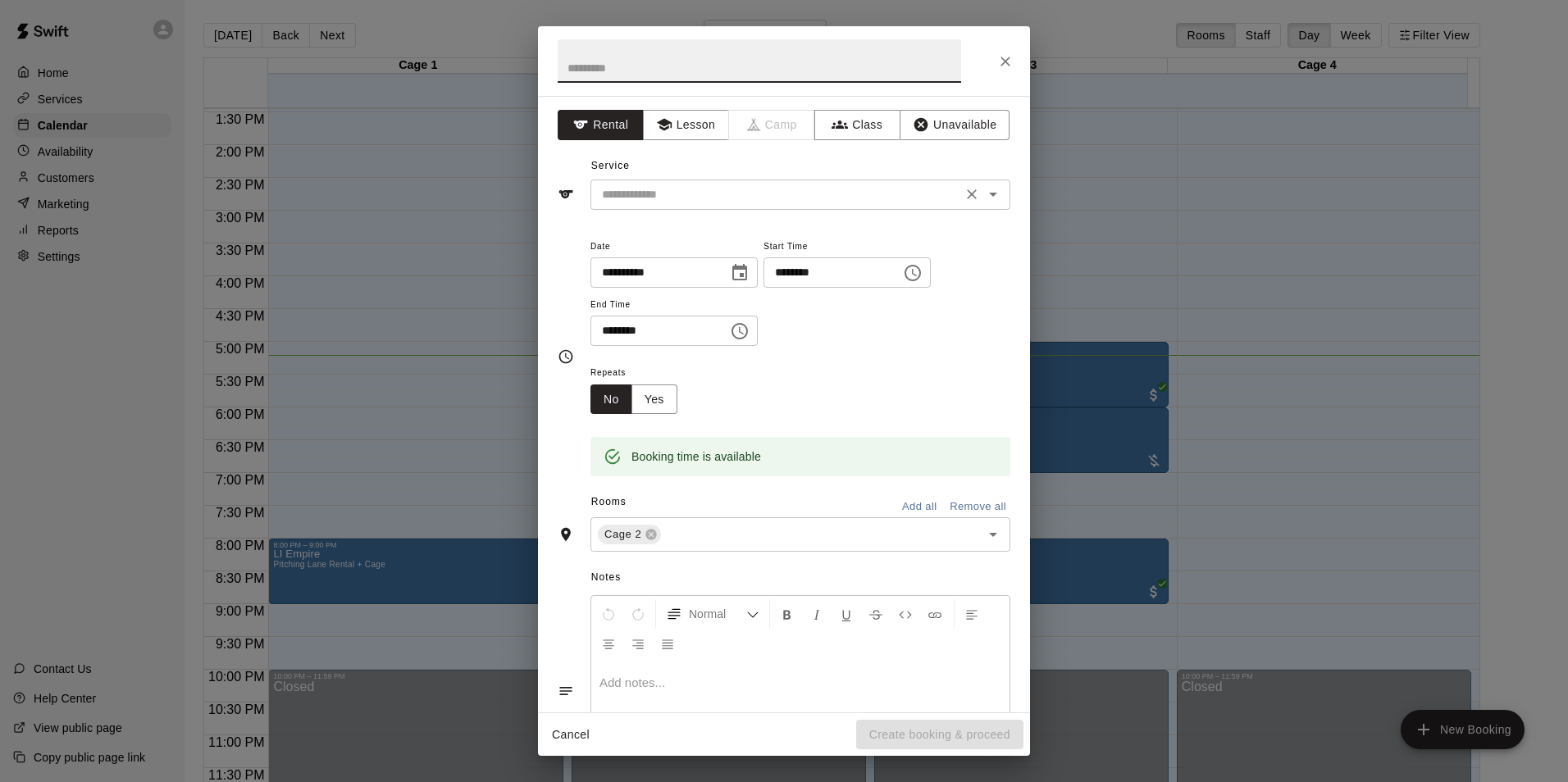
click at [738, 194] on input "text" at bounding box center [775, 194] width 361 height 21
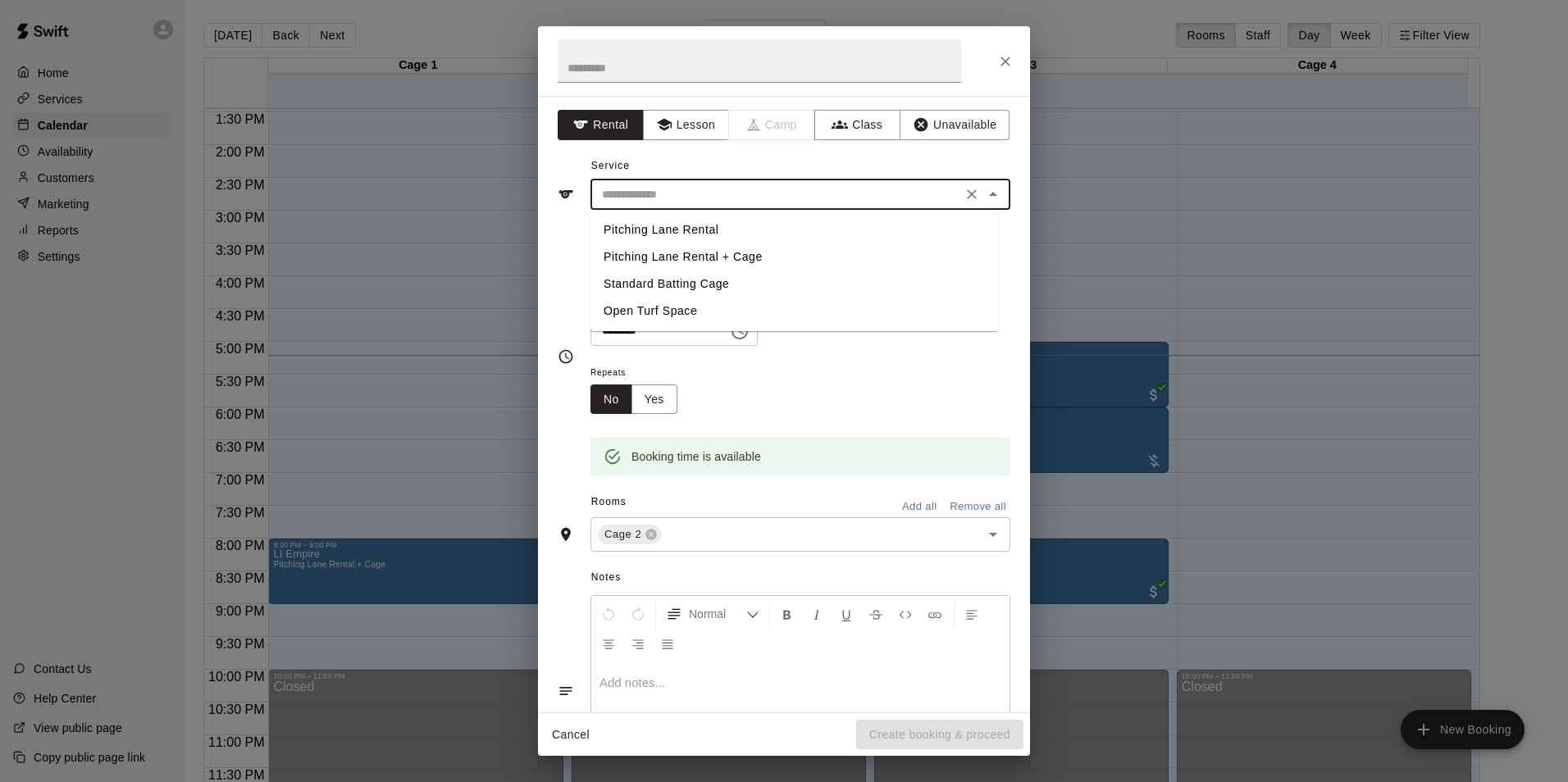
click at [654, 288] on li "Standard Batting Cage" at bounding box center [794, 284] width 408 height 27
type input "**********"
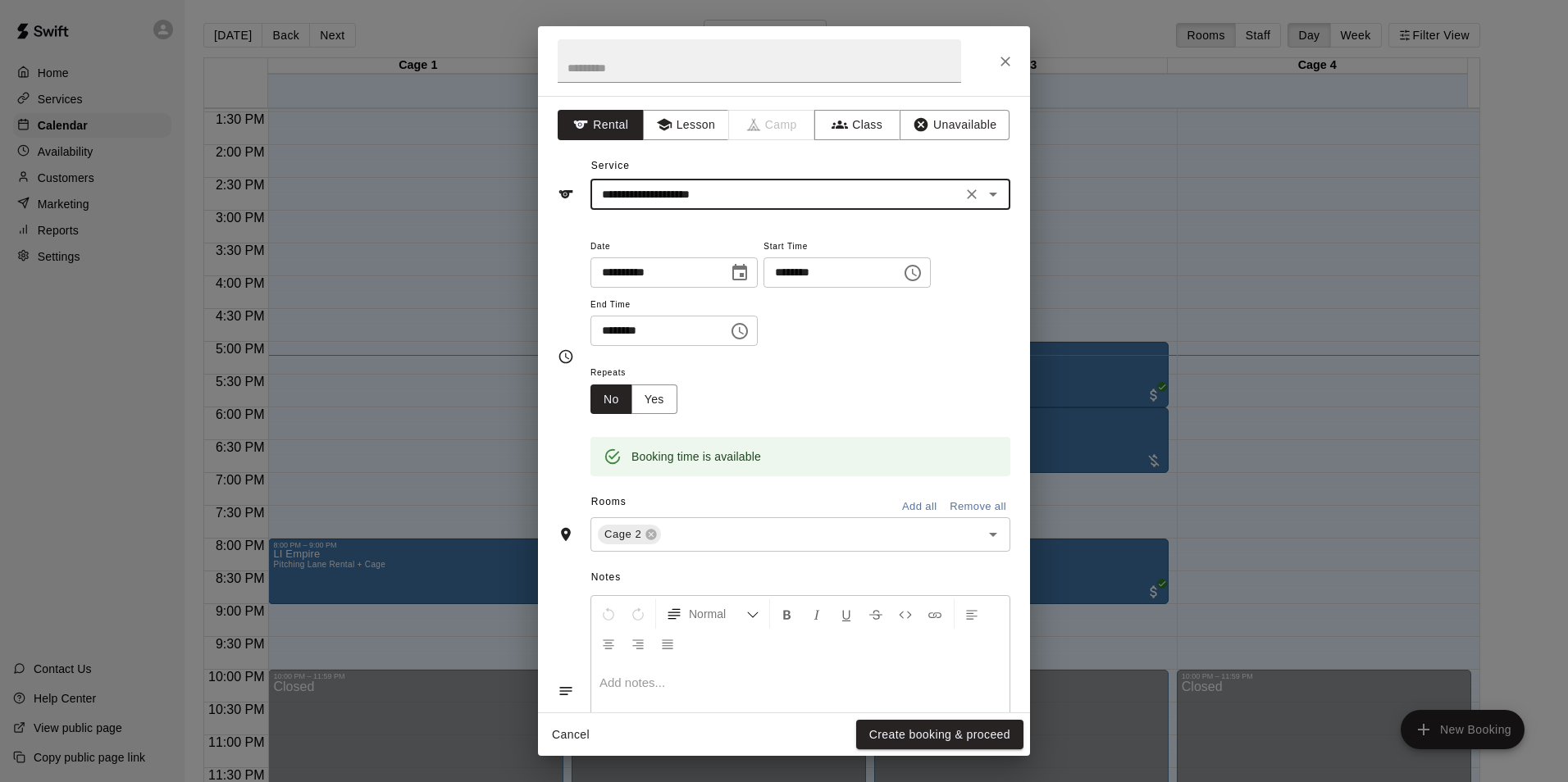
click at [778, 272] on input "********" at bounding box center [826, 272] width 126 height 31
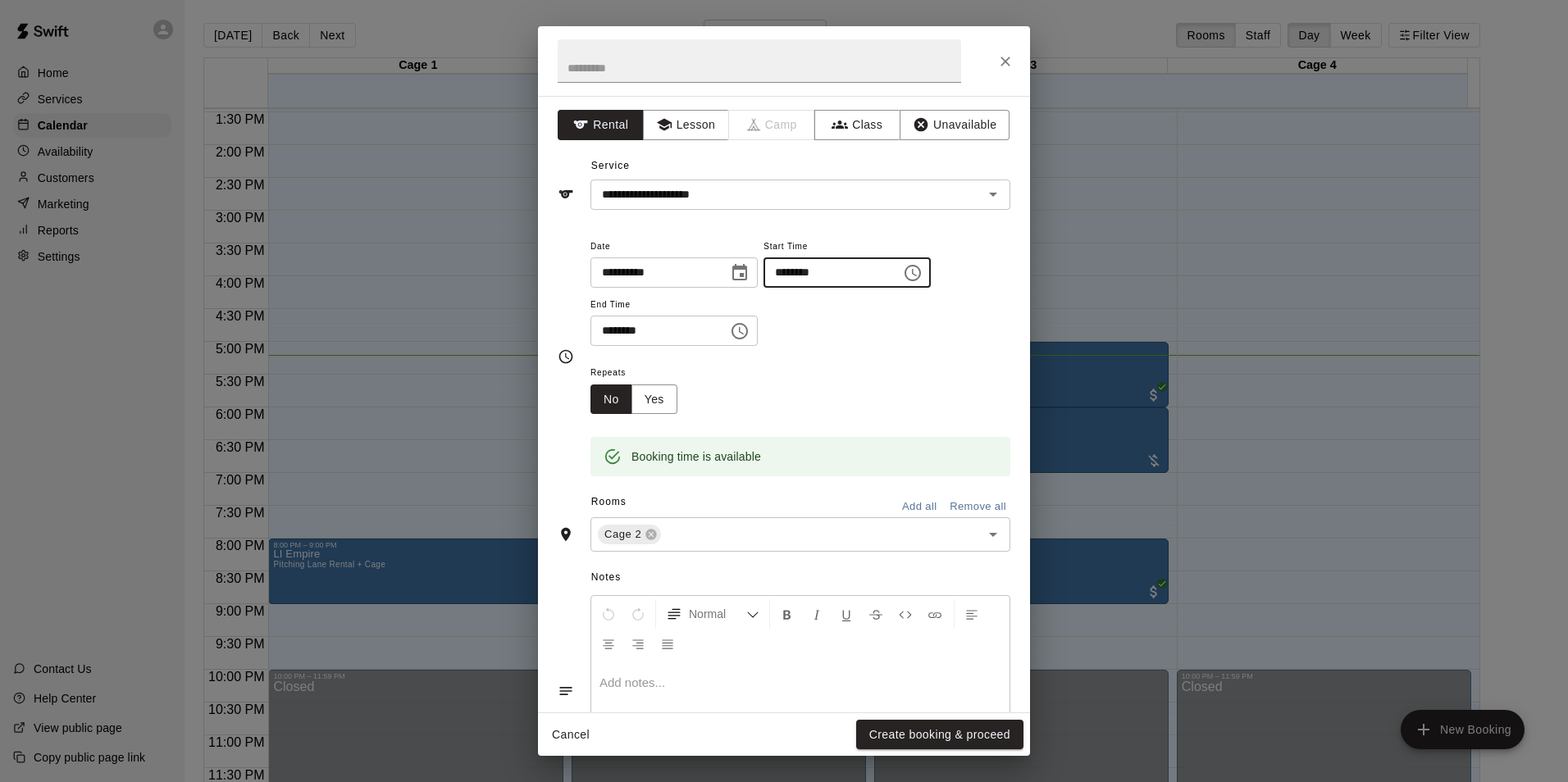
click at [778, 308] on div "**********" at bounding box center [800, 292] width 420 height 110
click at [778, 66] on div at bounding box center [784, 61] width 492 height 70
click at [778, 273] on input "********" at bounding box center [826, 272] width 126 height 31
type input "********"
click at [597, 331] on input "********" at bounding box center [653, 331] width 126 height 31
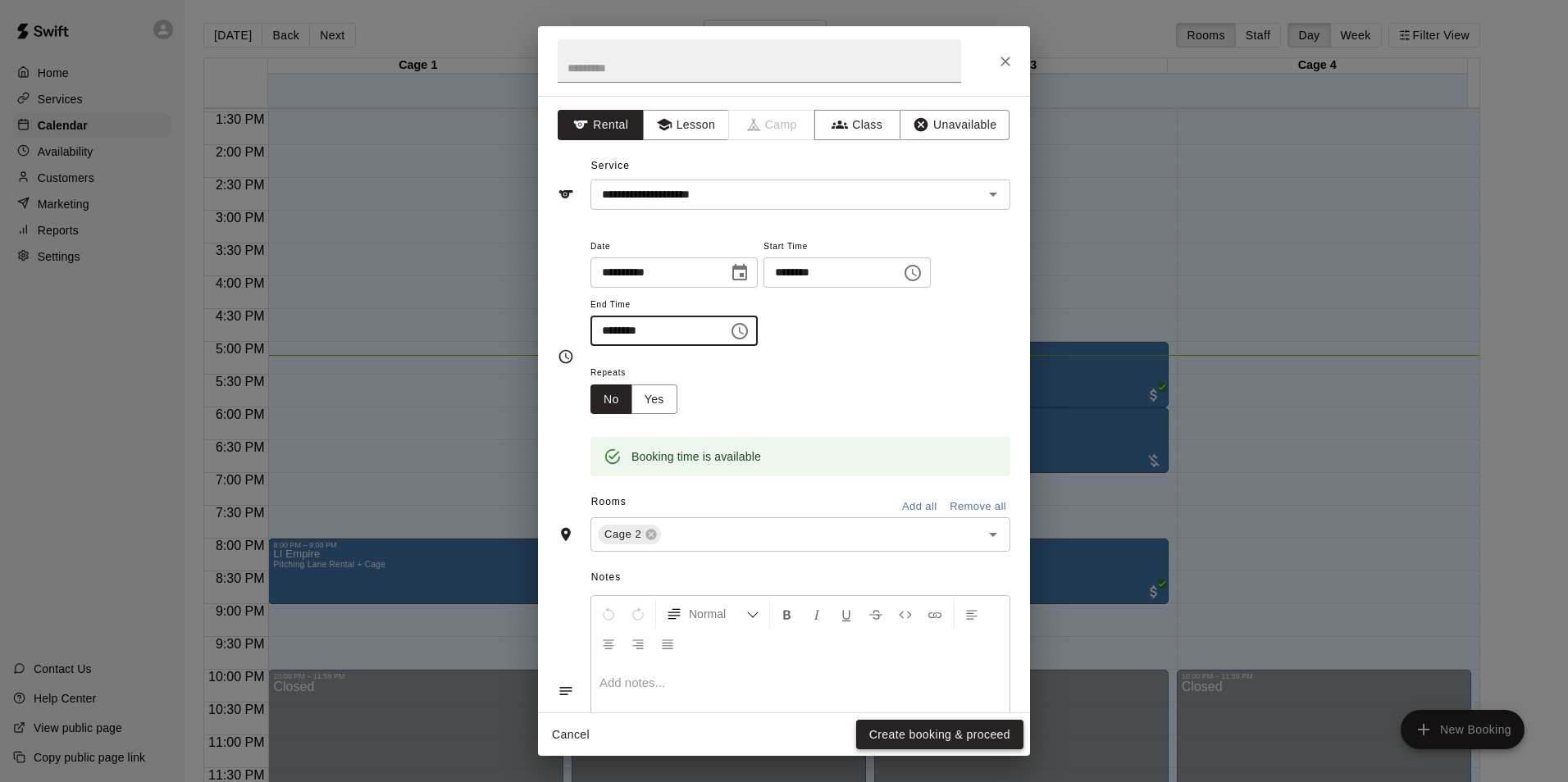
type input "********"
click at [778, 737] on button "Create booking & proceed" at bounding box center [940, 735] width 167 height 31
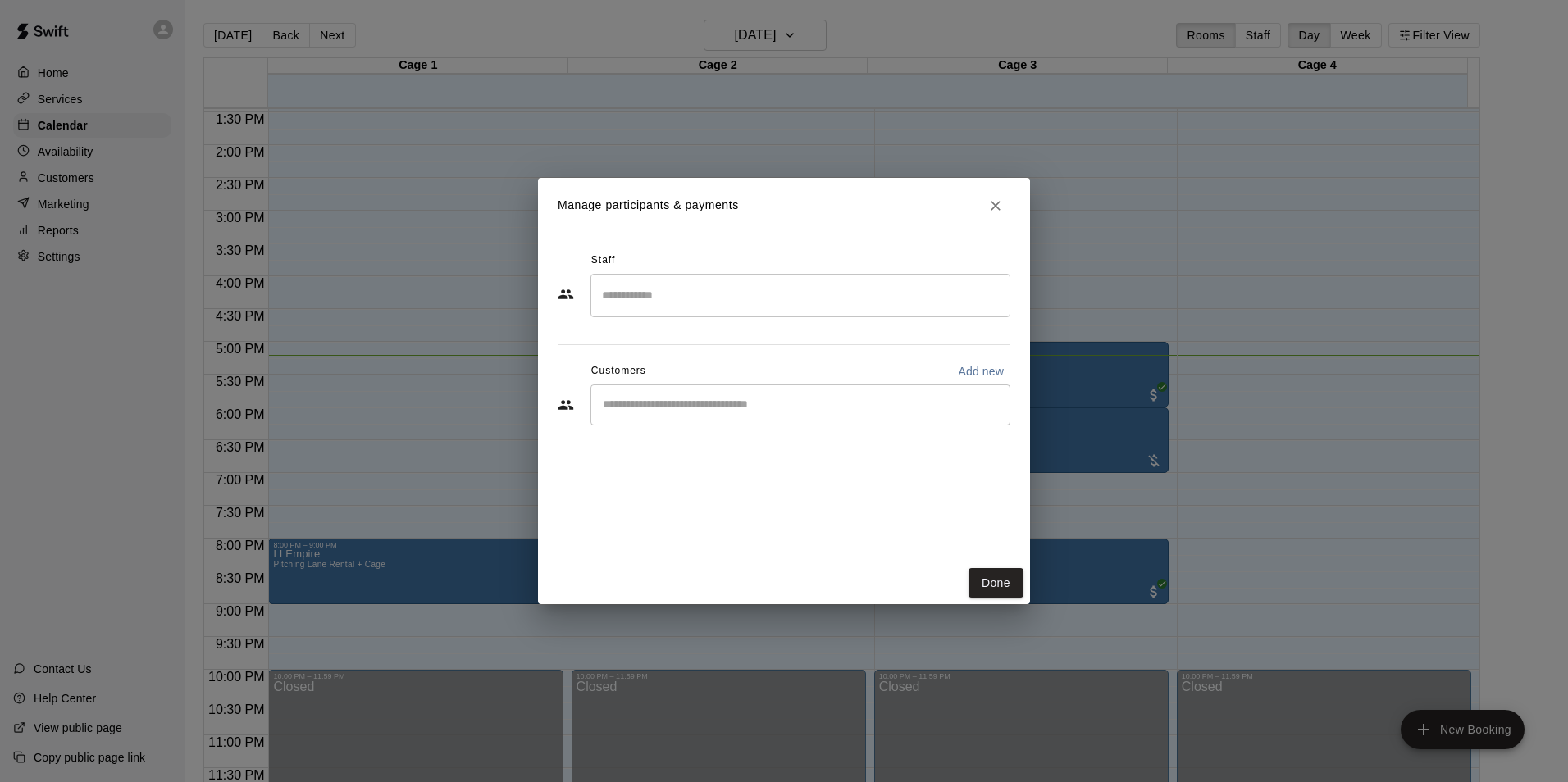
click at [778, 402] on input "Start typing to search customers..." at bounding box center [800, 405] width 405 height 17
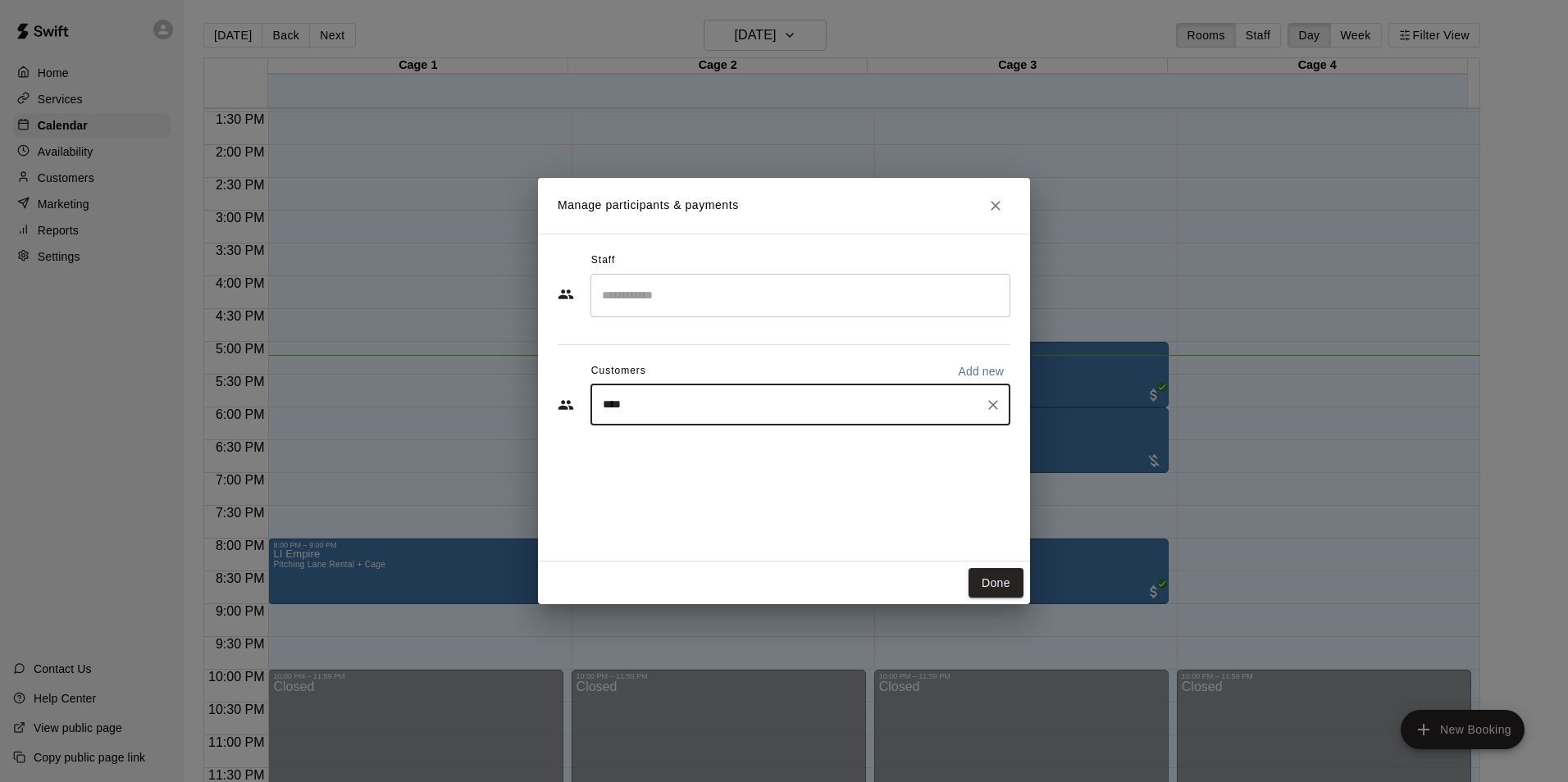
type input "*****"
drag, startPoint x: 769, startPoint y: 455, endPoint x: 817, endPoint y: 482, distance: 55.1
click at [769, 457] on div "robin ramirez ro14amx@aol.com" at bounding box center [817, 452] width 360 height 35
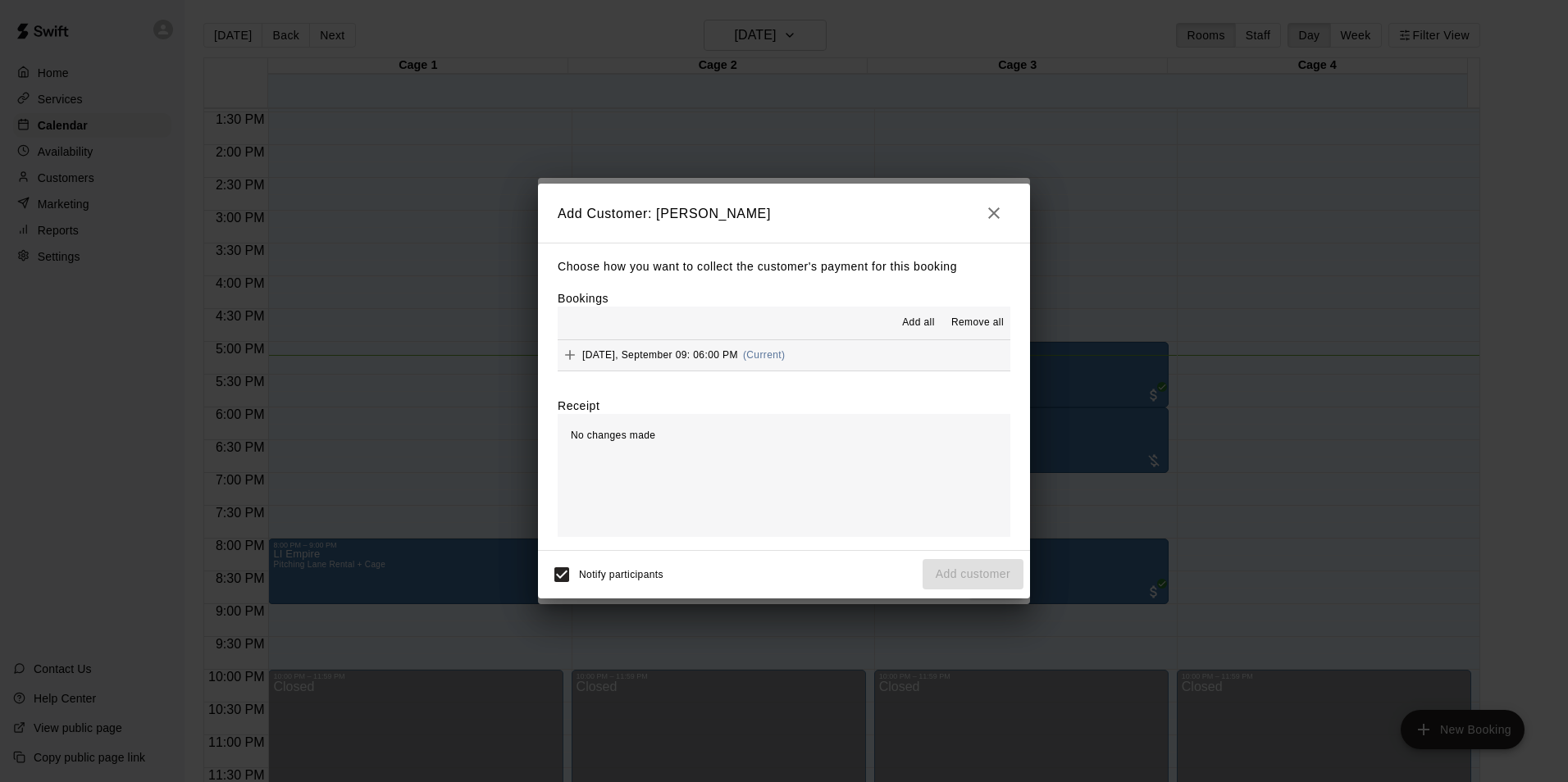
click at [778, 351] on button "Tuesday, September 09: 06:00 PM (Current)" at bounding box center [784, 356] width 453 height 31
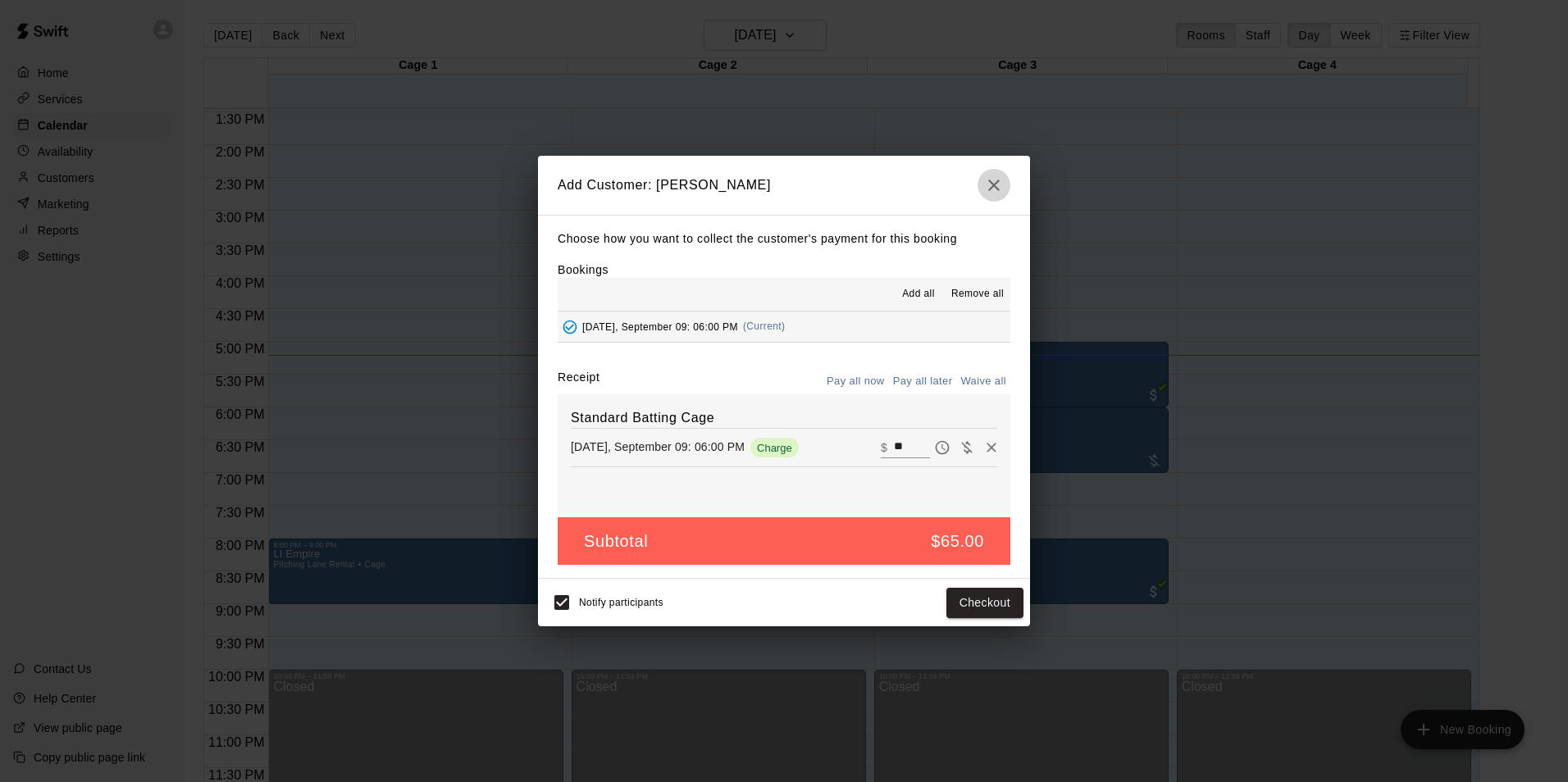
click at [778, 188] on icon "button" at bounding box center [994, 185] width 20 height 20
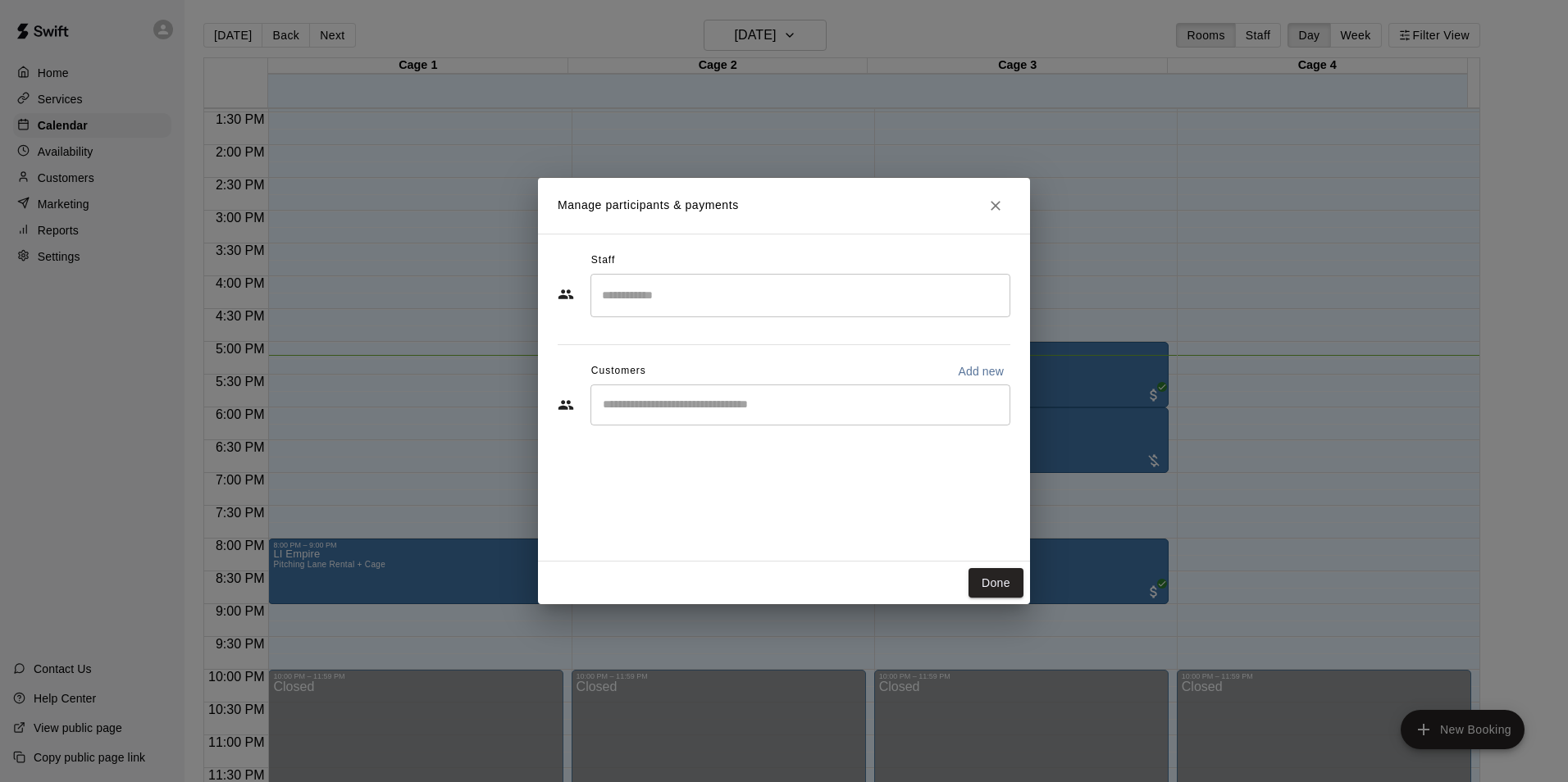
click at [778, 211] on icon "Close" at bounding box center [995, 206] width 17 height 17
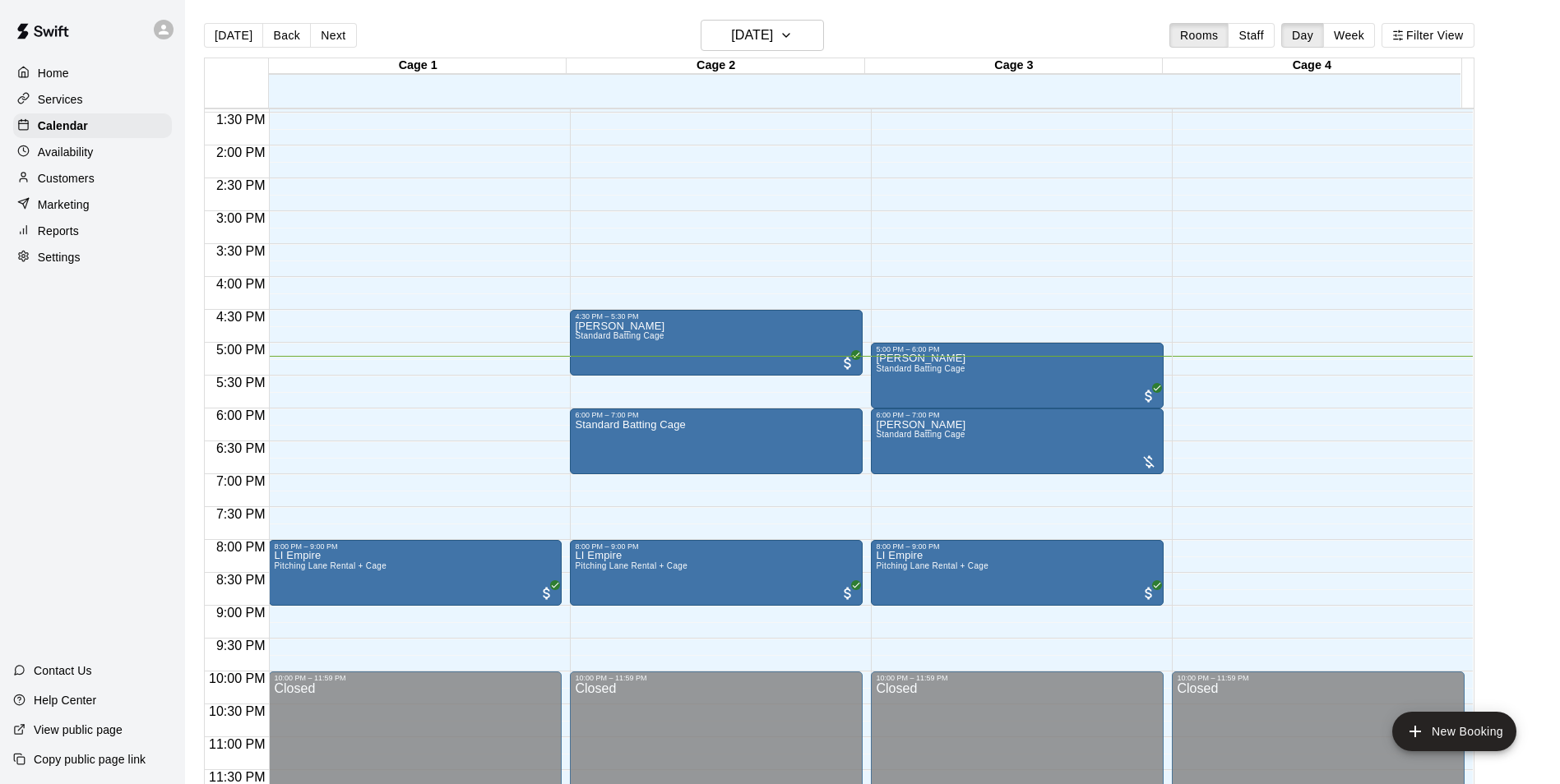
click at [95, 187] on p "Customers" at bounding box center [65, 178] width 56 height 17
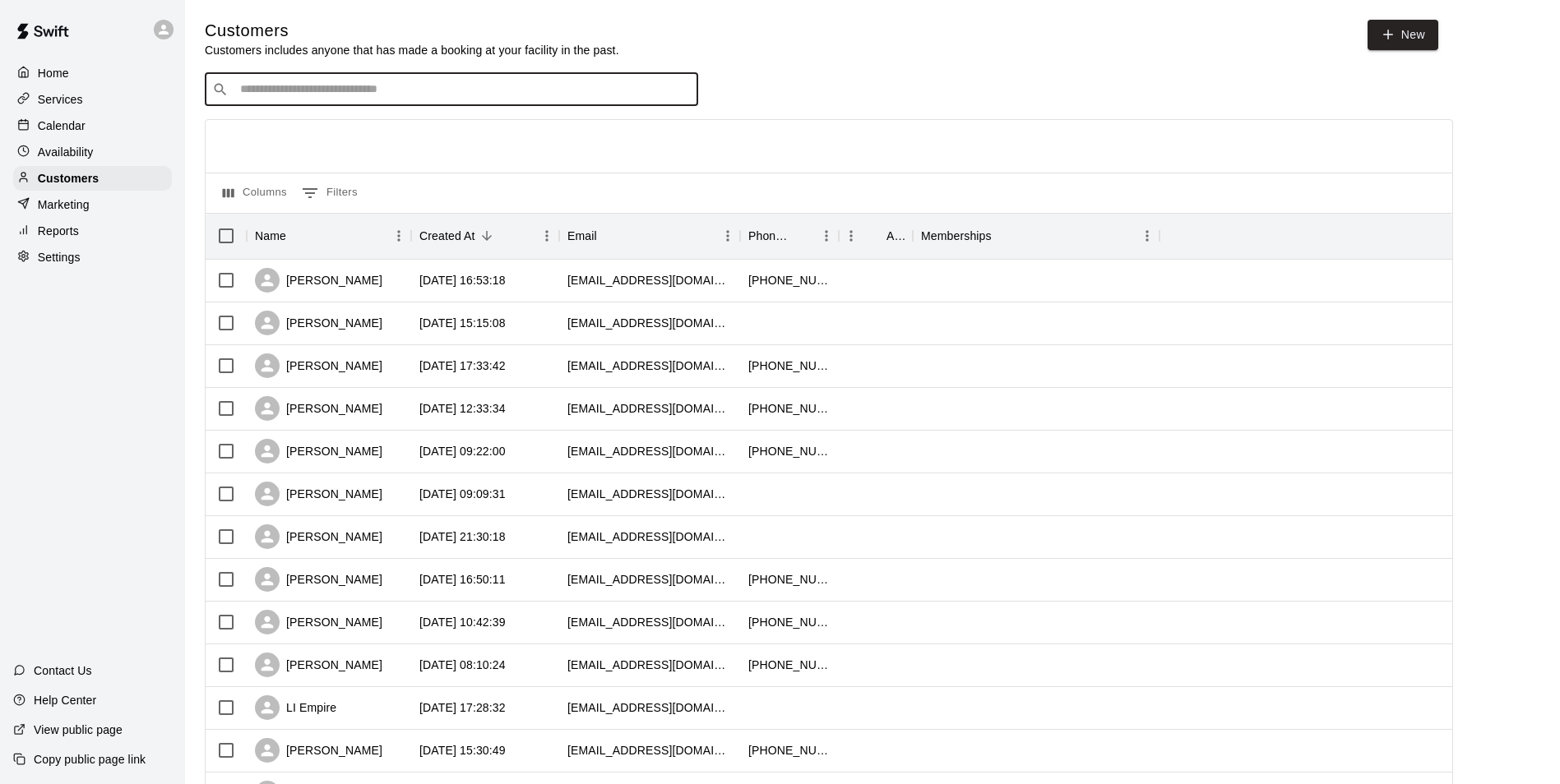
click at [452, 96] on input "Search customers by name or email" at bounding box center [462, 89] width 455 height 17
type input "*****"
click at [301, 125] on p "[PERSON_NAME]" at bounding box center [301, 125] width 101 height 17
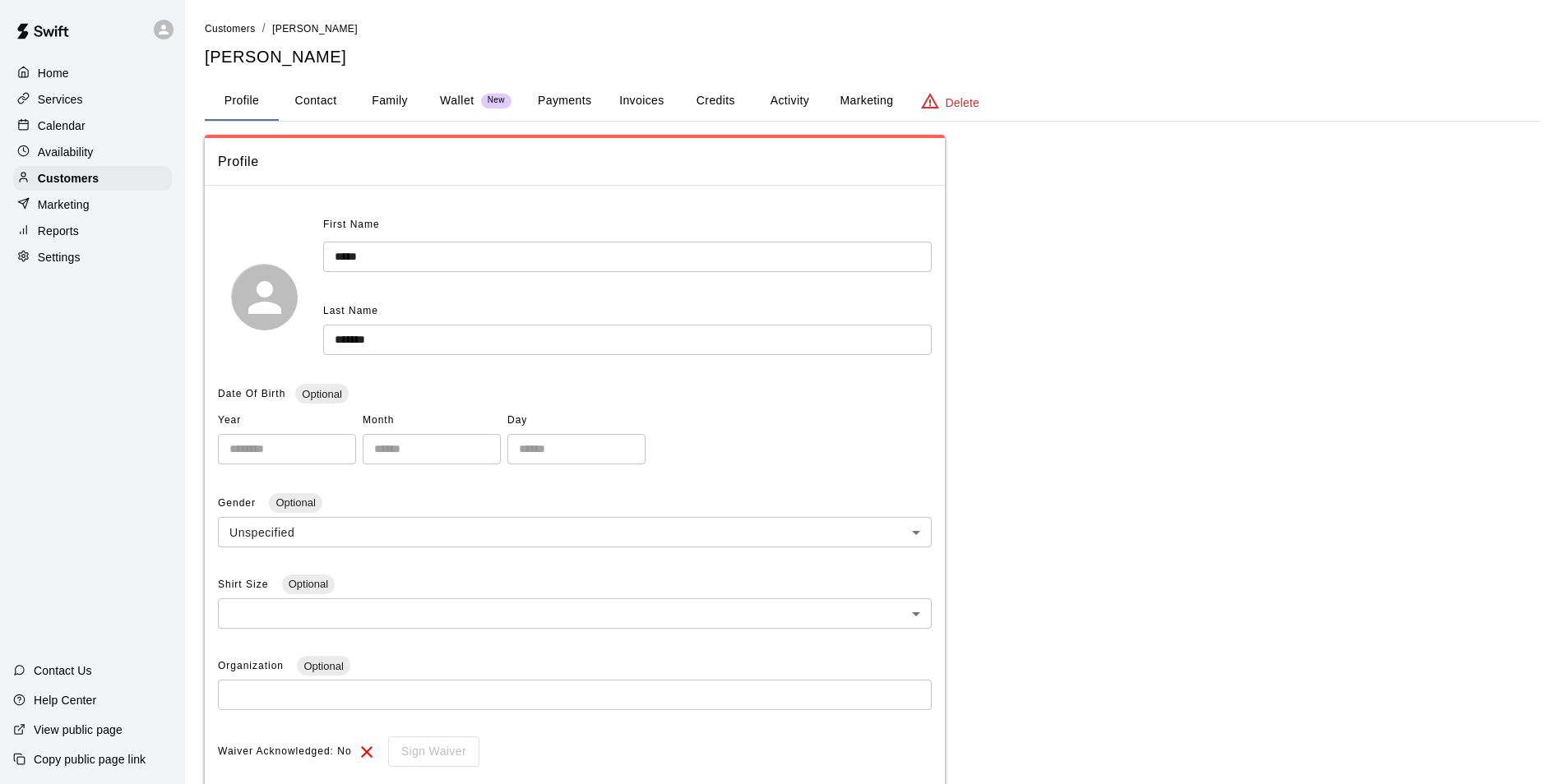
click at [714, 86] on button "Credits" at bounding box center [715, 101] width 74 height 39
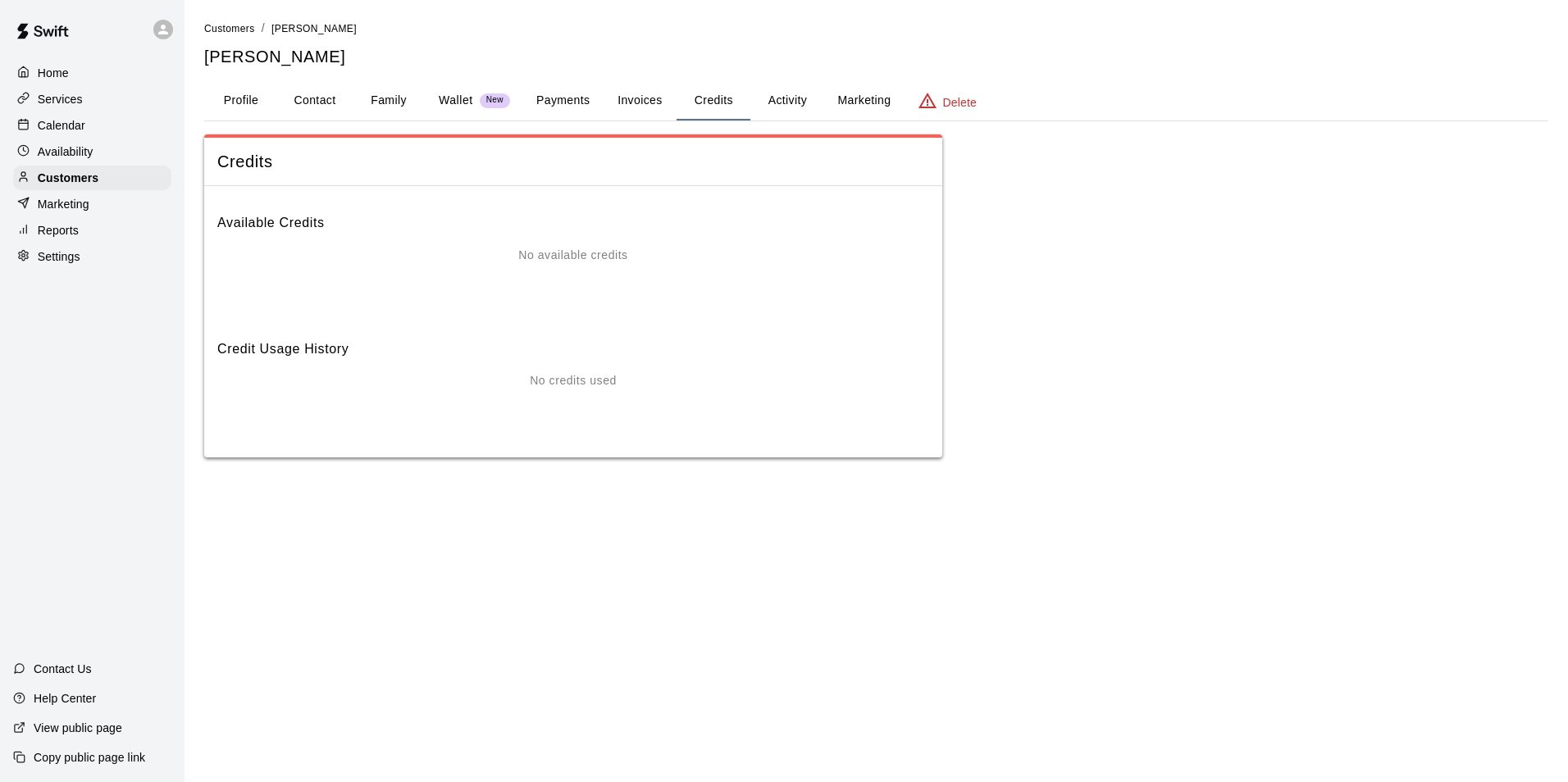
click at [630, 115] on button "Invoices" at bounding box center [639, 100] width 74 height 39
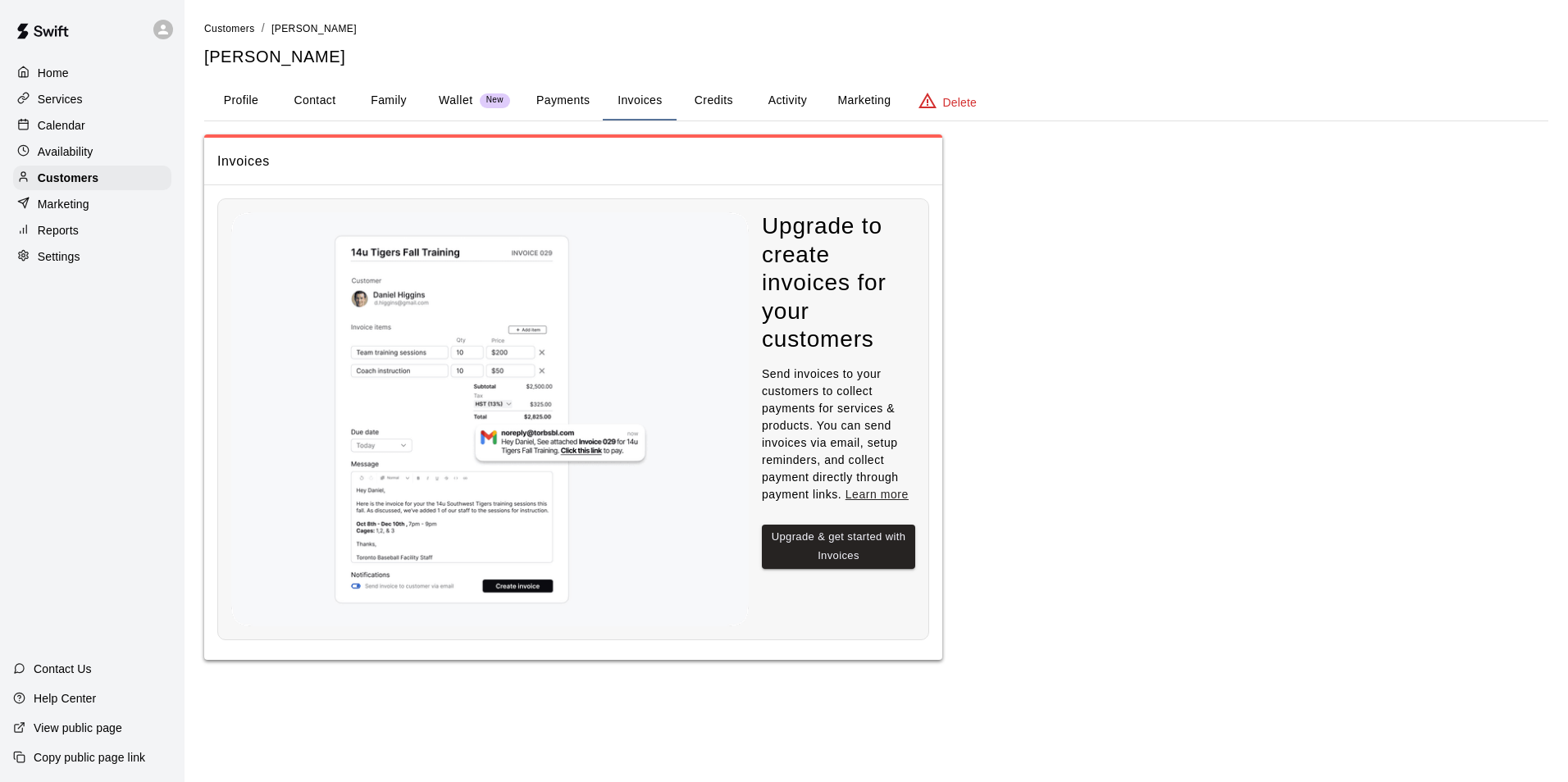
click at [778, 98] on button "Activity" at bounding box center [787, 100] width 74 height 39
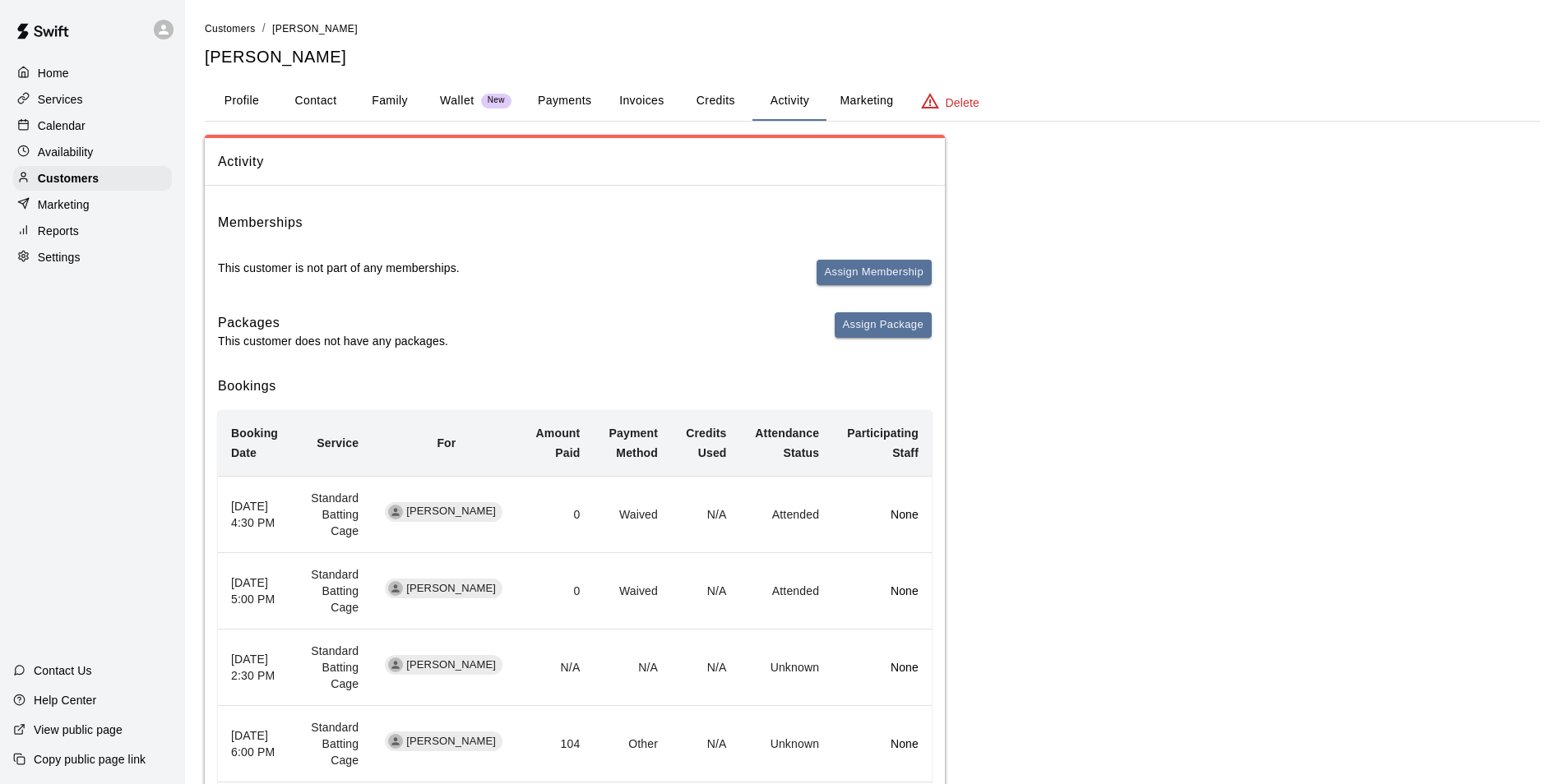
click at [690, 97] on button "Credits" at bounding box center [715, 101] width 74 height 39
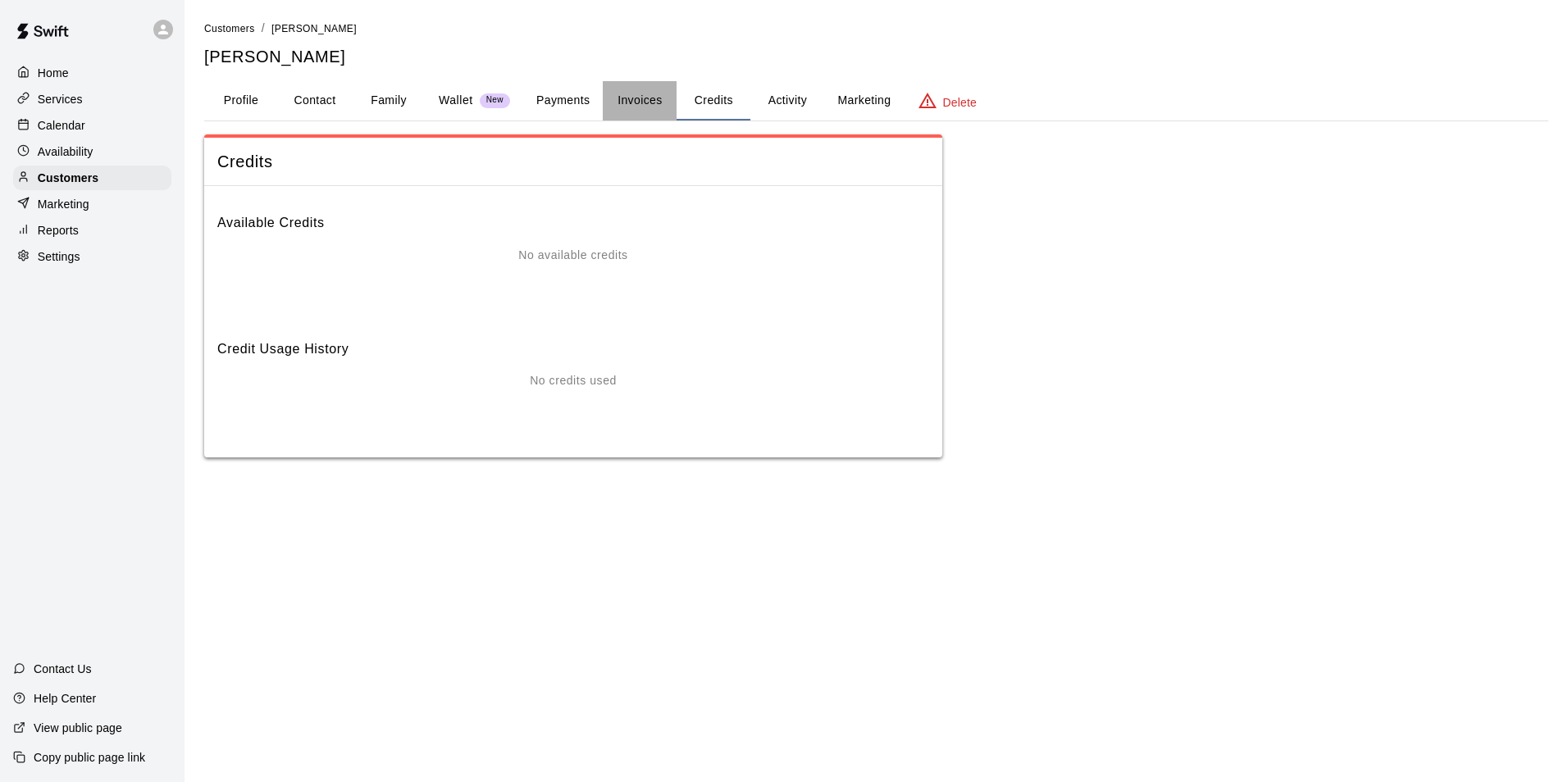
click at [613, 106] on button "Invoices" at bounding box center [639, 100] width 74 height 39
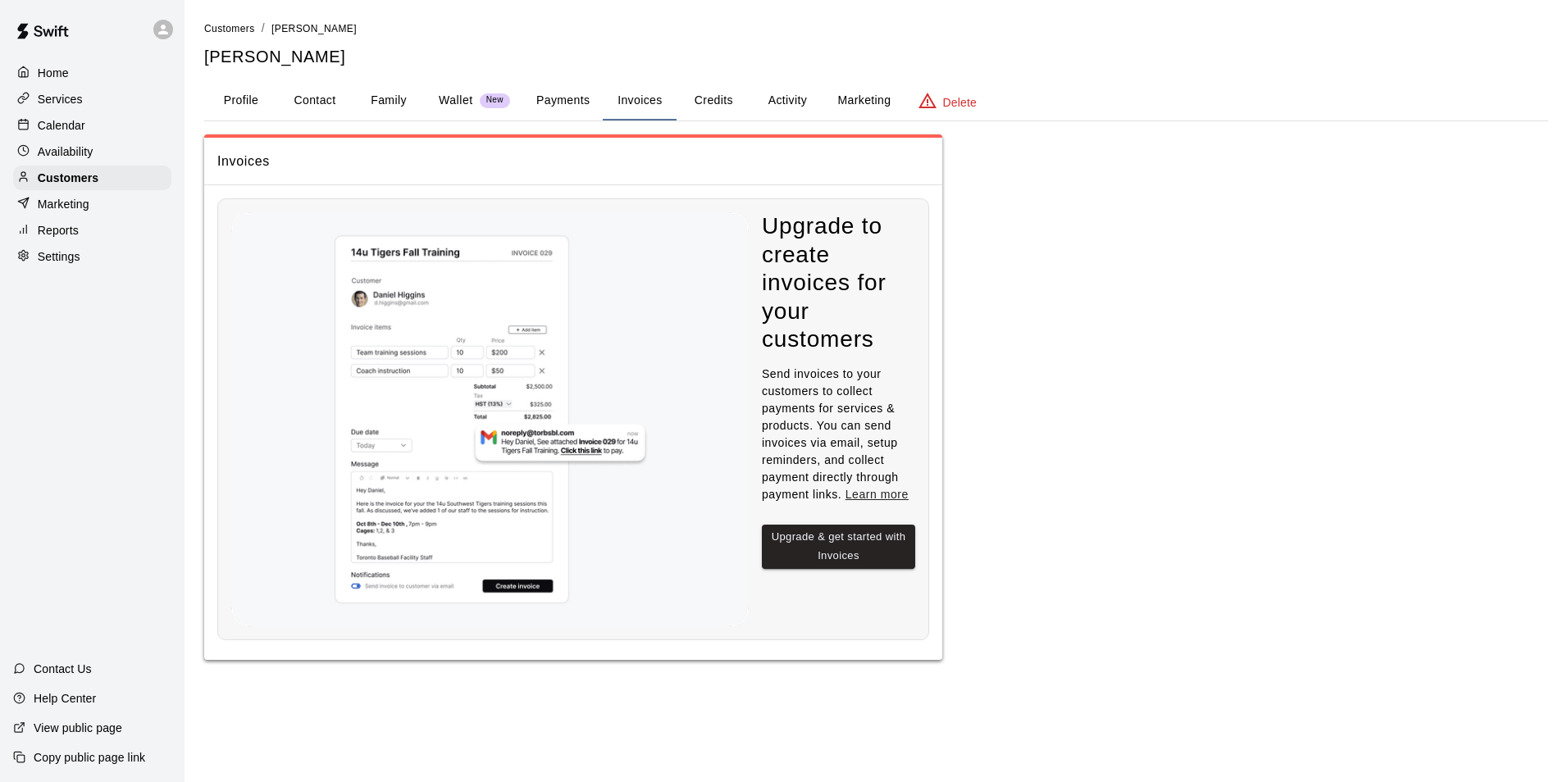
click at [586, 107] on button "Payments" at bounding box center [562, 100] width 80 height 39
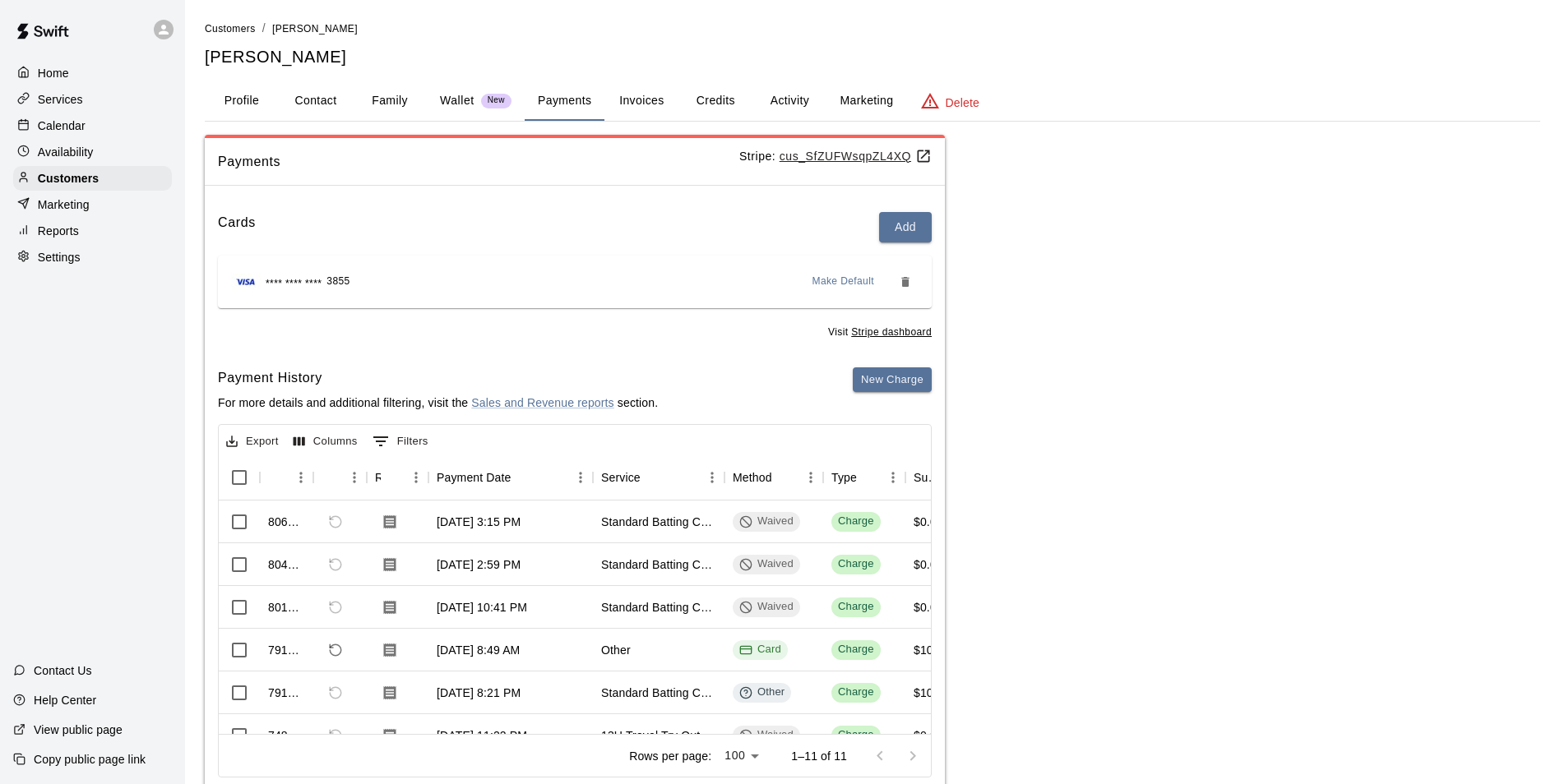
scroll to position [46, 0]
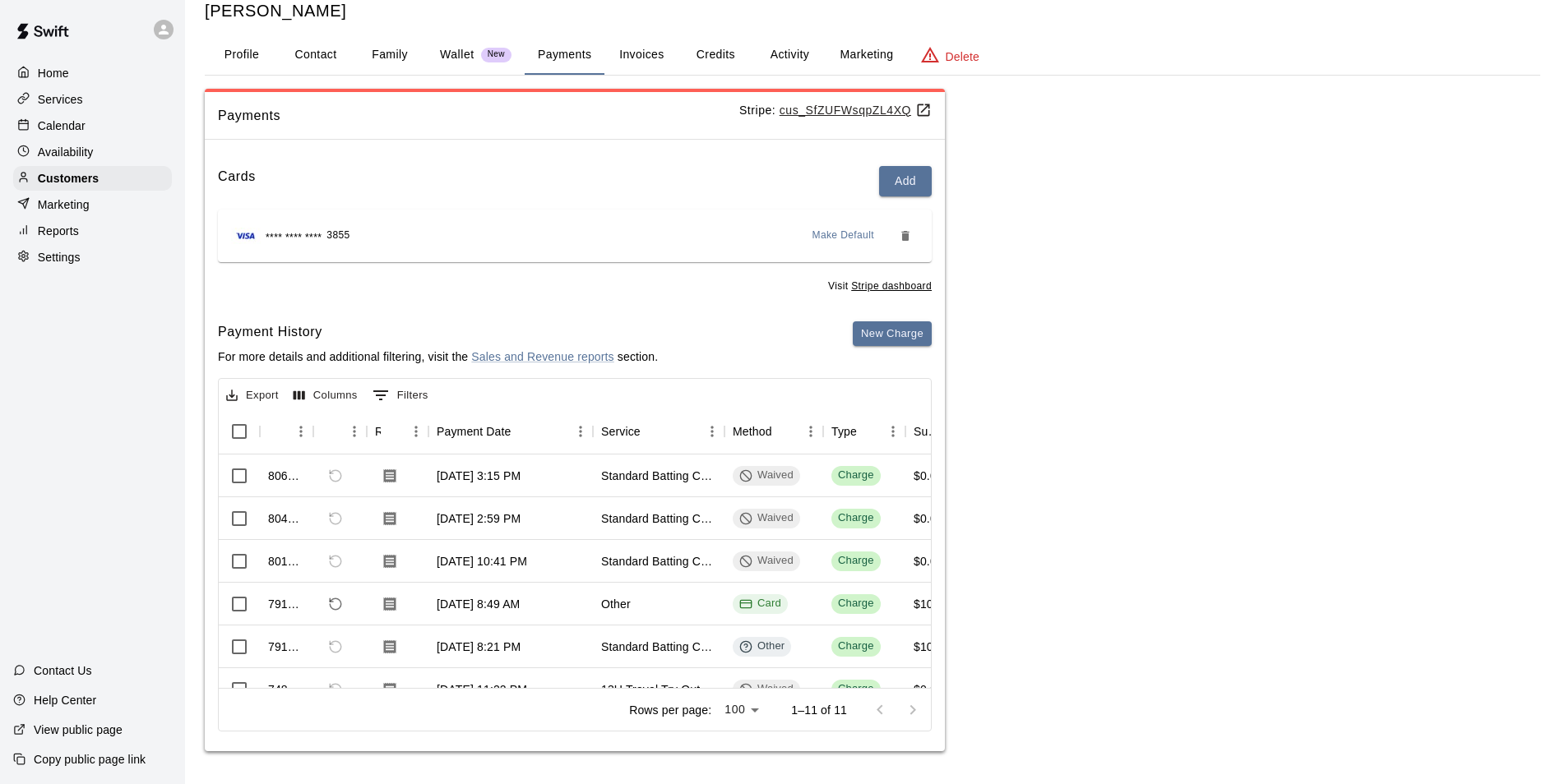
click at [780, 41] on button "Activity" at bounding box center [789, 55] width 74 height 39
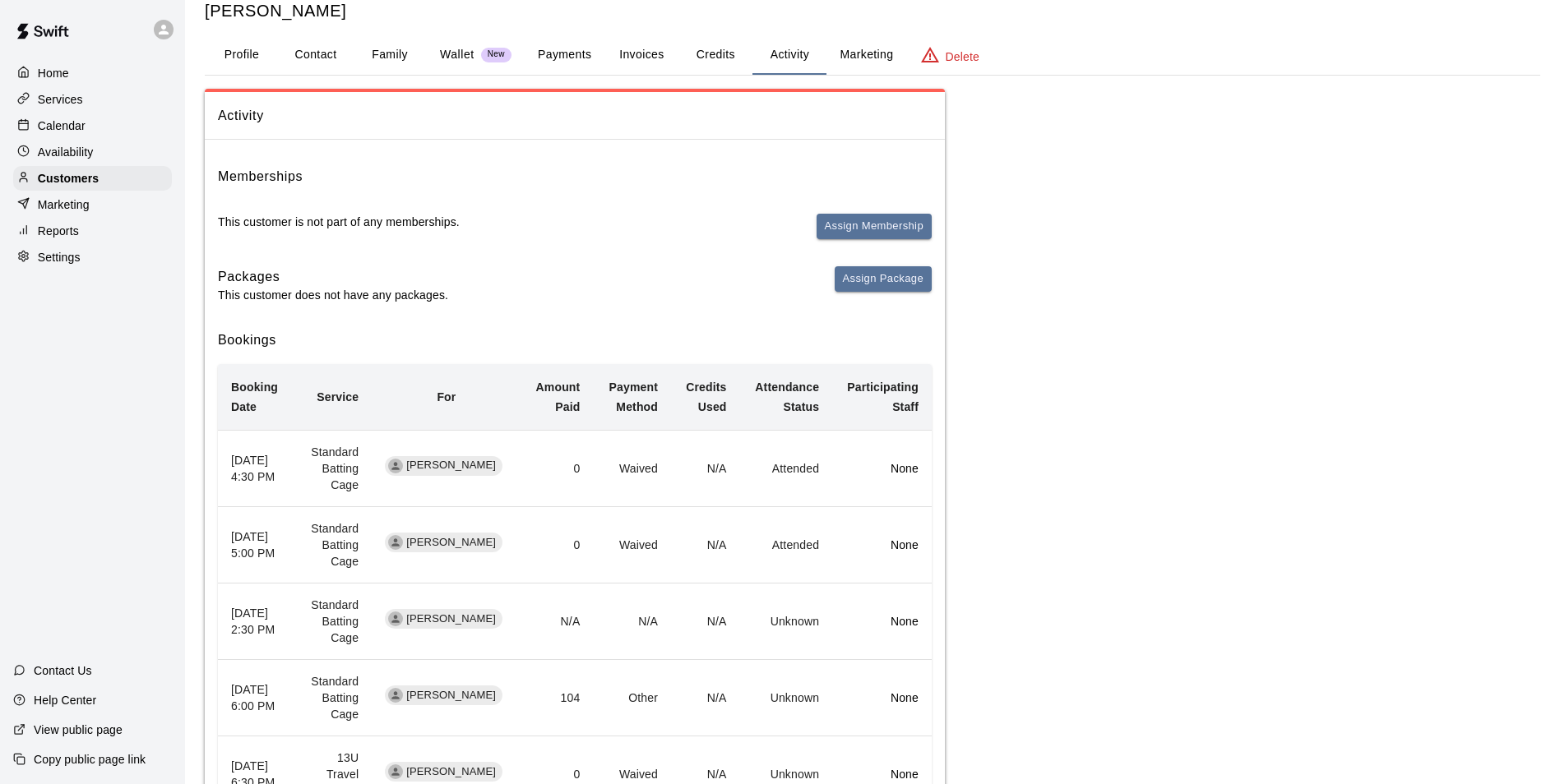
click at [780, 57] on button "Activity" at bounding box center [789, 55] width 74 height 39
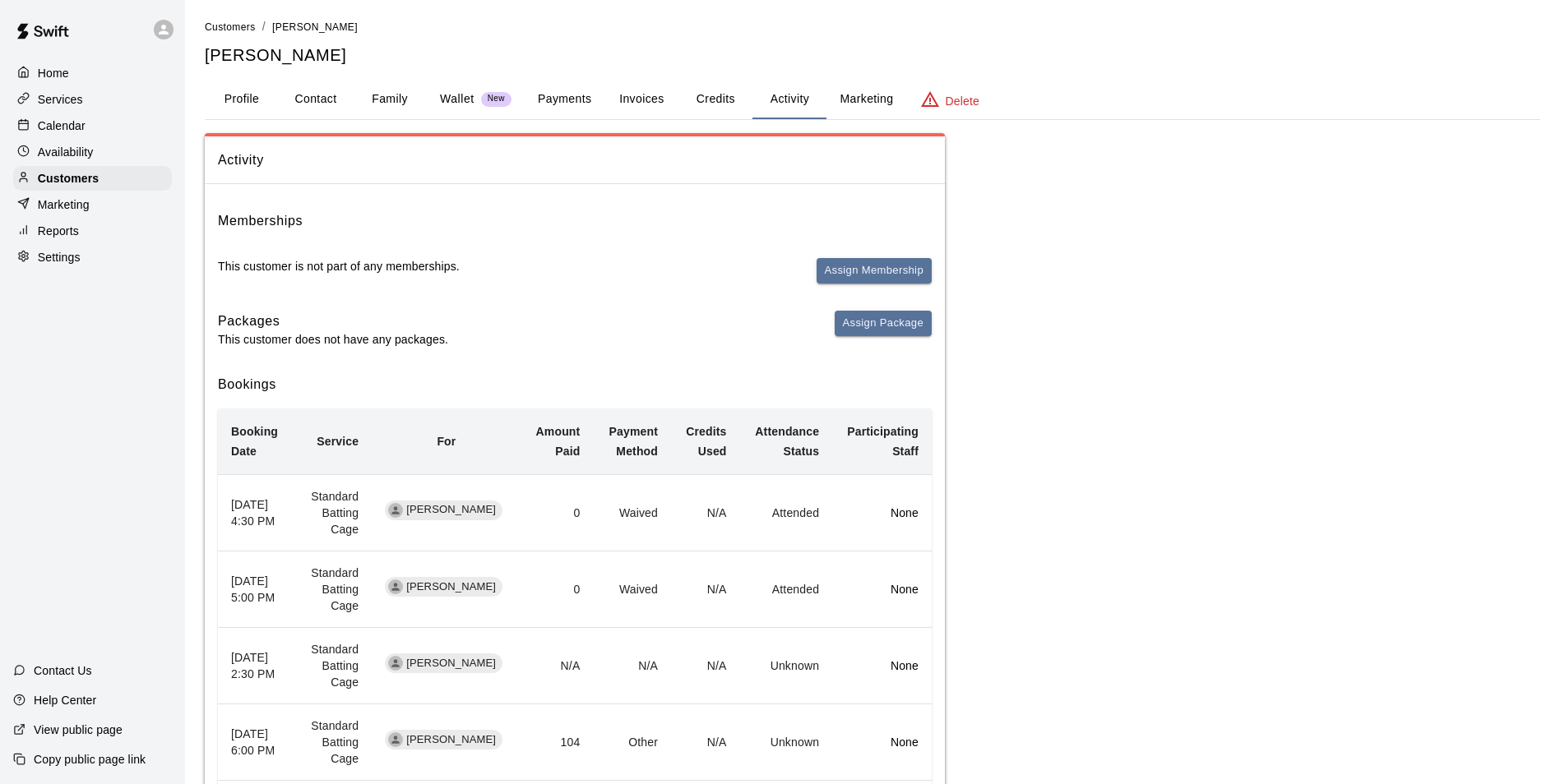
scroll to position [0, 0]
click at [123, 81] on div "Home" at bounding box center [92, 73] width 159 height 25
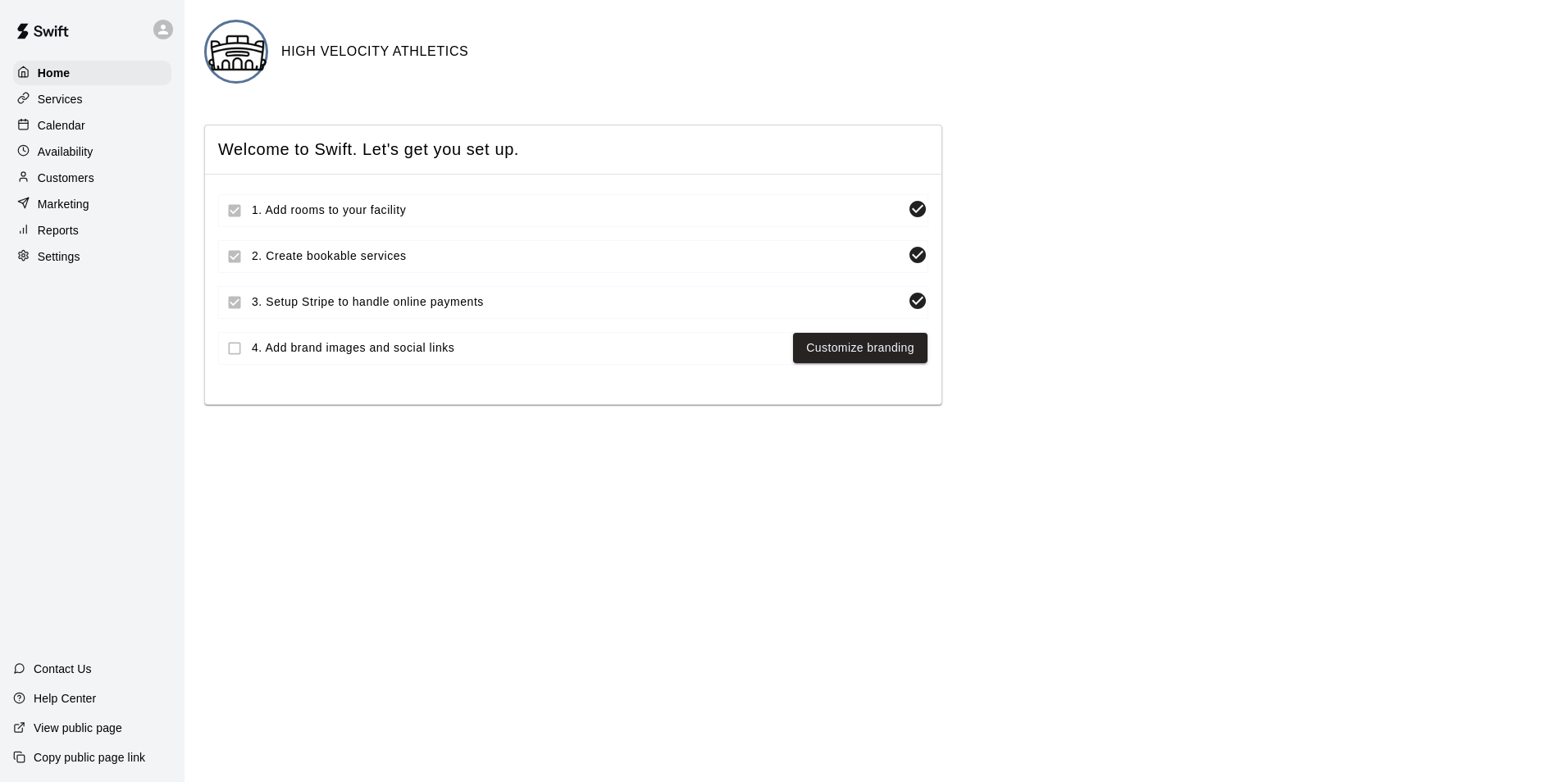
click at [110, 180] on div "Customers" at bounding box center [92, 177] width 159 height 25
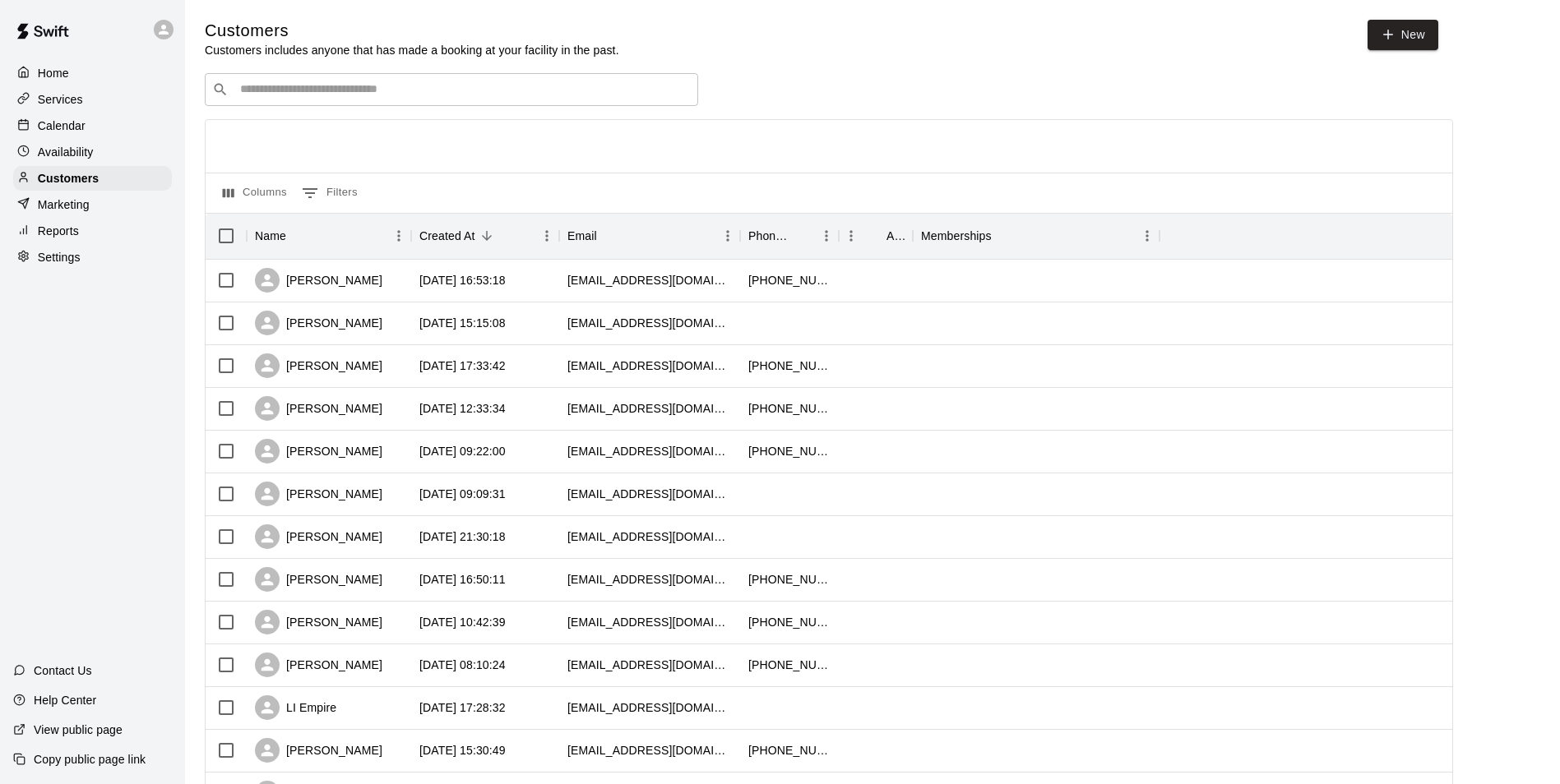
click at [286, 110] on div "​ ​ Columns 0 Filters Name Created At Email Phone Number Age Memberships Joe Ma…" at bounding box center [829, 723] width 1249 height 1299
click at [287, 104] on div "​ ​" at bounding box center [452, 89] width 494 height 33
click at [134, 205] on div "Marketing" at bounding box center [92, 204] width 159 height 25
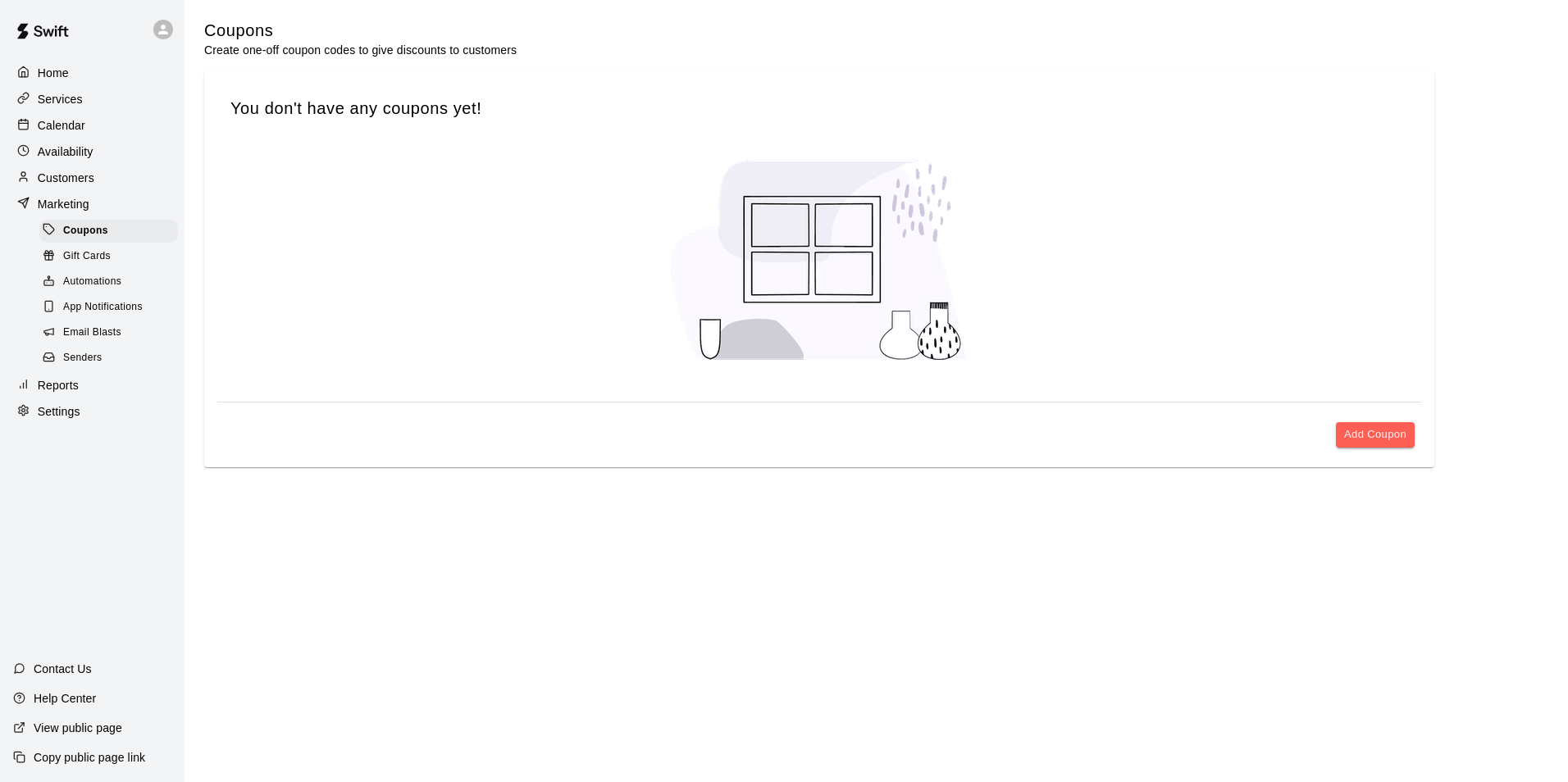
click at [113, 185] on div "Customers" at bounding box center [92, 177] width 159 height 25
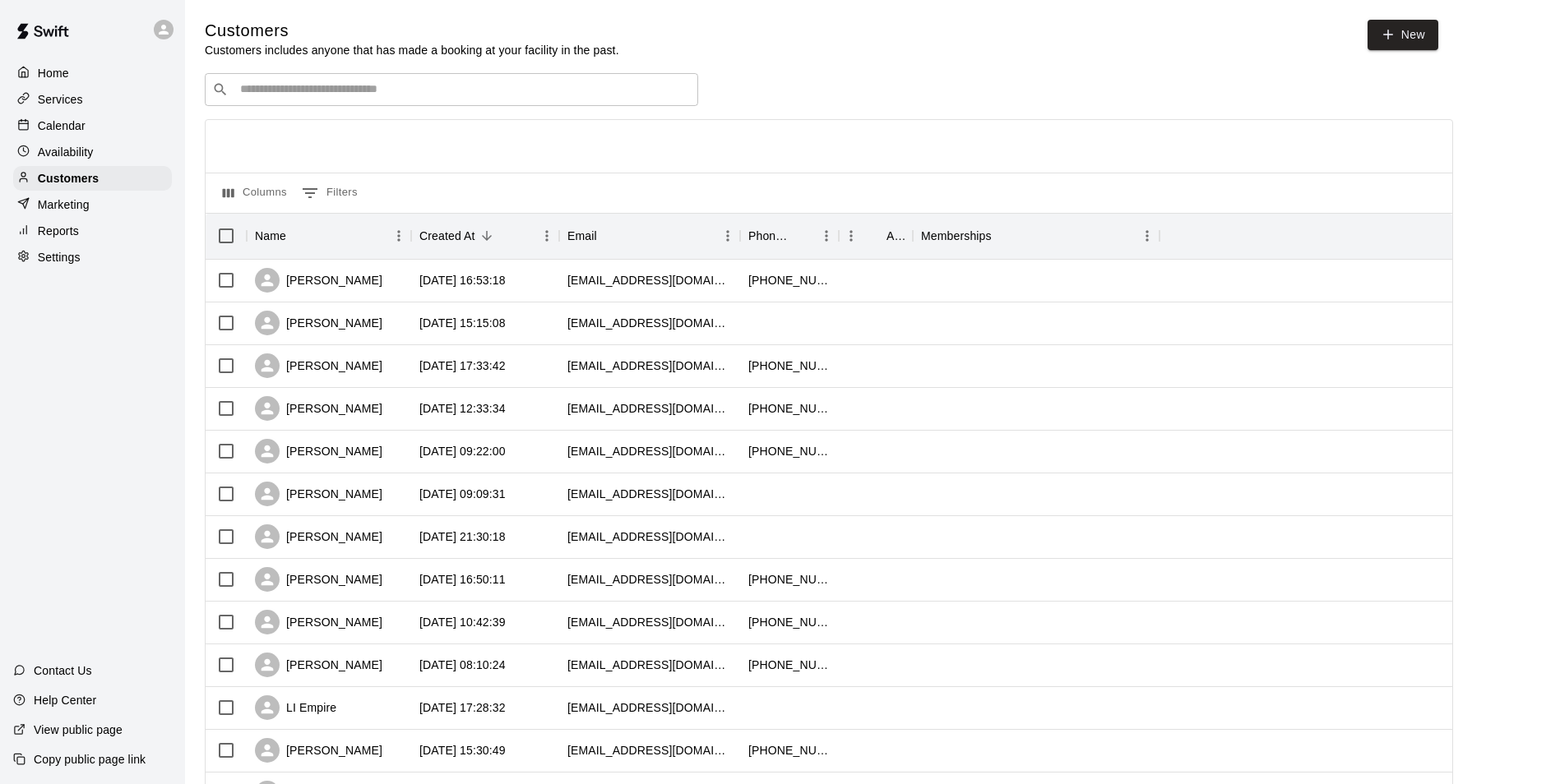
click at [362, 94] on input "Search customers by name or email" at bounding box center [462, 89] width 455 height 17
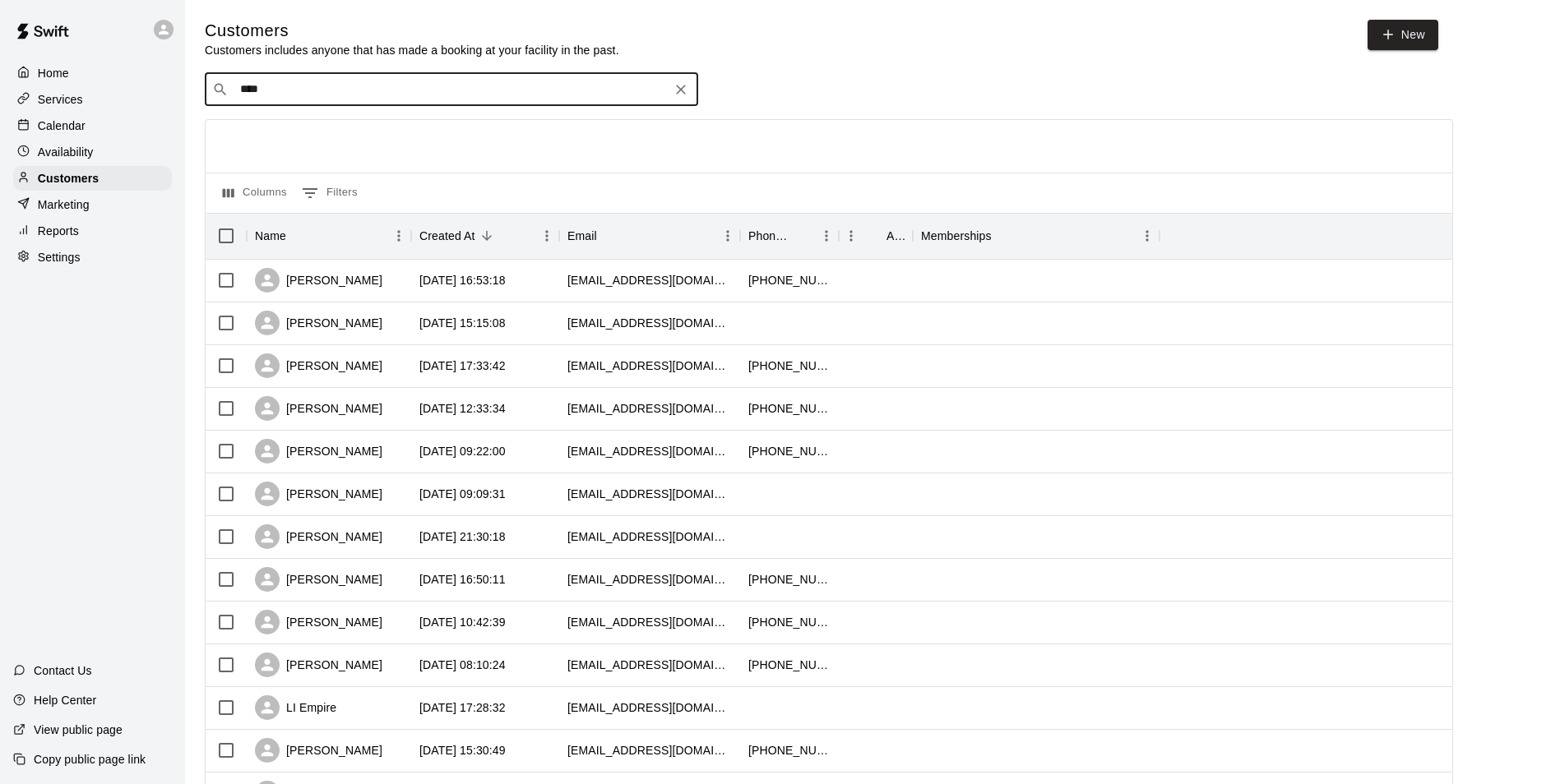
type input "*****"
click at [440, 112] on div "robin ramirez ro14amx@aol.com" at bounding box center [452, 134] width 494 height 52
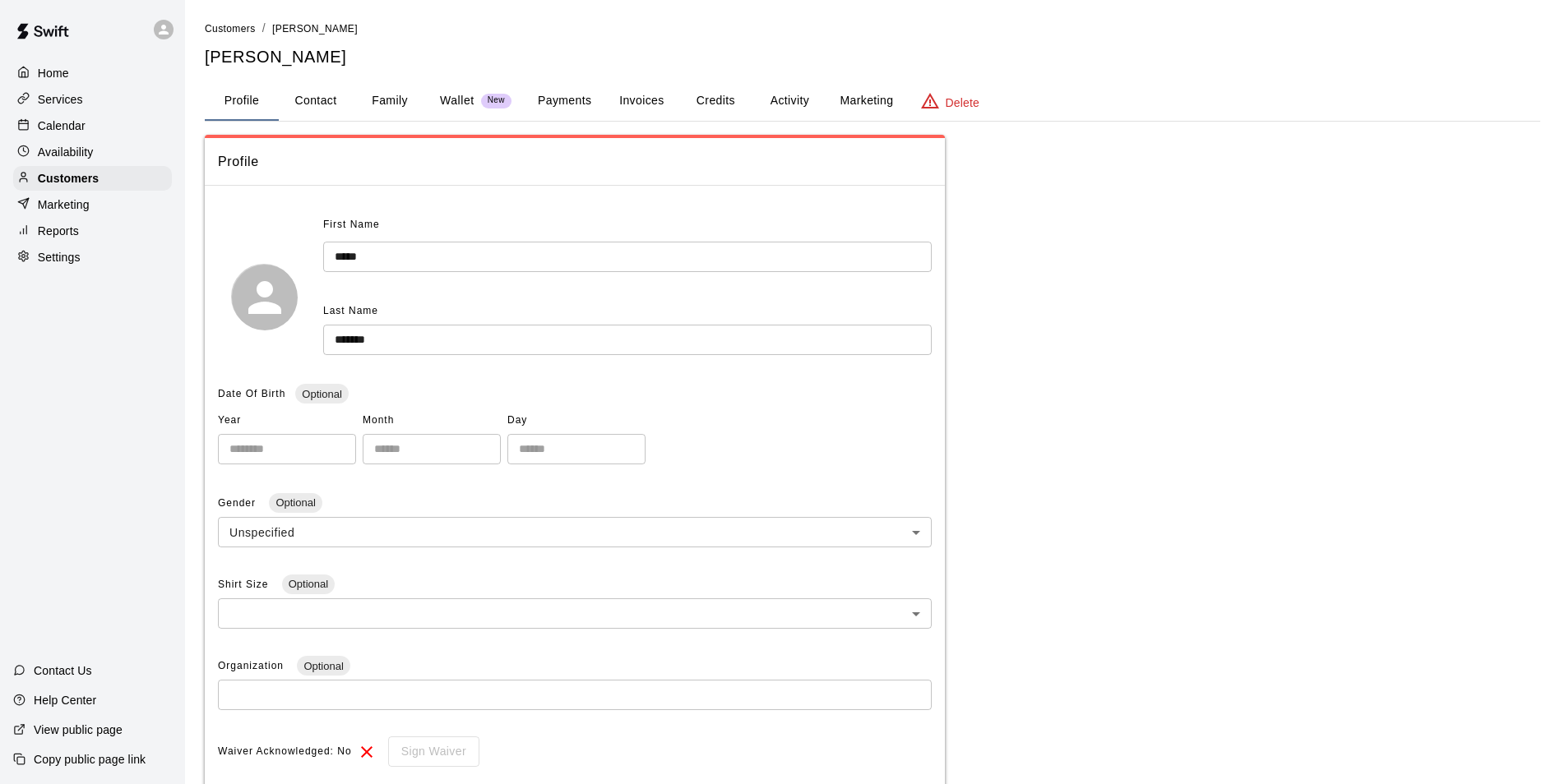
click at [734, 98] on button "Credits" at bounding box center [715, 101] width 74 height 39
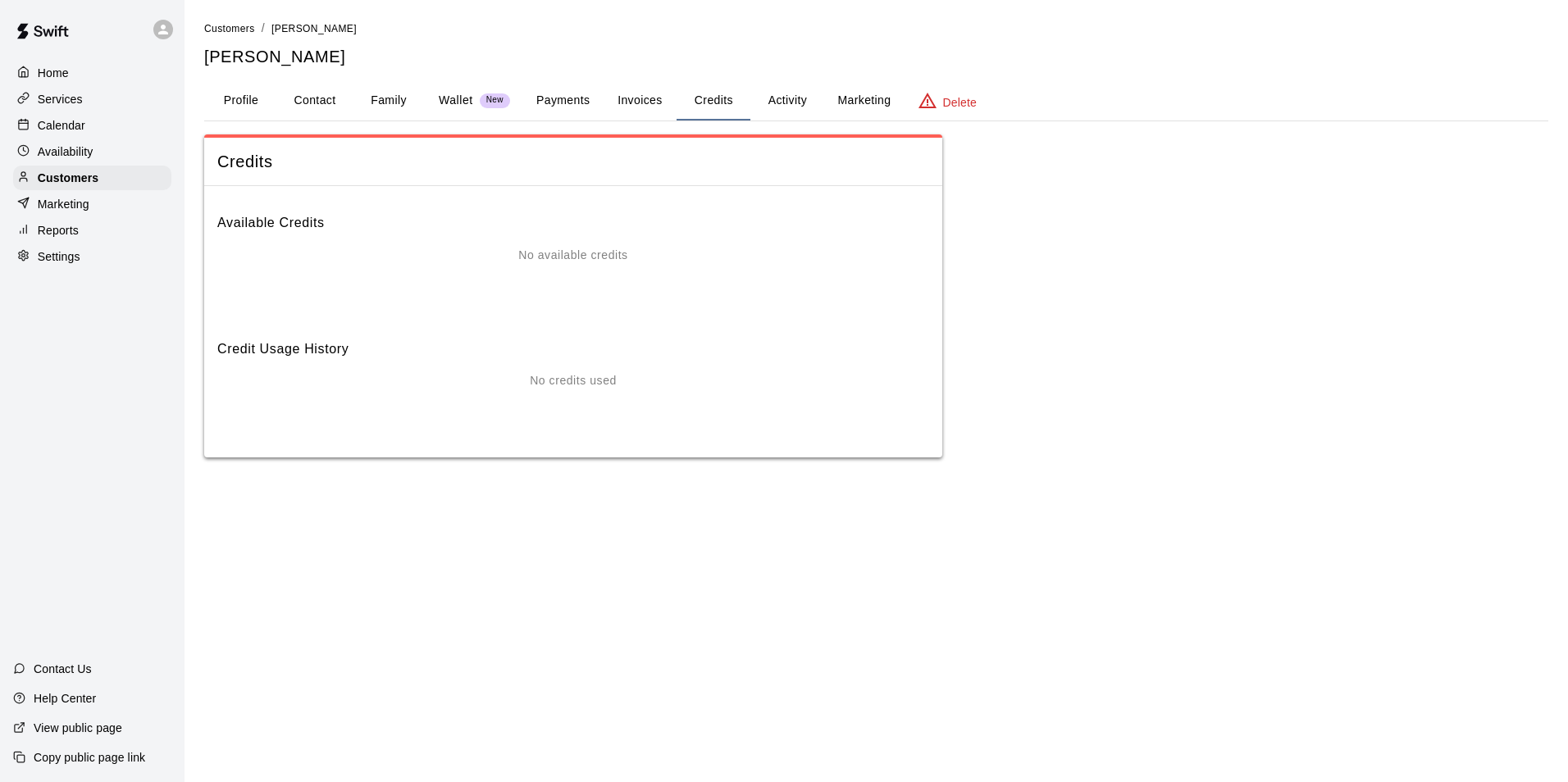
click at [649, 99] on button "Invoices" at bounding box center [639, 100] width 74 height 39
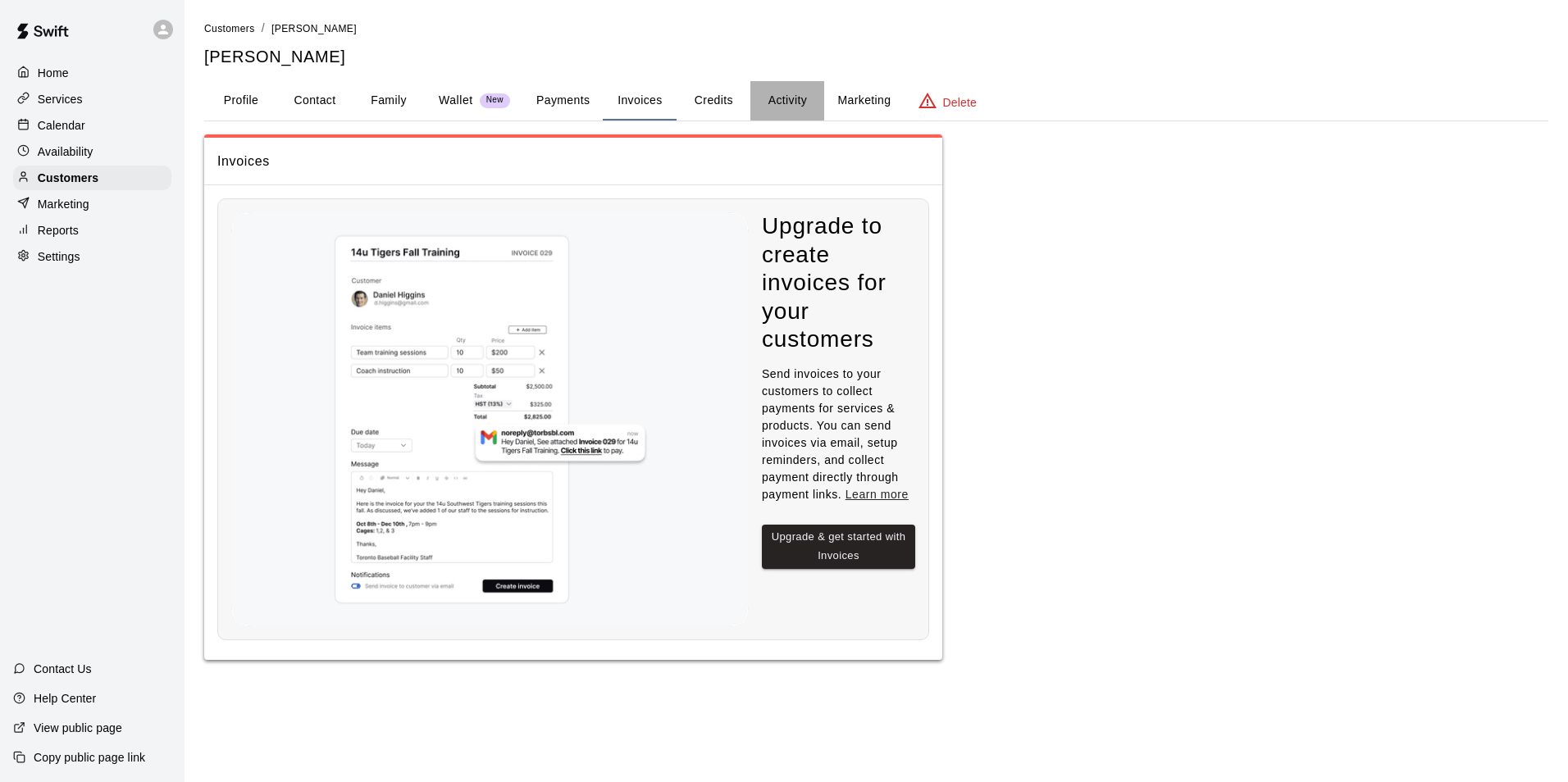
click at [778, 98] on button "Activity" at bounding box center [787, 100] width 74 height 39
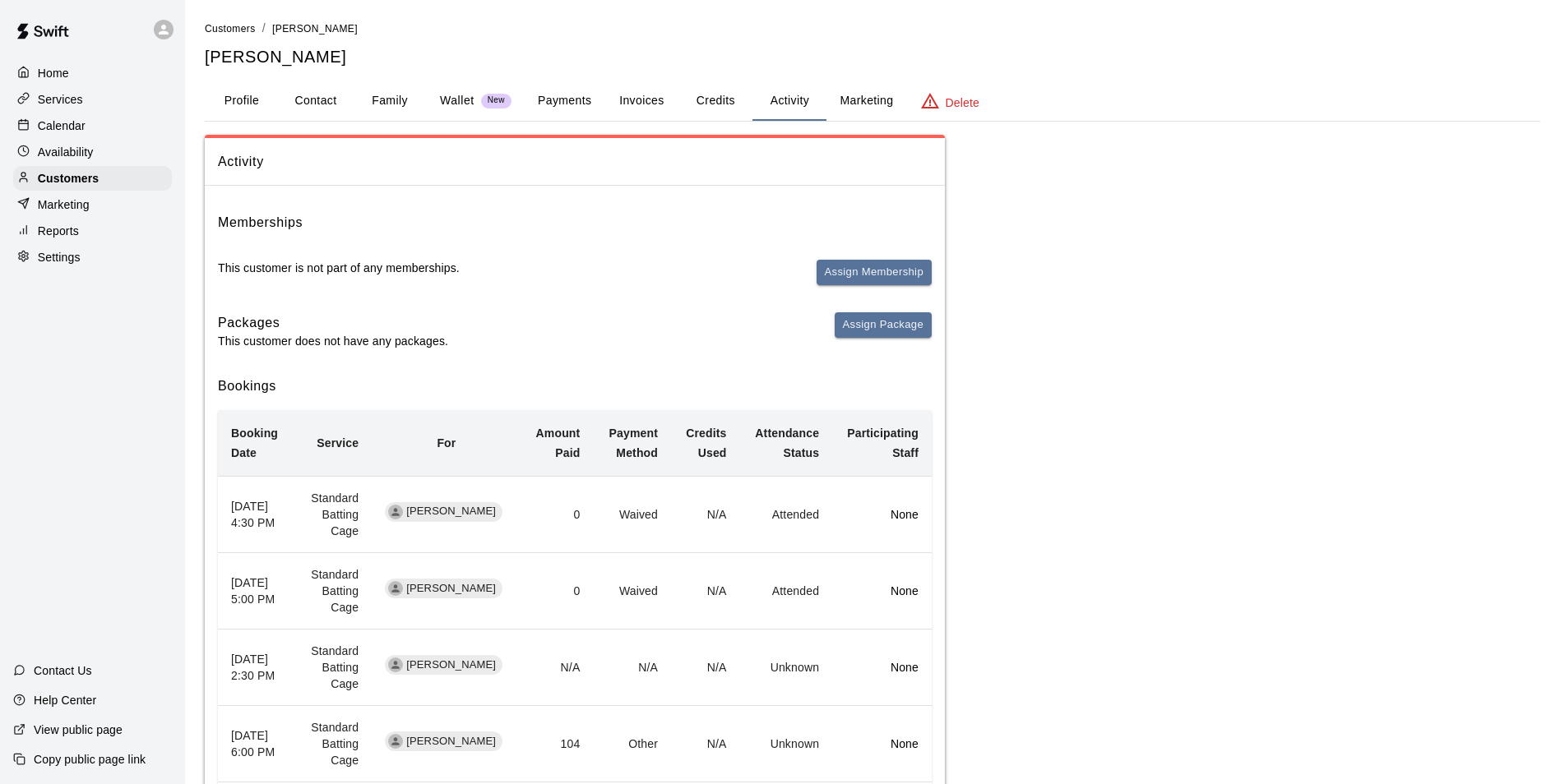
click at [72, 89] on div "Services" at bounding box center [92, 99] width 159 height 25
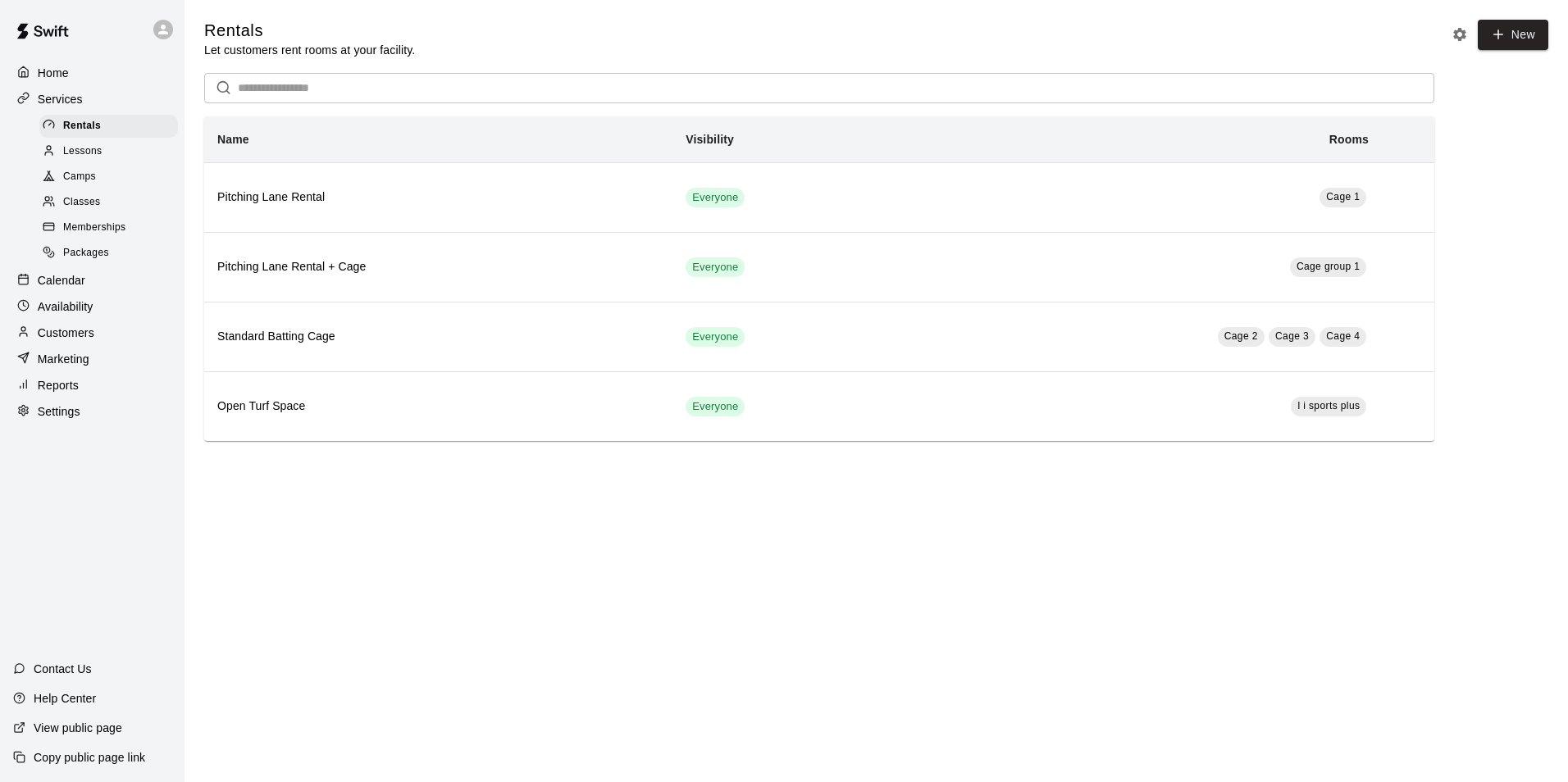
click at [82, 79] on div "Home" at bounding box center [92, 73] width 159 height 25
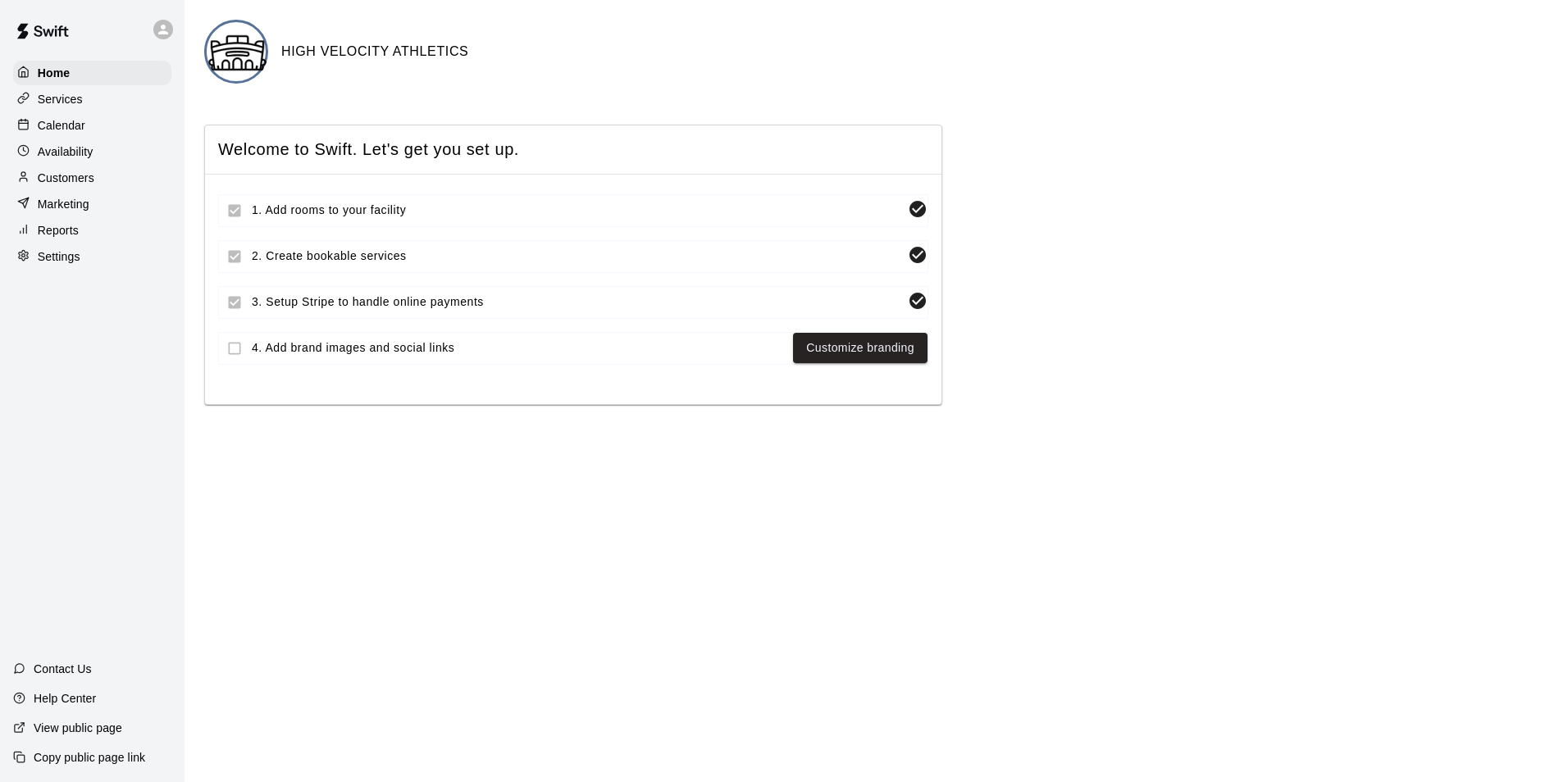
click at [134, 136] on div "Calendar" at bounding box center [92, 125] width 159 height 25
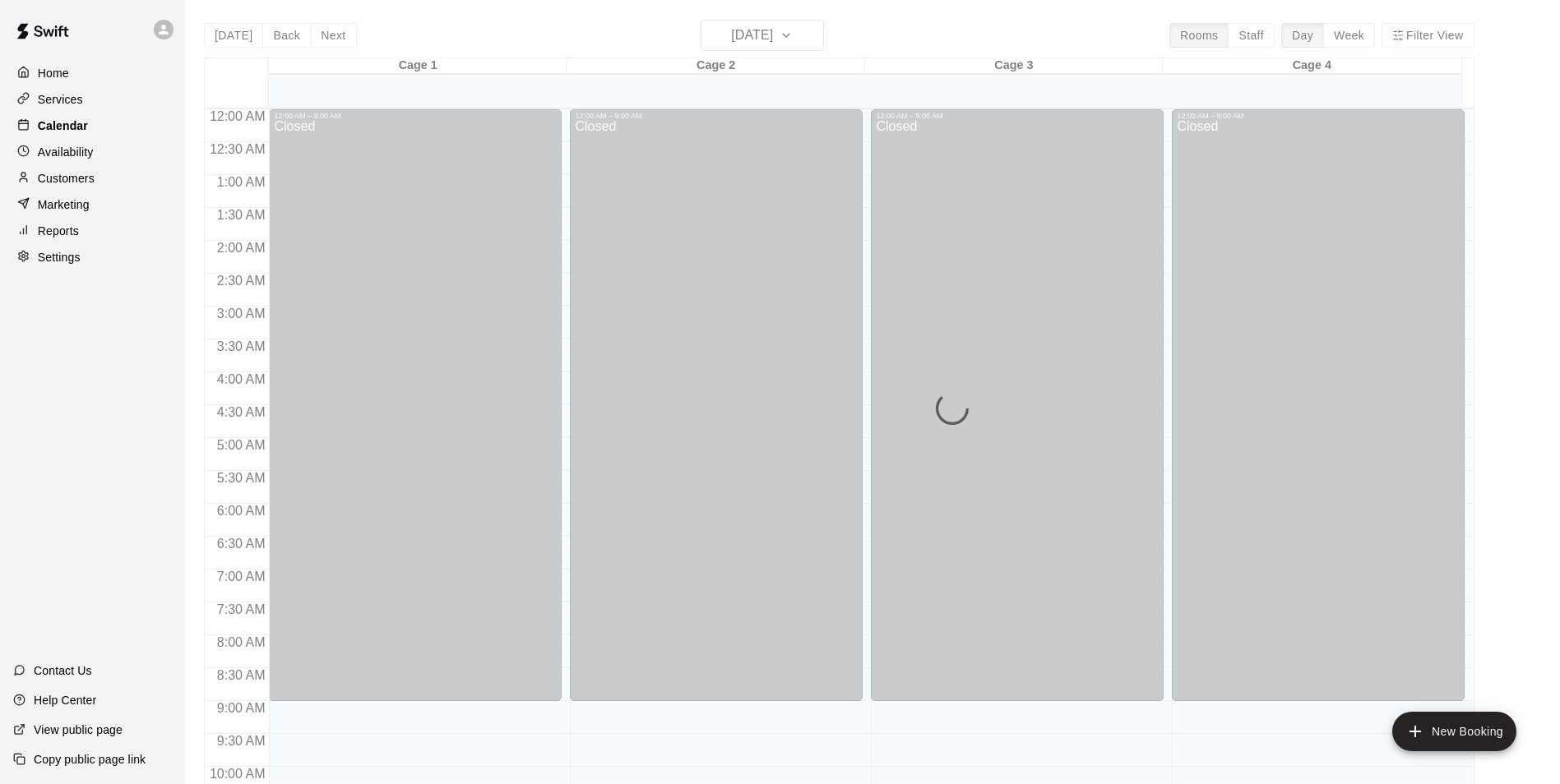
scroll to position [835, 0]
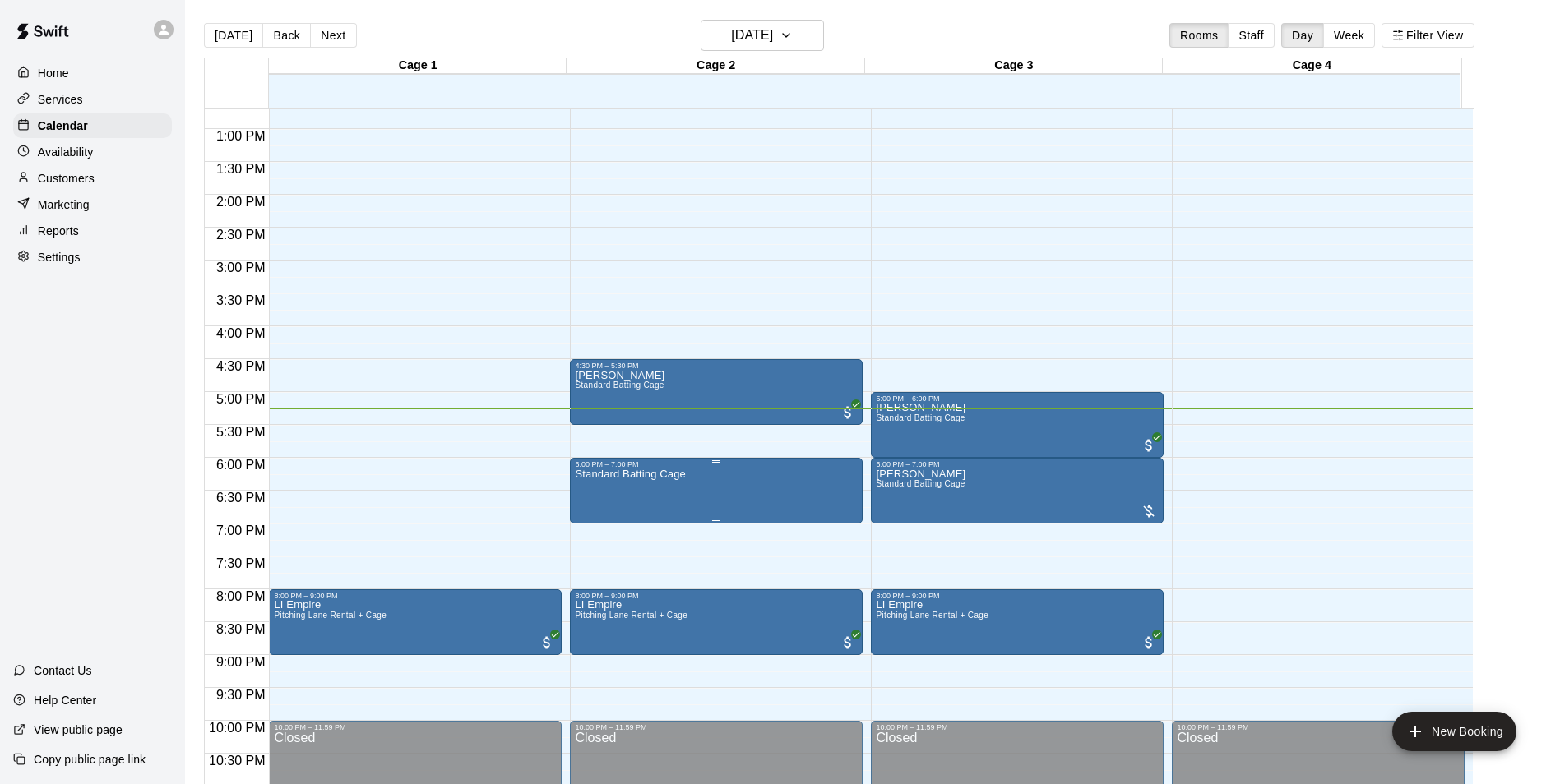
click at [588, 561] on icon "delete" at bounding box center [591, 566] width 12 height 15
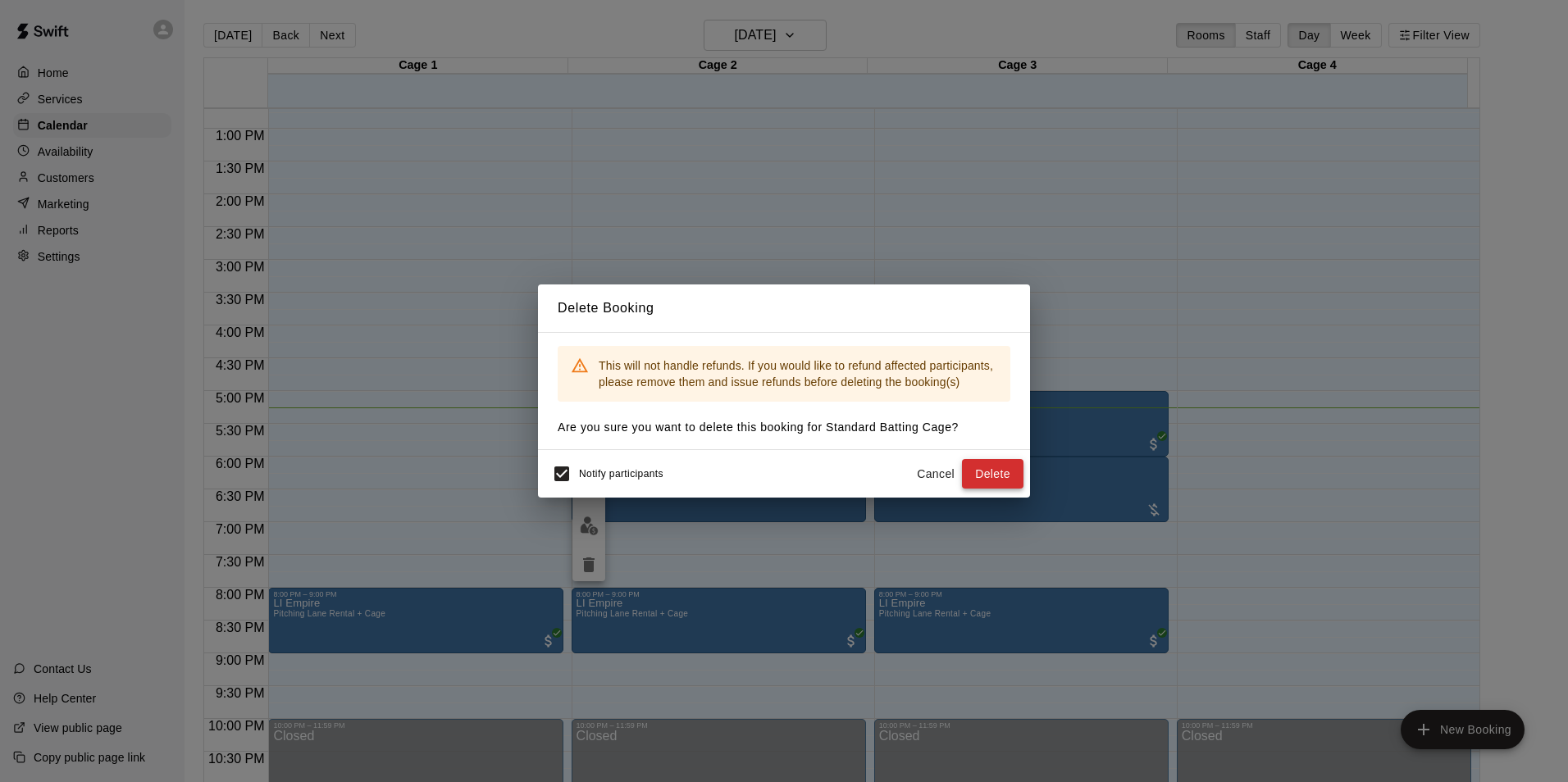
click at [778, 465] on button "Delete" at bounding box center [993, 474] width 61 height 31
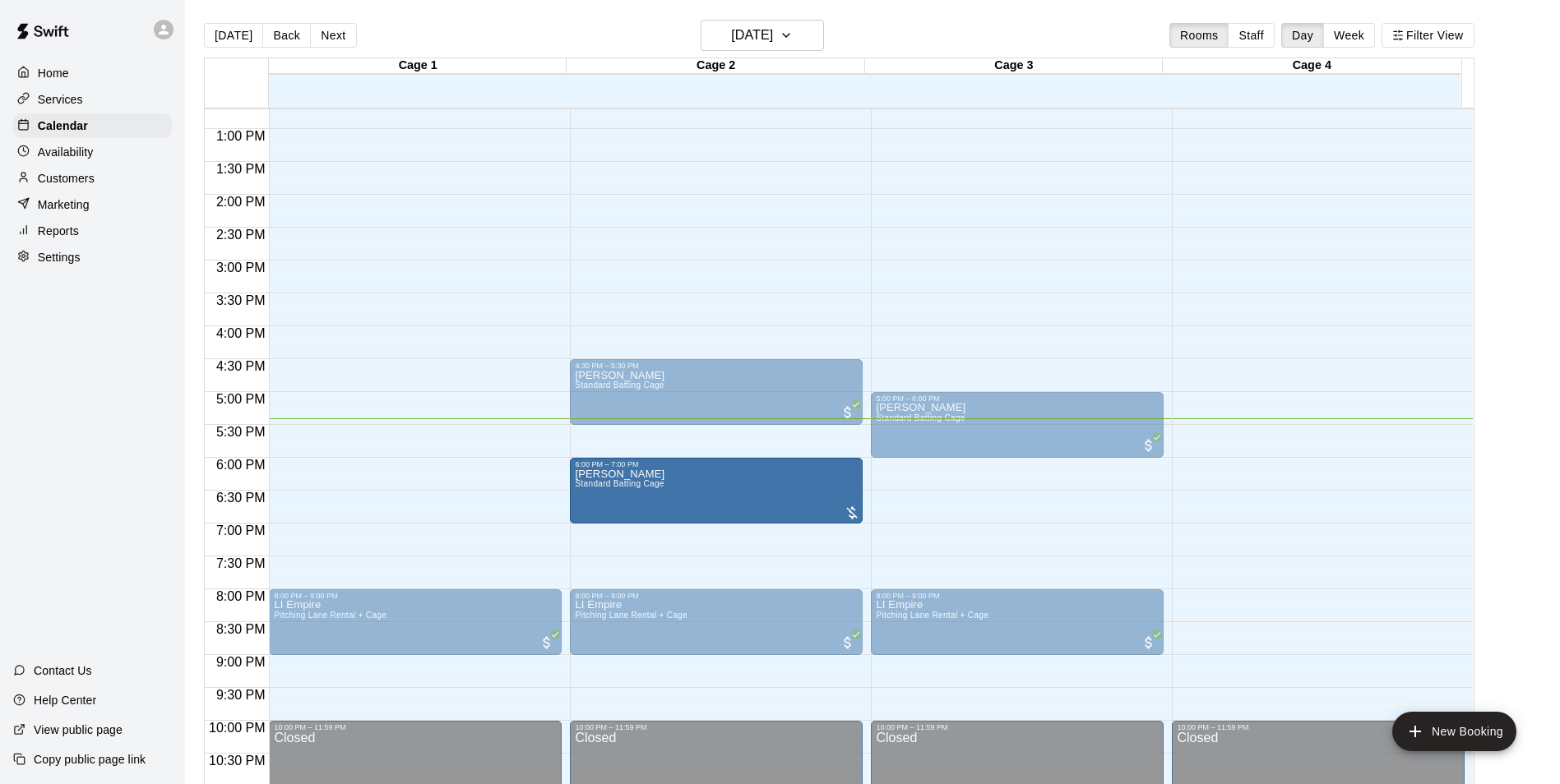
drag, startPoint x: 1009, startPoint y: 504, endPoint x: 839, endPoint y: 510, distance: 170.1
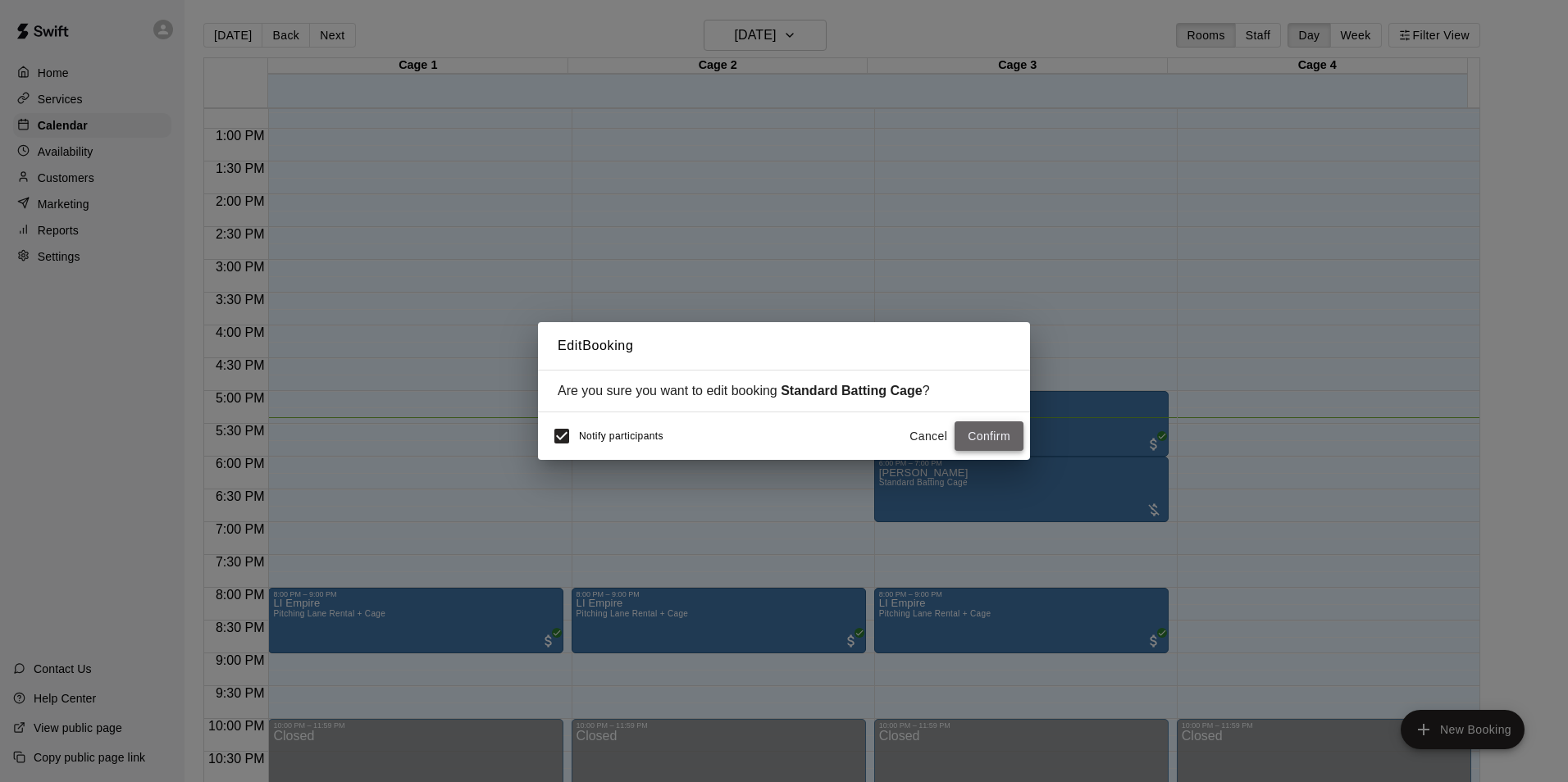
click at [778, 438] on button "Confirm" at bounding box center [989, 436] width 69 height 31
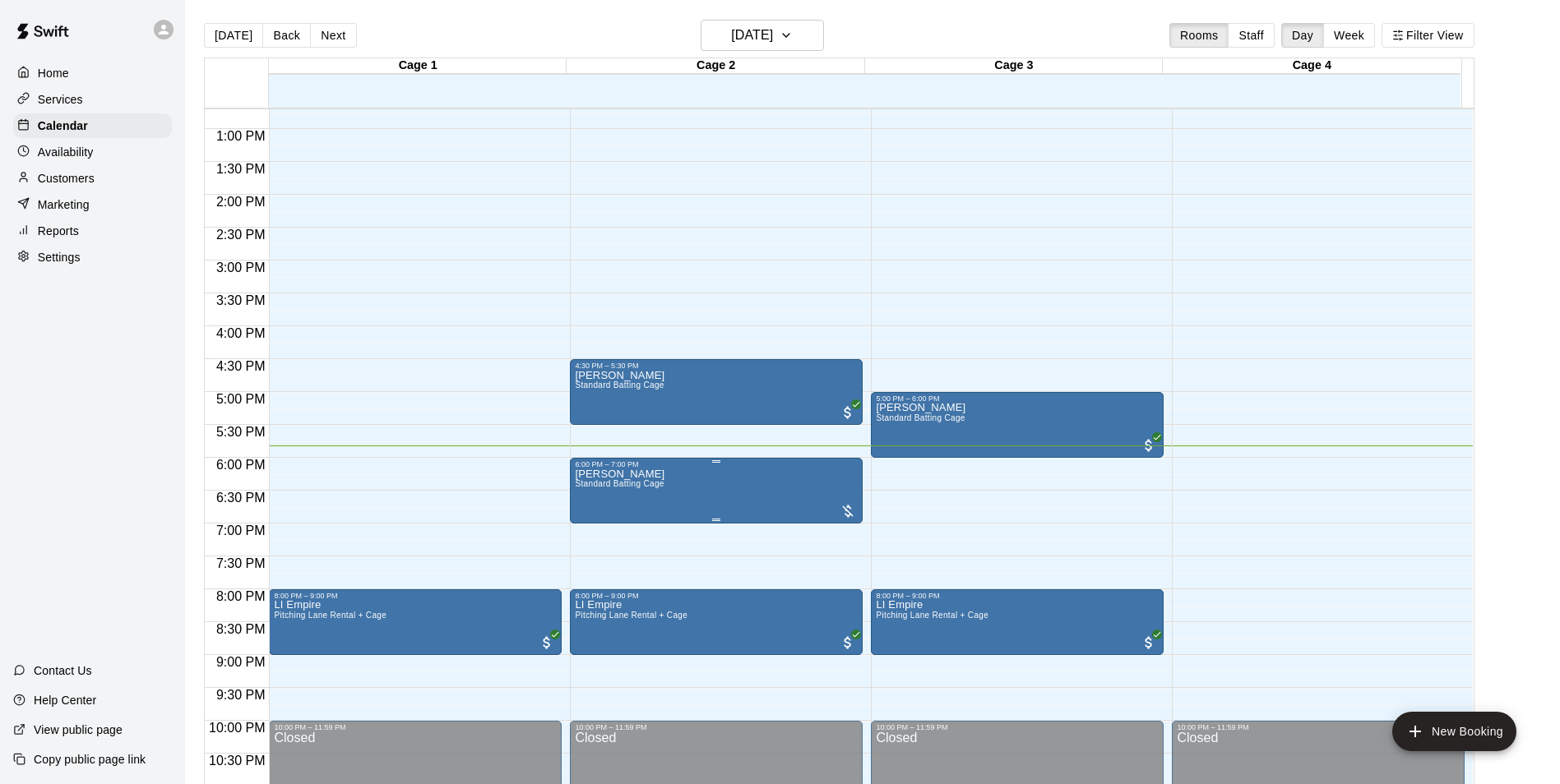
click at [661, 469] on div "6:00 PM – 7:00 PM" at bounding box center [716, 464] width 283 height 8
click at [645, 496] on div at bounding box center [786, 392] width 1573 height 784
click at [587, 514] on button "edit" at bounding box center [590, 527] width 33 height 32
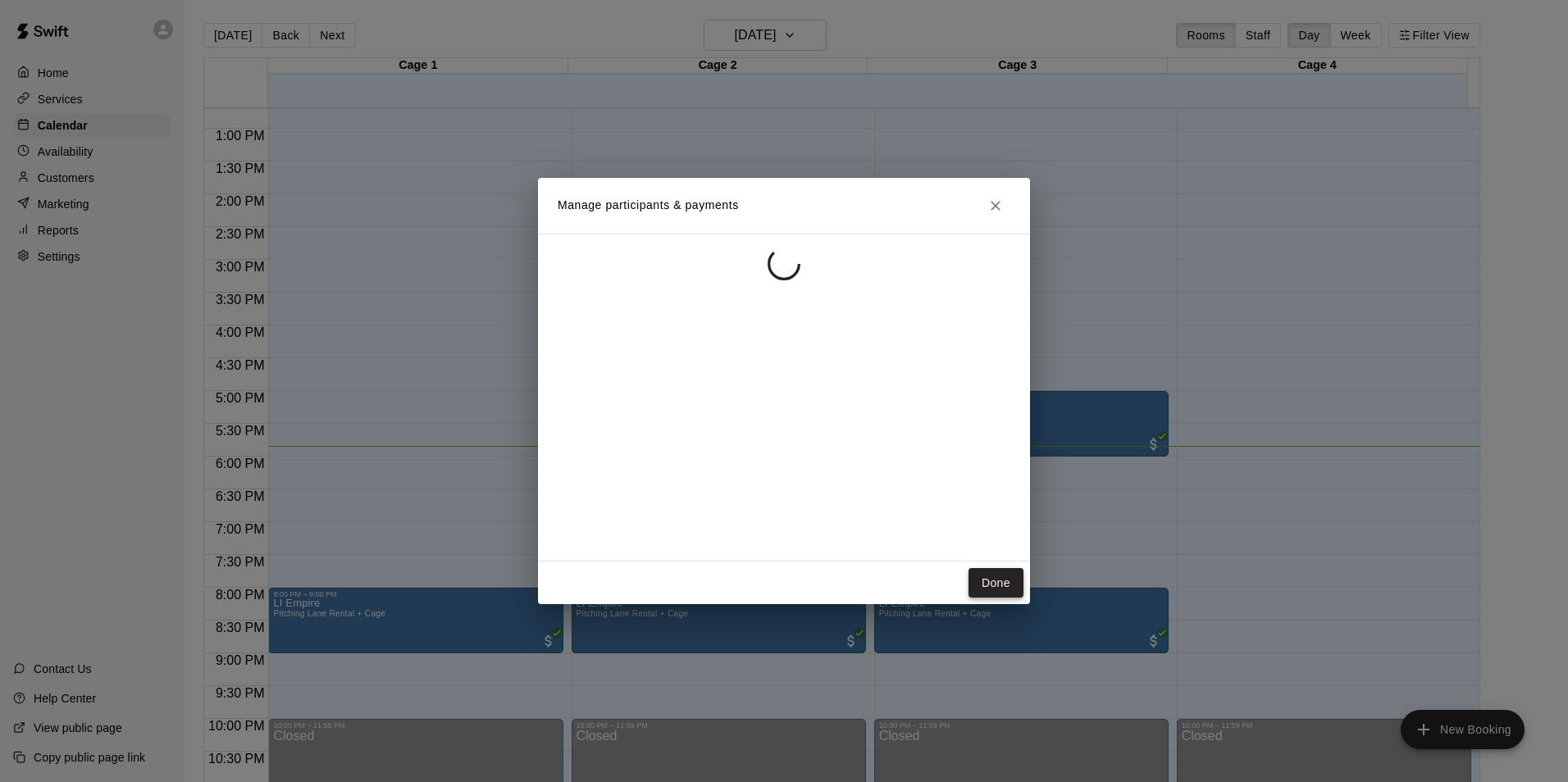
click at [778, 581] on button "Done" at bounding box center [996, 583] width 55 height 31
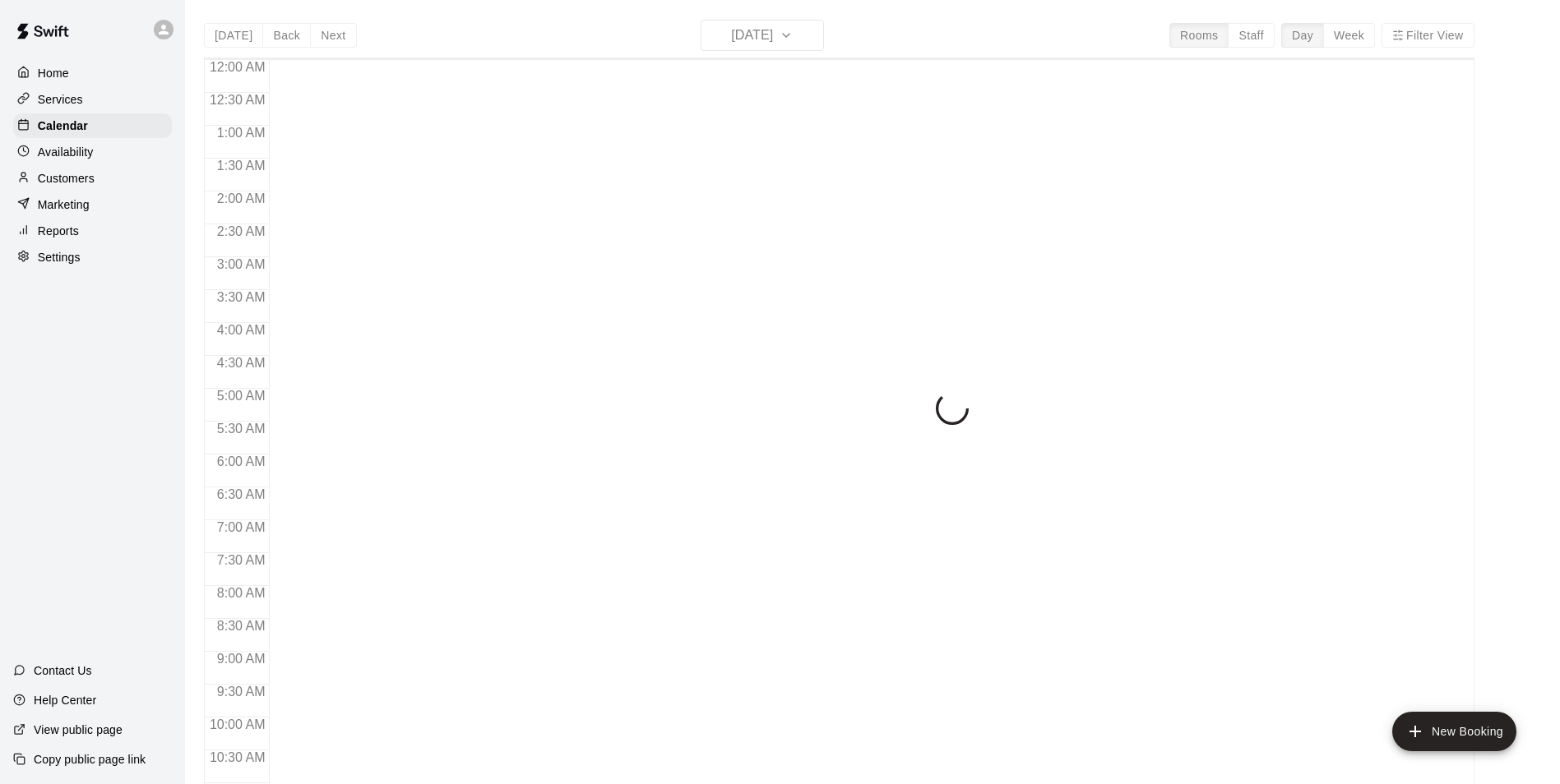
scroll to position [835, 0]
